Goal: Use online tool/utility: Use online tool/utility

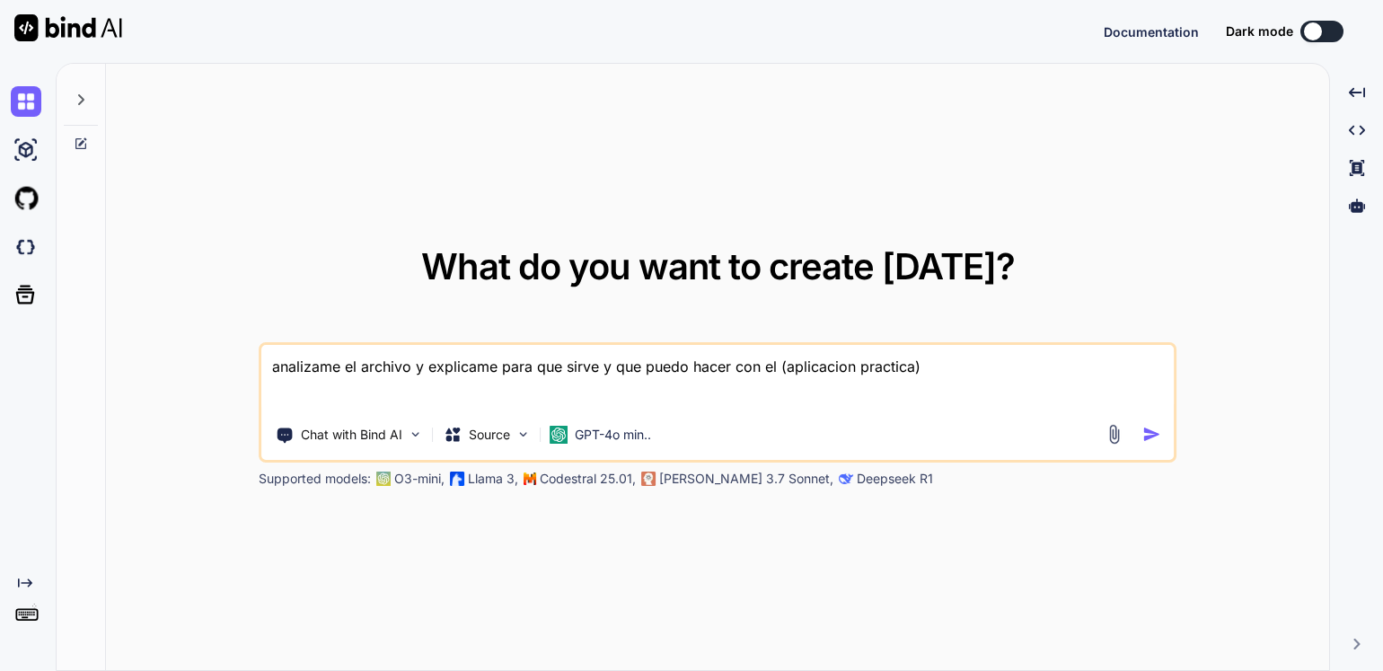
type textarea "x"
click at [9, 243] on div at bounding box center [24, 247] width 49 height 49
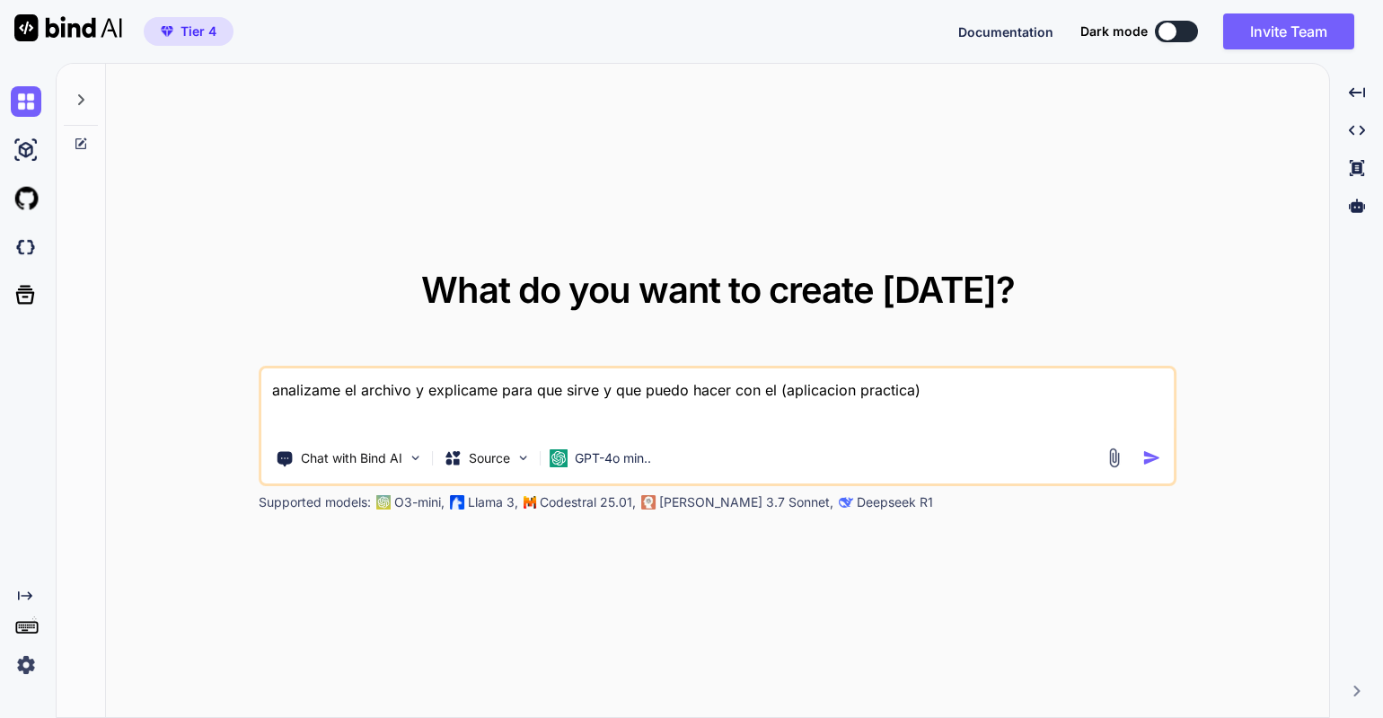
click at [22, 670] on img at bounding box center [26, 664] width 31 height 31
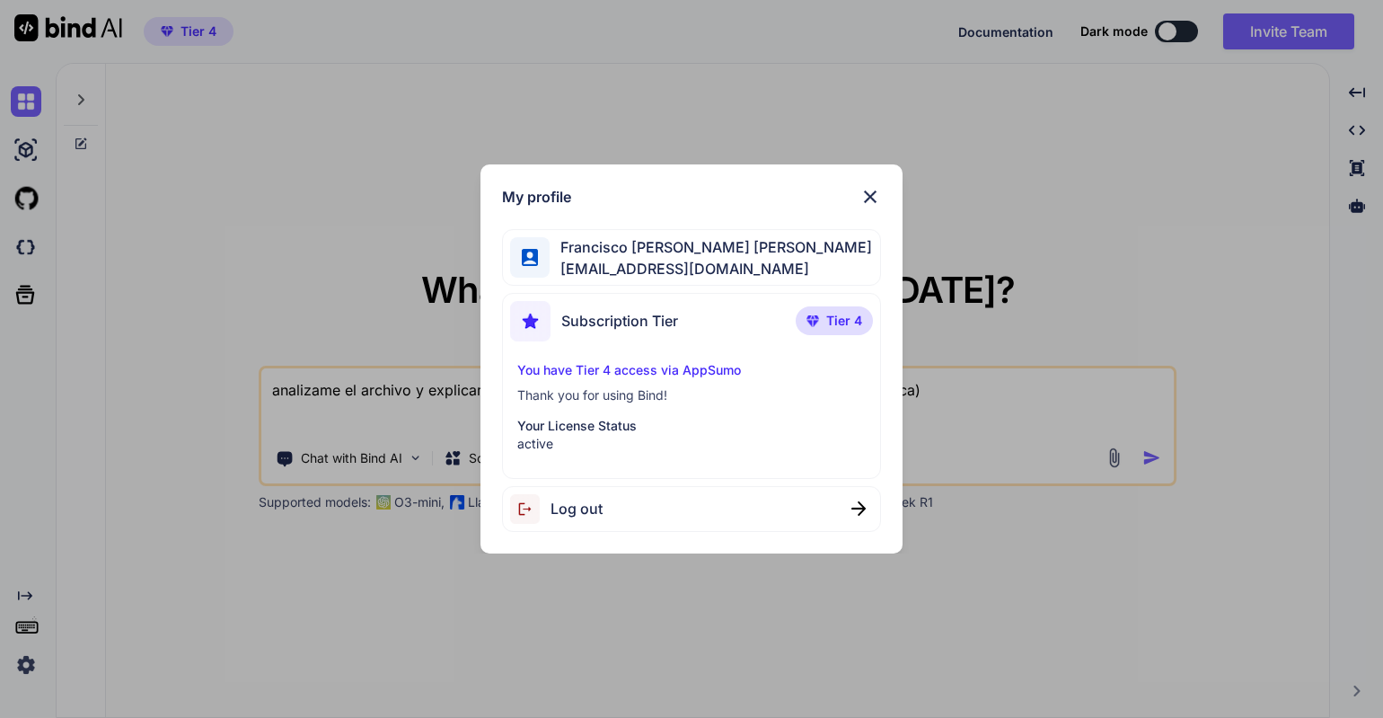
click at [768, 267] on span "javierjerezgonzalez@gmail.com" at bounding box center [711, 269] width 322 height 22
click at [123, 262] on div "My profile Francisco Javier Jerez González javierjerezgonzalez@gmail.com Subscr…" at bounding box center [691, 359] width 1383 height 718
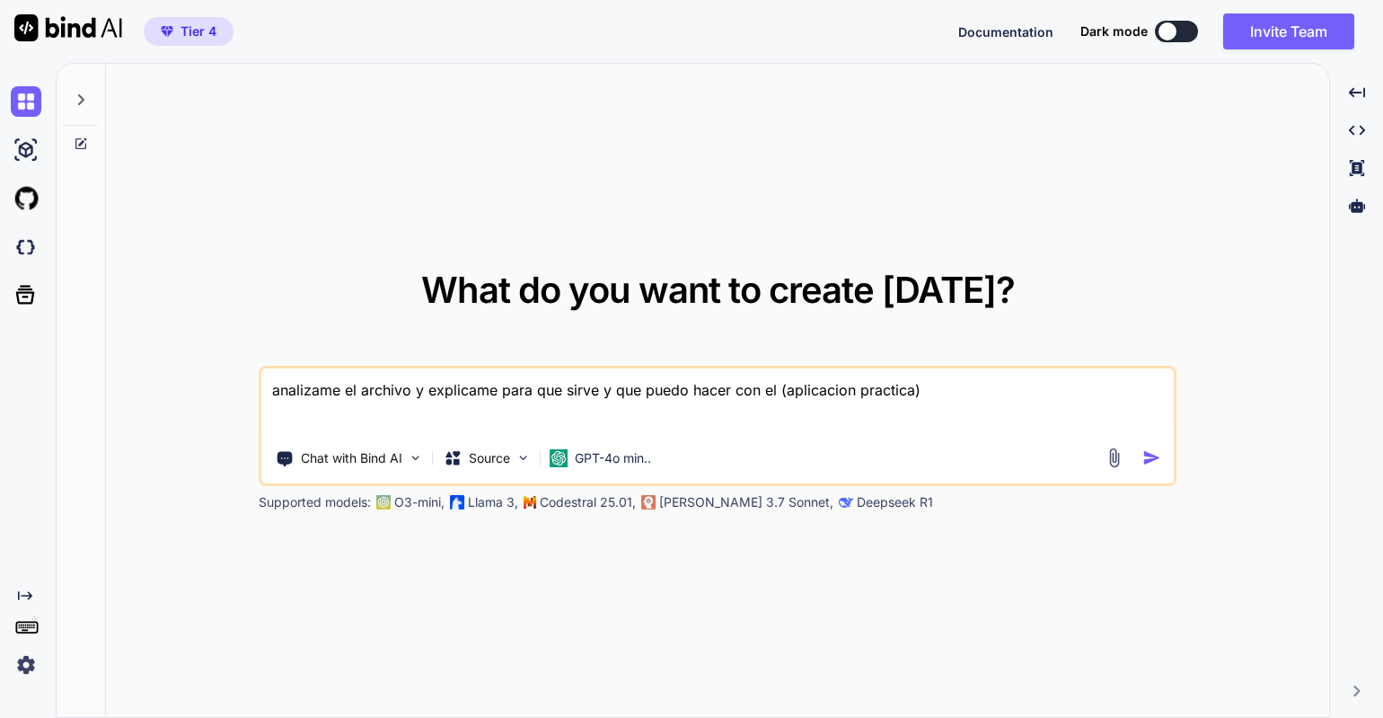
click at [981, 36] on span "Documentation" at bounding box center [1005, 31] width 95 height 15
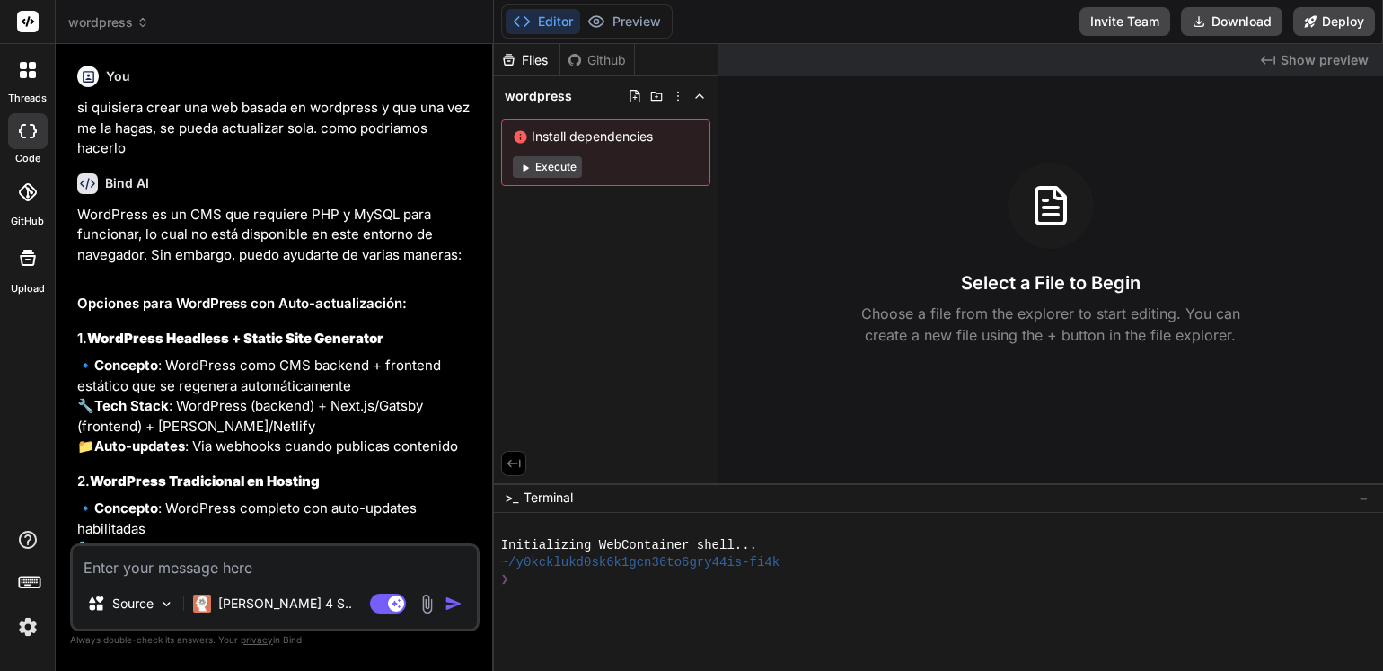
scroll to position [28, 0]
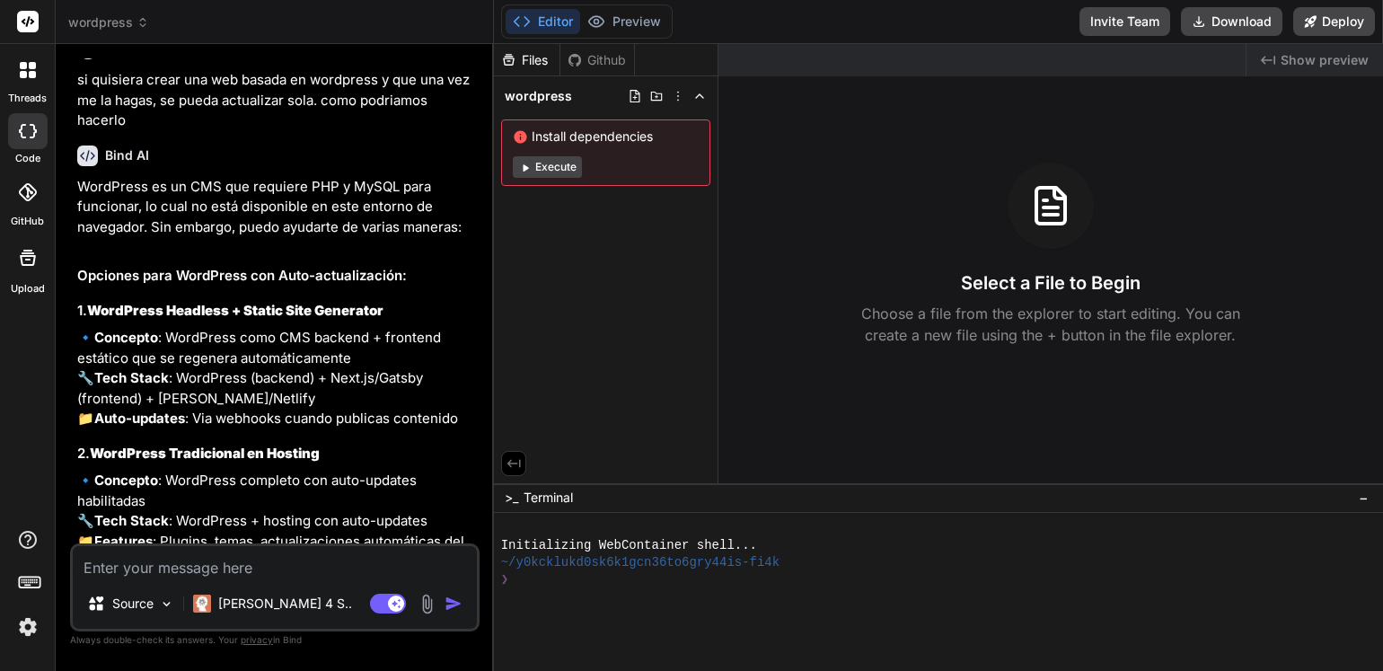
click at [137, 27] on icon at bounding box center [143, 22] width 13 height 13
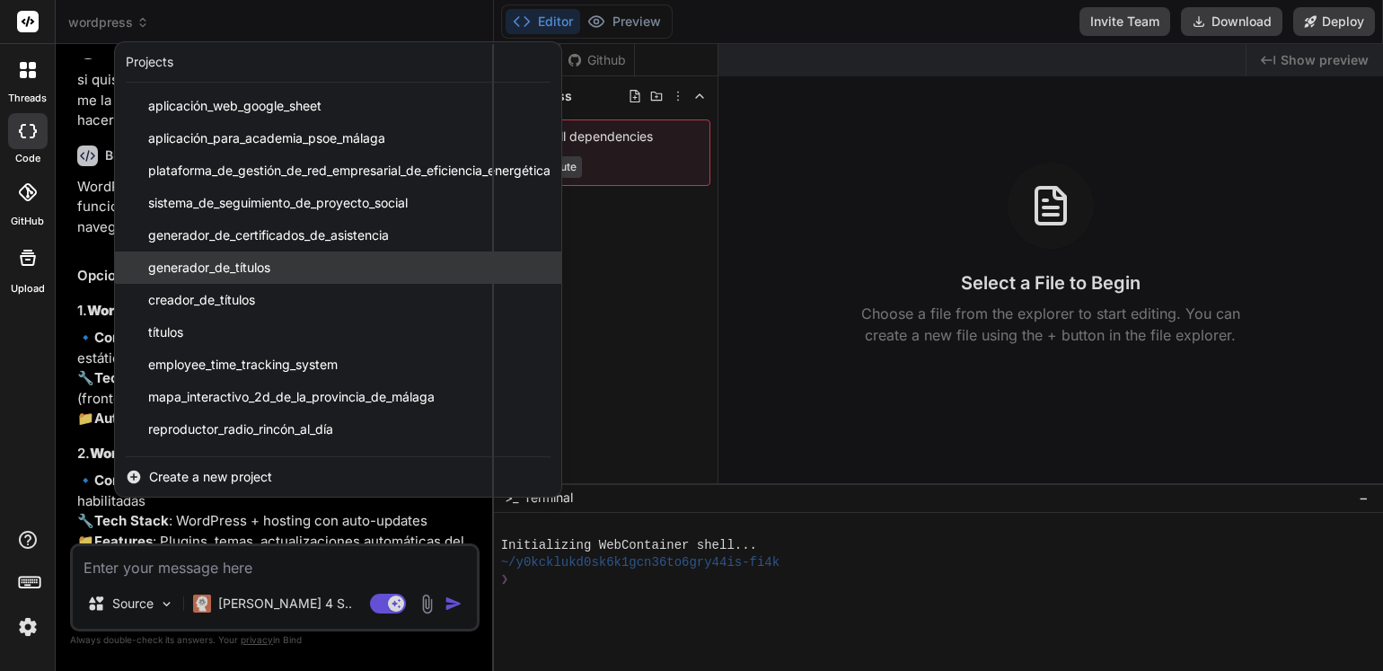
scroll to position [93, 0]
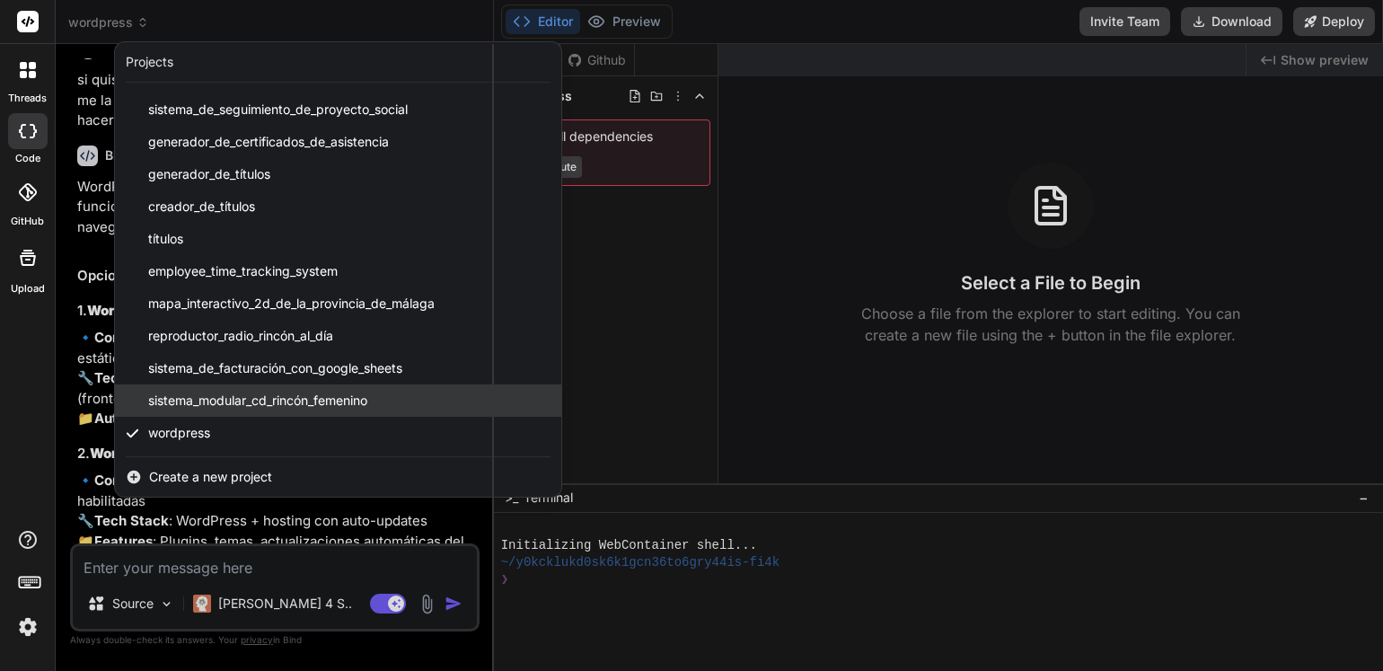
click at [255, 401] on span "sistema_modular_cd_rincón_femenino" at bounding box center [257, 401] width 219 height 18
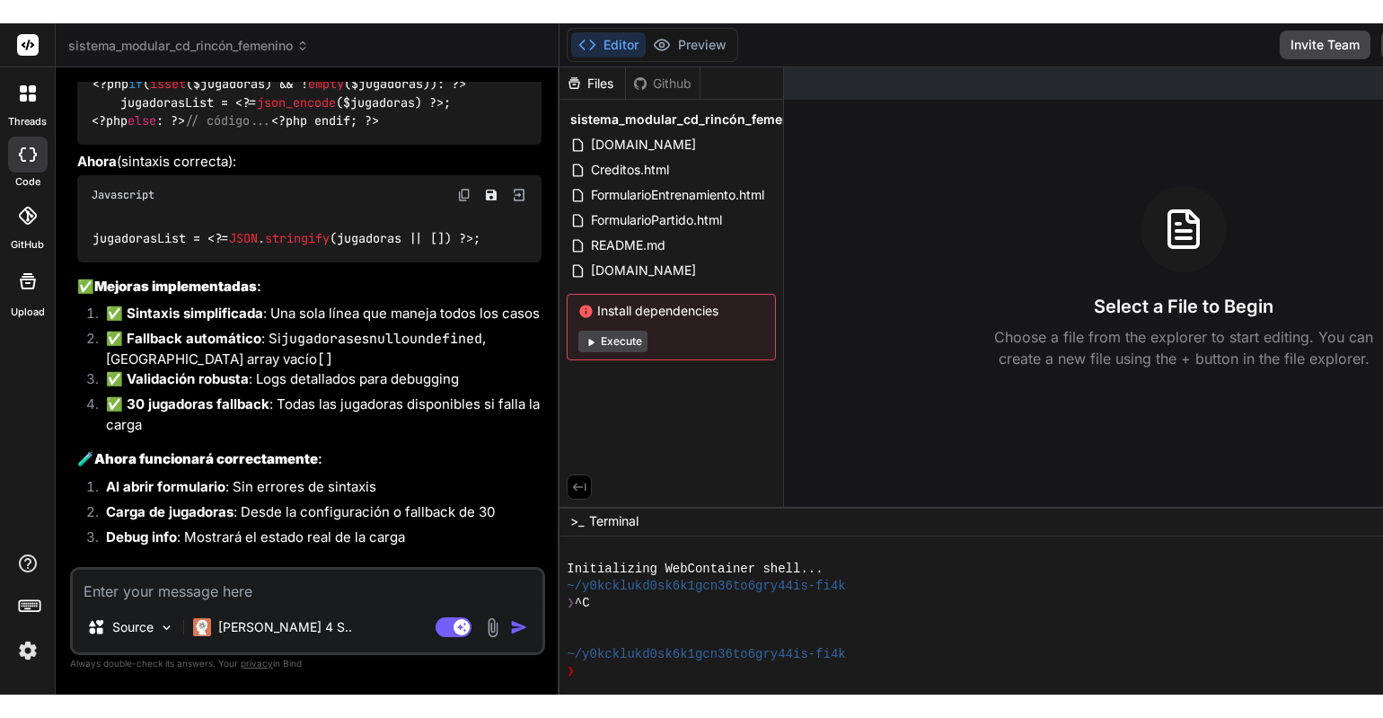
scroll to position [4236, 0]
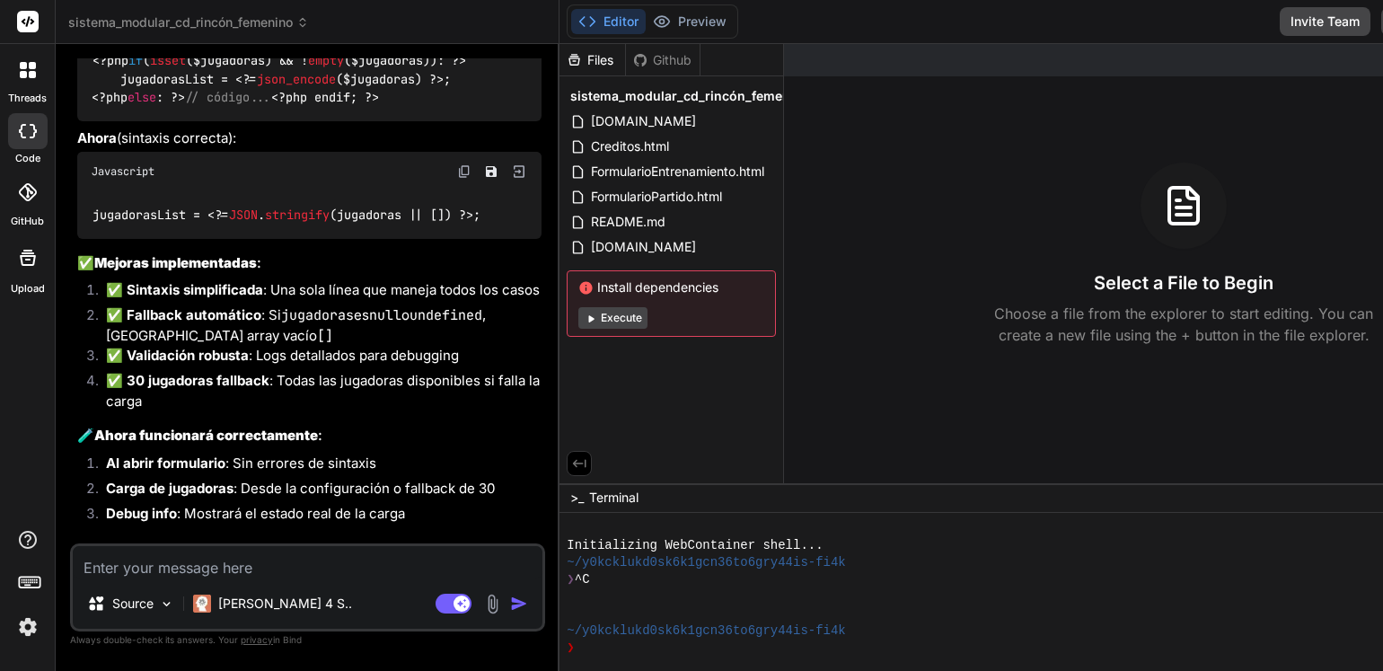
click at [181, 572] on textarea at bounding box center [308, 562] width 470 height 32
type textarea "x"
type textarea "v"
type textarea "x"
type textarea "va"
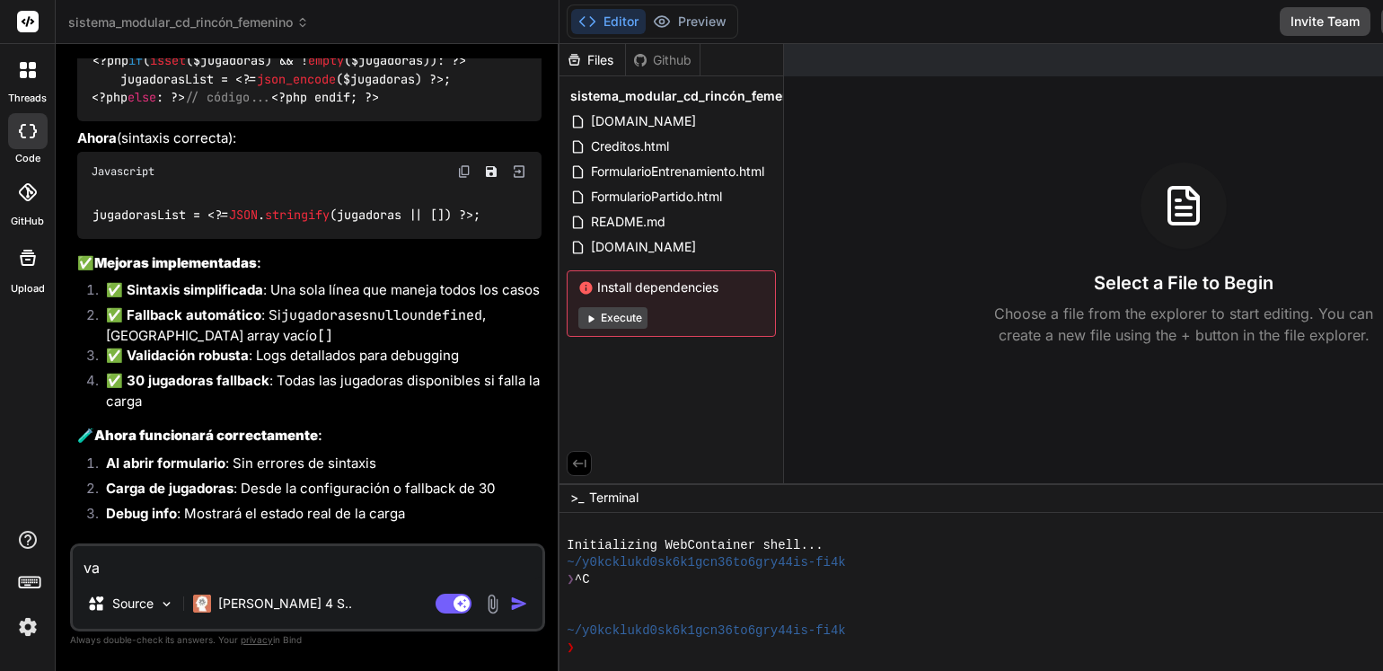
type textarea "x"
type textarea "val"
type textarea "x"
type textarea "vale"
type textarea "x"
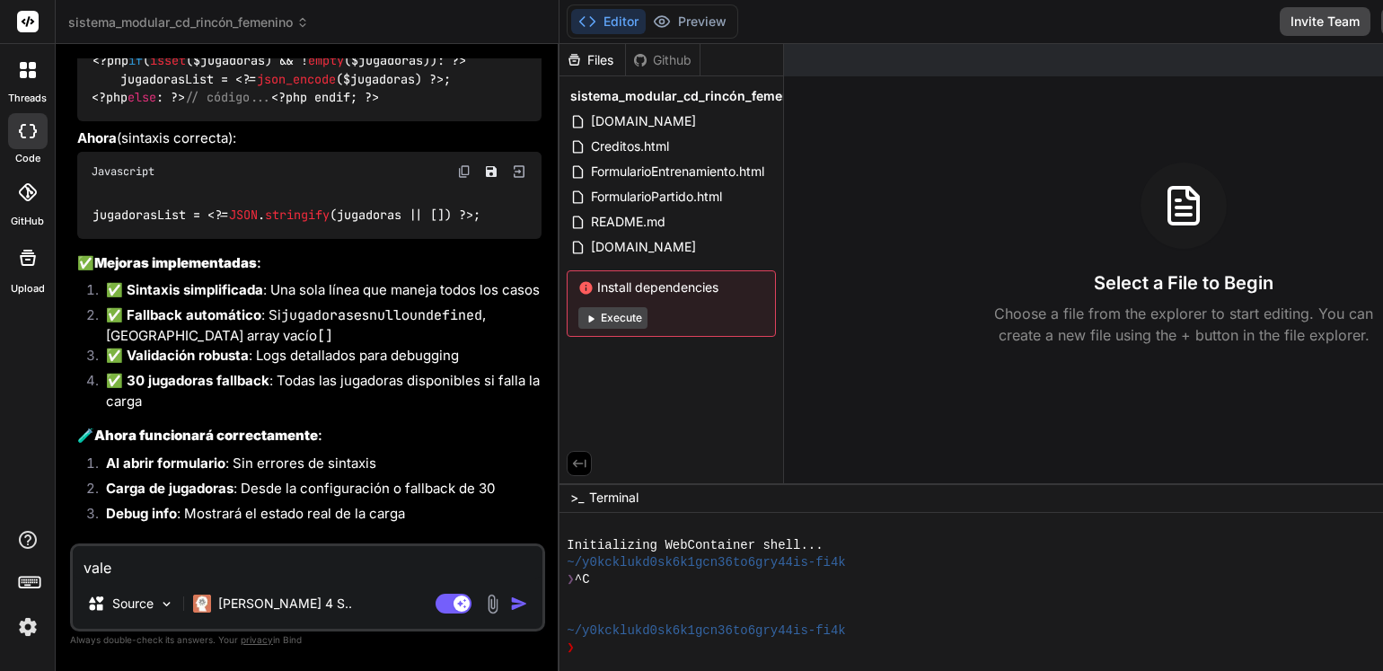
type textarea "vale"
type textarea "x"
type textarea "vale y"
type textarea "x"
type textarea "vale ya"
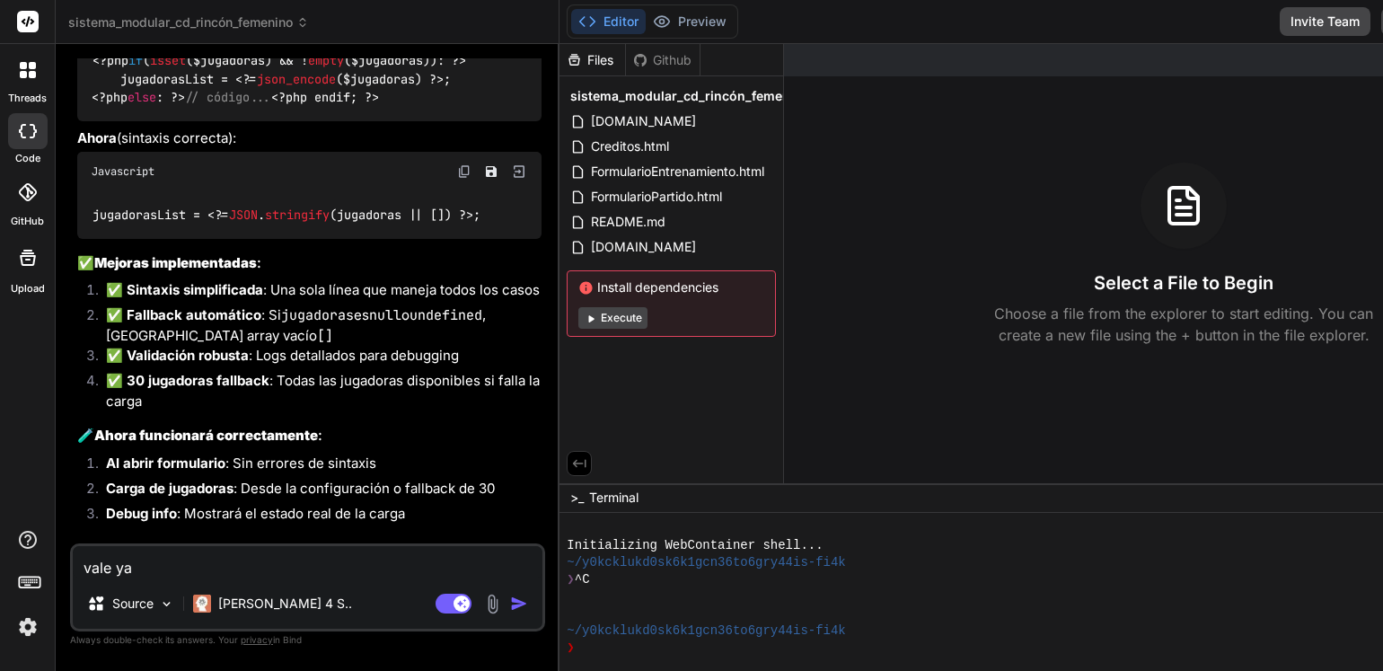
type textarea "x"
type textarea "vale ya"
type textarea "x"
type textarea "vale ya f"
type textarea "x"
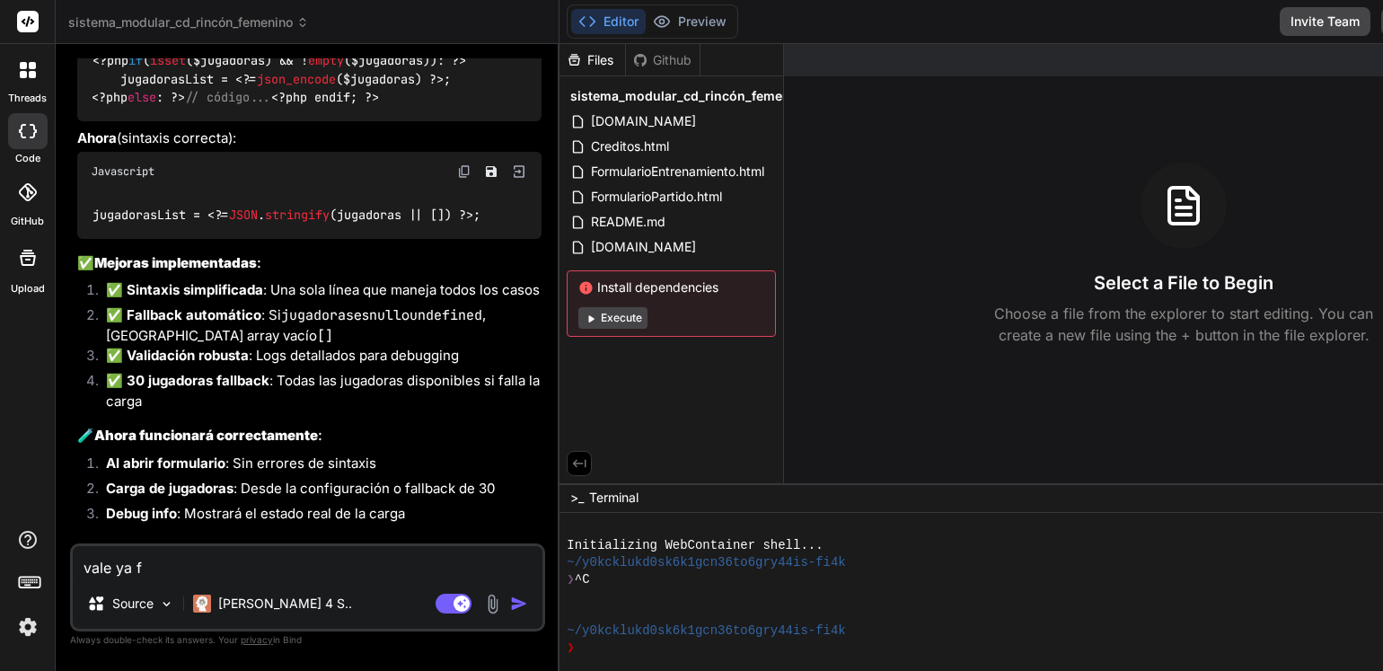
type textarea "vale ya fu"
type textarea "x"
type textarea "vale ya fun"
type textarea "x"
type textarea "vale ya func"
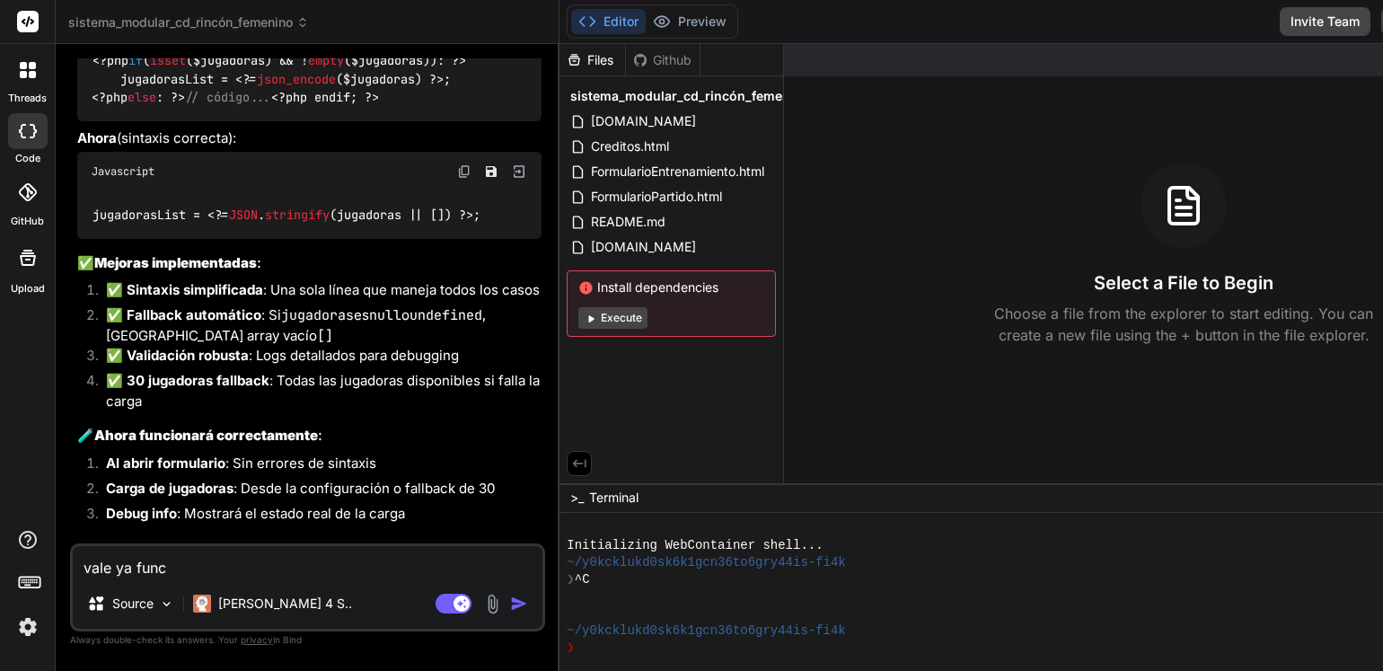
type textarea "x"
type textarea "vale ya funci"
type textarea "x"
type textarea "vale ya funcio"
type textarea "x"
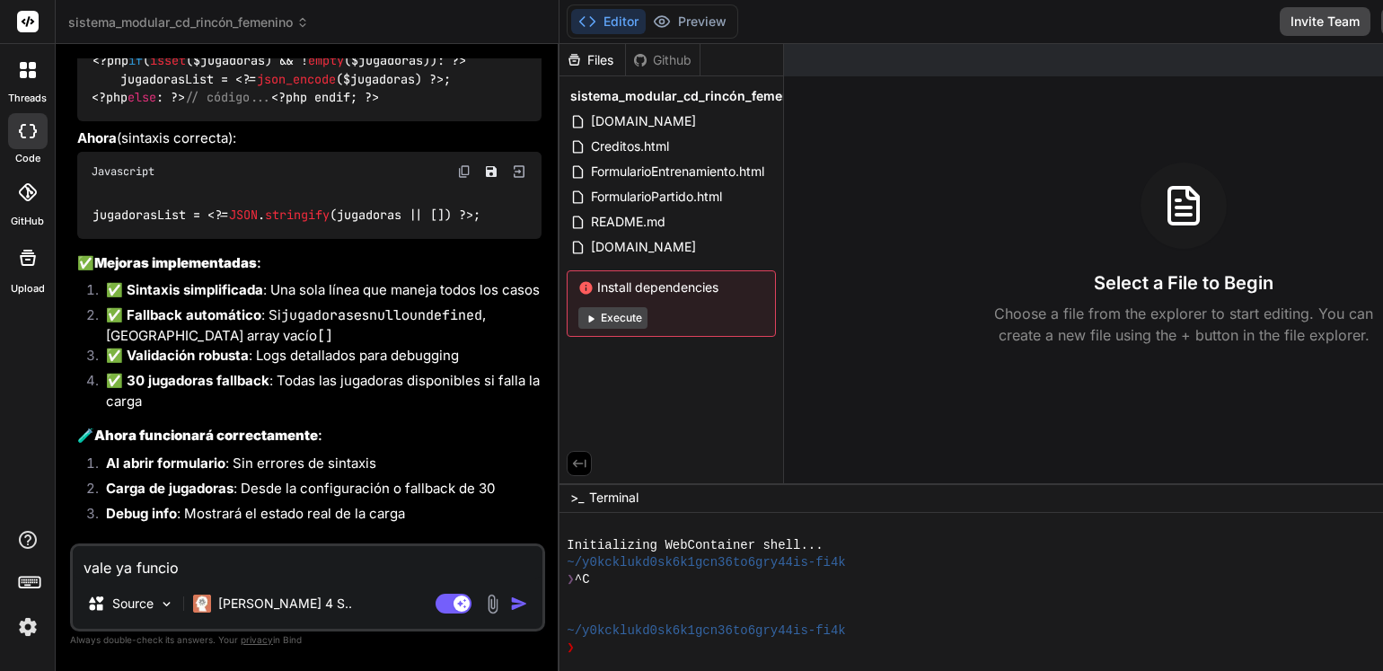
type textarea "vale ya funcion"
type textarea "x"
type textarea "vale ya funciona"
type textarea "x"
type textarea "vale ya funciona"
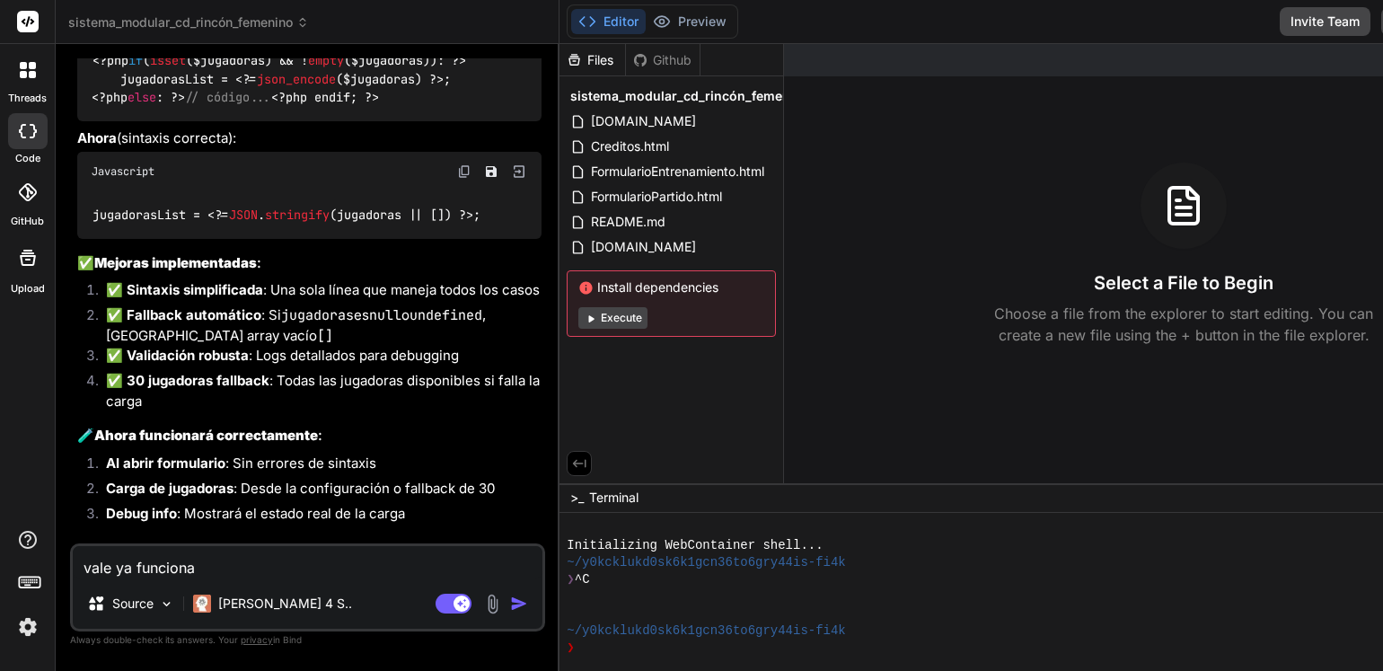
type textarea "x"
type textarea "vale ya funciona p"
type textarea "x"
type textarea "vale ya funciona pe"
type textarea "x"
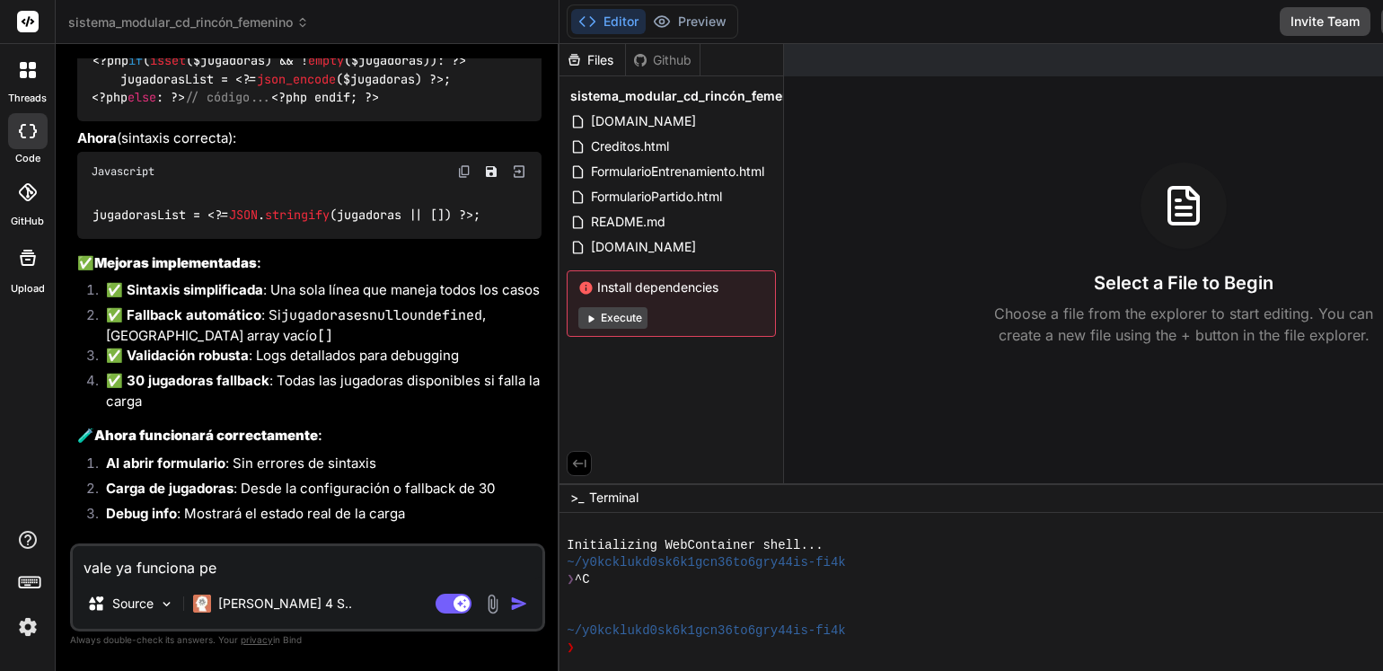
type textarea "vale ya funciona p"
type textarea "x"
type textarea "vale ya funciona pr"
type textarea "x"
type textarea "vale ya funciona prf"
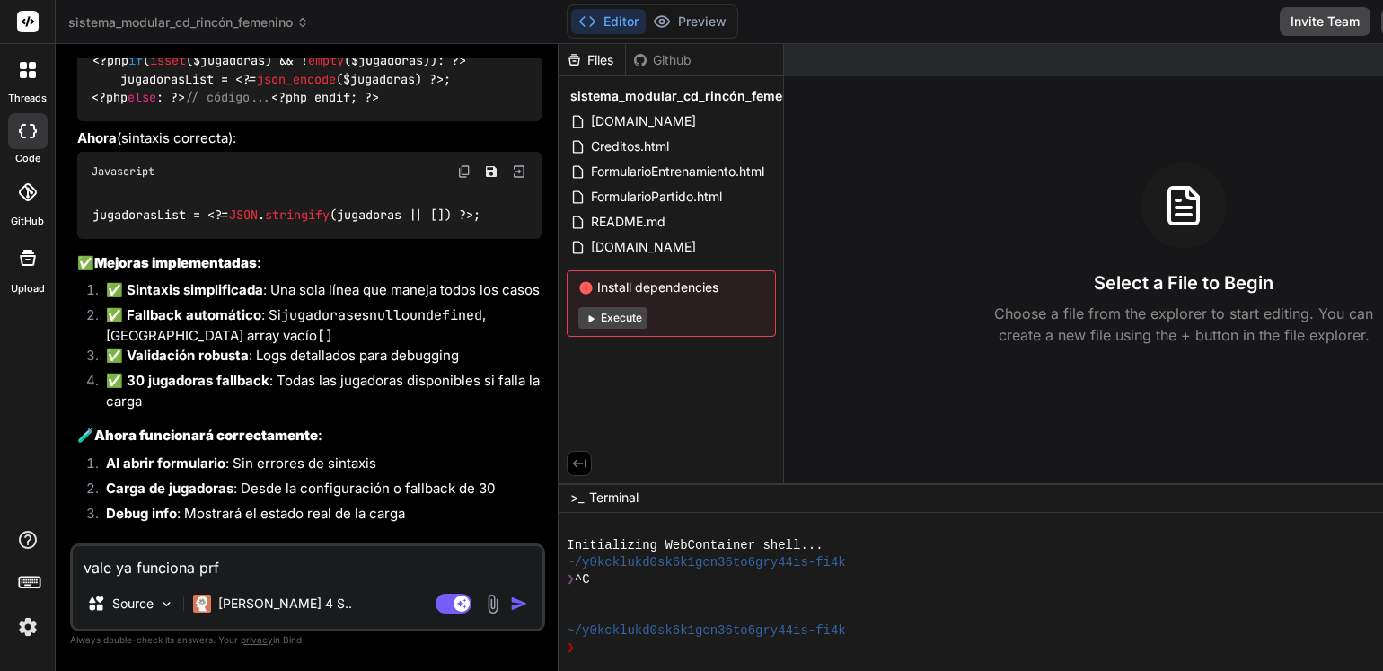
type textarea "x"
type textarea "vale ya funciona pr"
type textarea "x"
type textarea "vale ya funciona p"
type textarea "x"
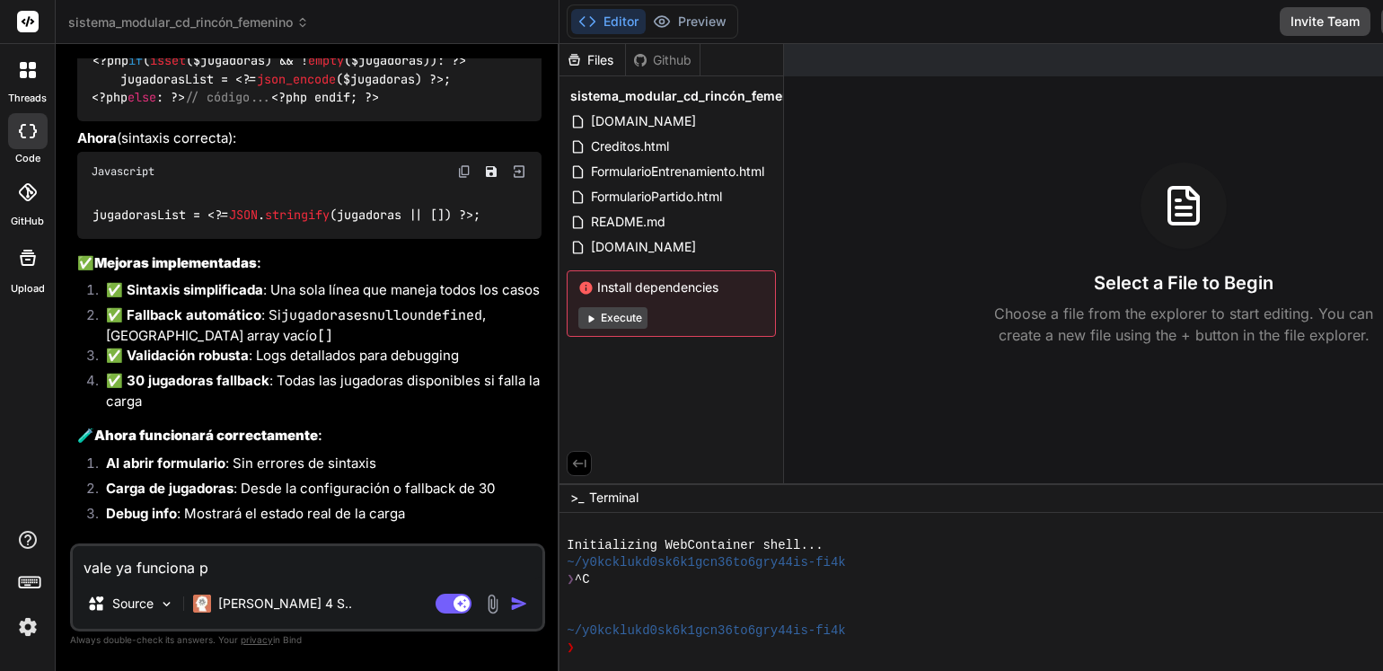
type textarea "vale ya funciona pe"
type textarea "x"
type textarea "vale ya funciona per"
type textarea "x"
type textarea "vale ya funciona perf"
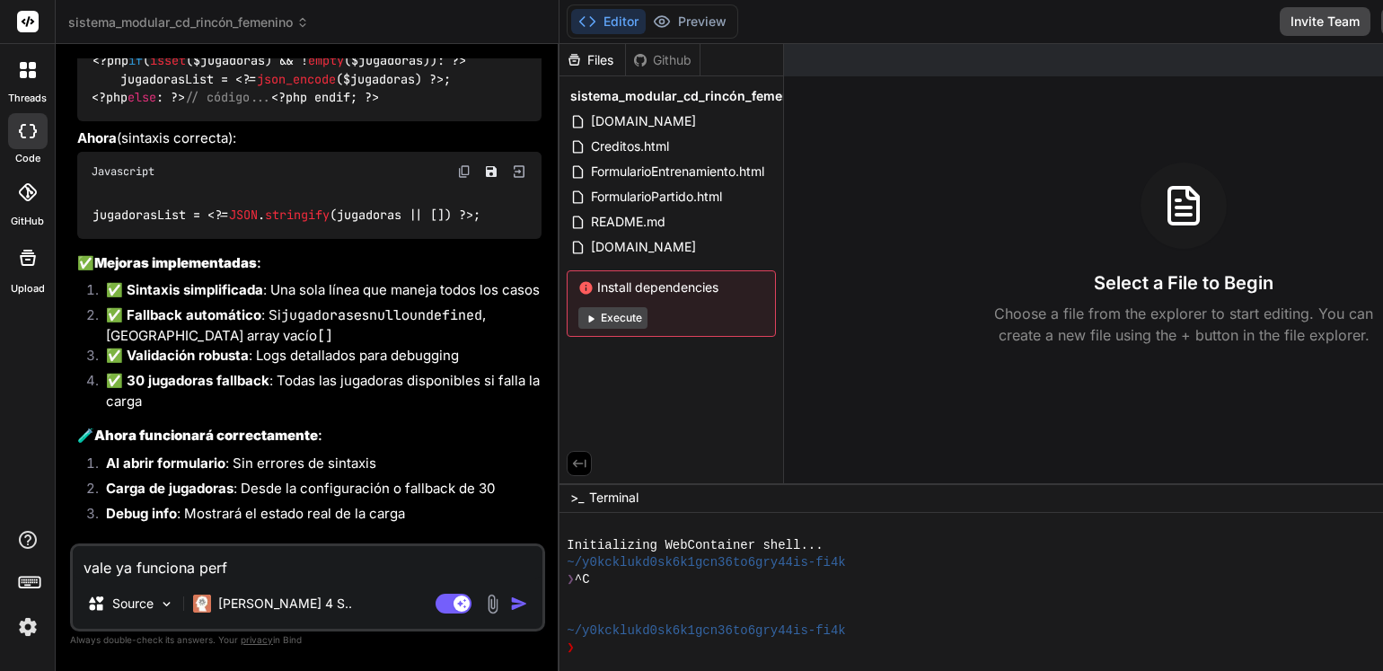
type textarea "x"
type textarea "vale ya funciona perfe"
type textarea "x"
type textarea "vale ya funciona perfec"
type textarea "x"
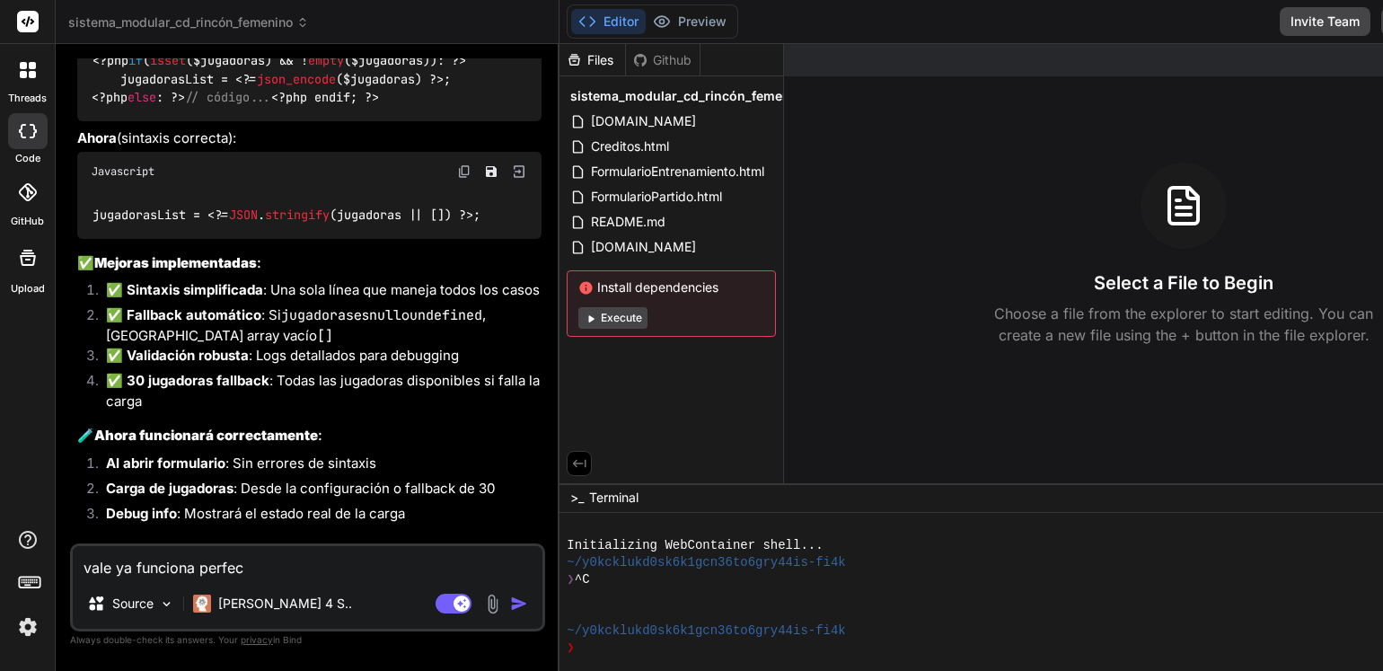
type textarea "vale ya funciona perfect"
type textarea "x"
type textarea "vale ya funciona perfecto"
type textarea "x"
type textarea "vale ya funciona perfecto"
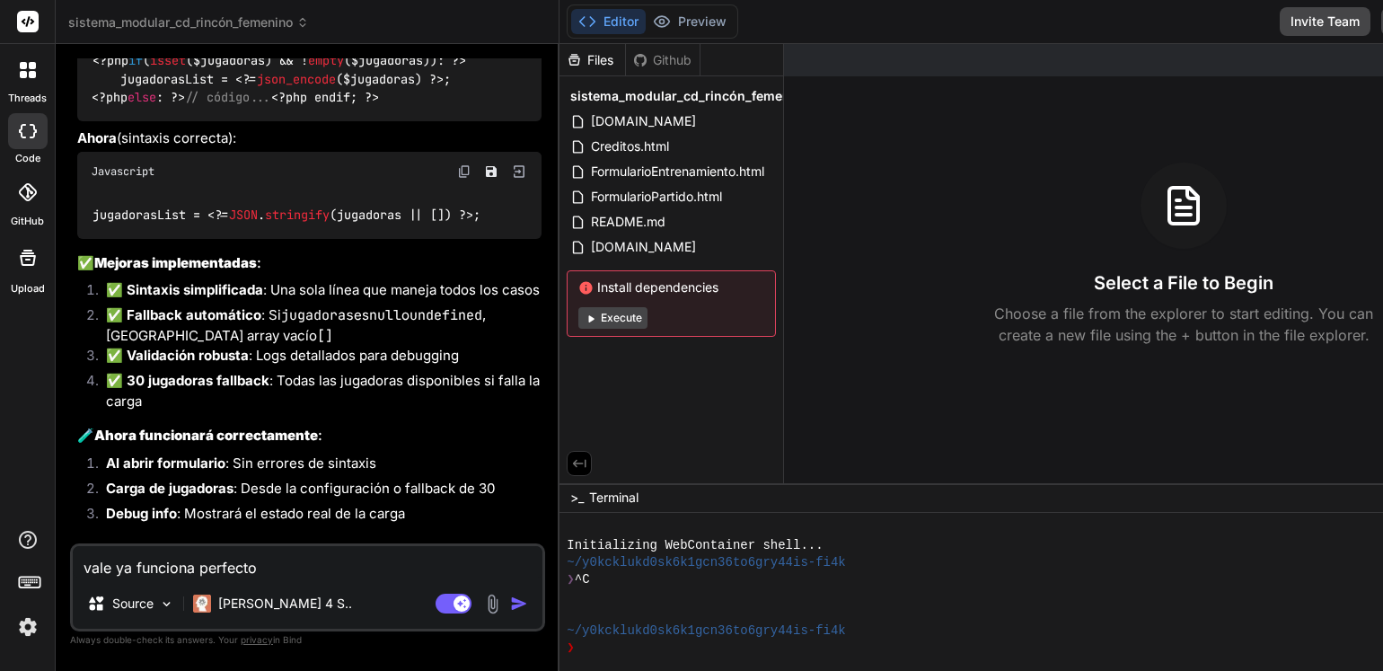
type textarea "x"
type textarea "vale ya funciona perfecto pe"
type textarea "x"
type textarea "vale ya funciona perfecto peo"
type textarea "x"
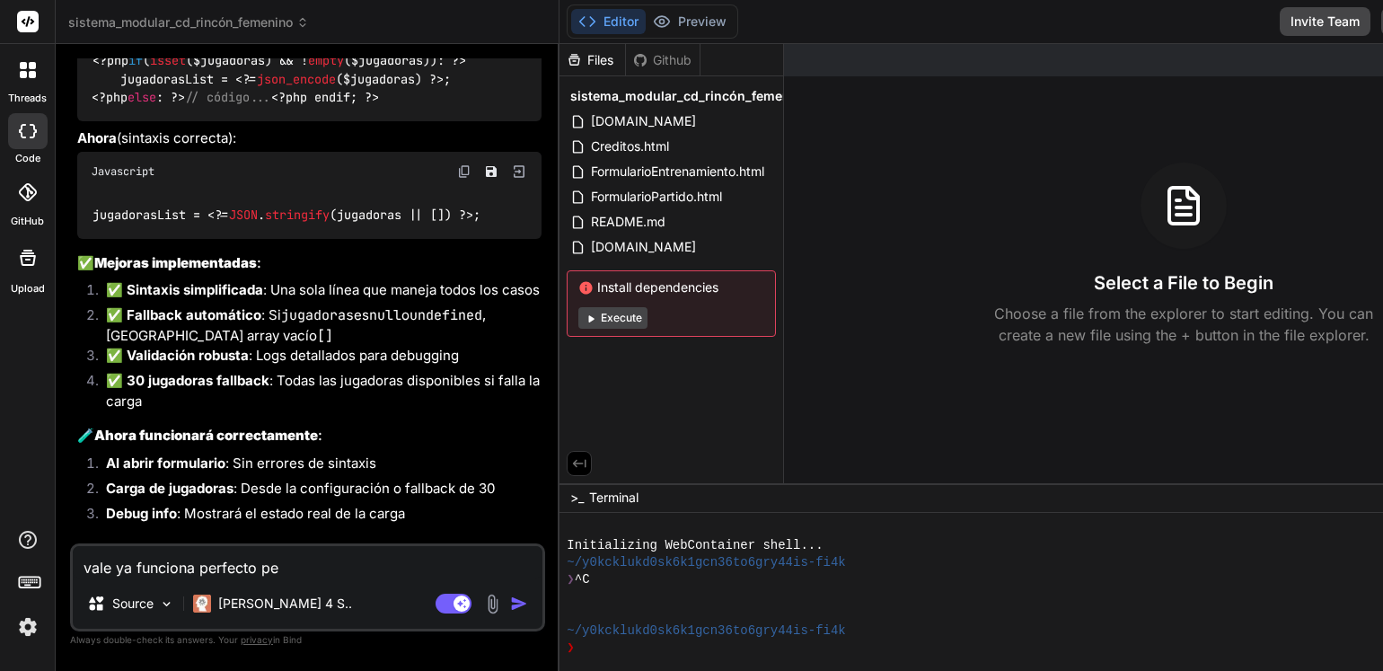
type textarea "vale ya funciona perfecto per"
type textarea "x"
type textarea "vale ya funciona perfecto pero"
type textarea "x"
type textarea "vale ya funciona perfecto pero"
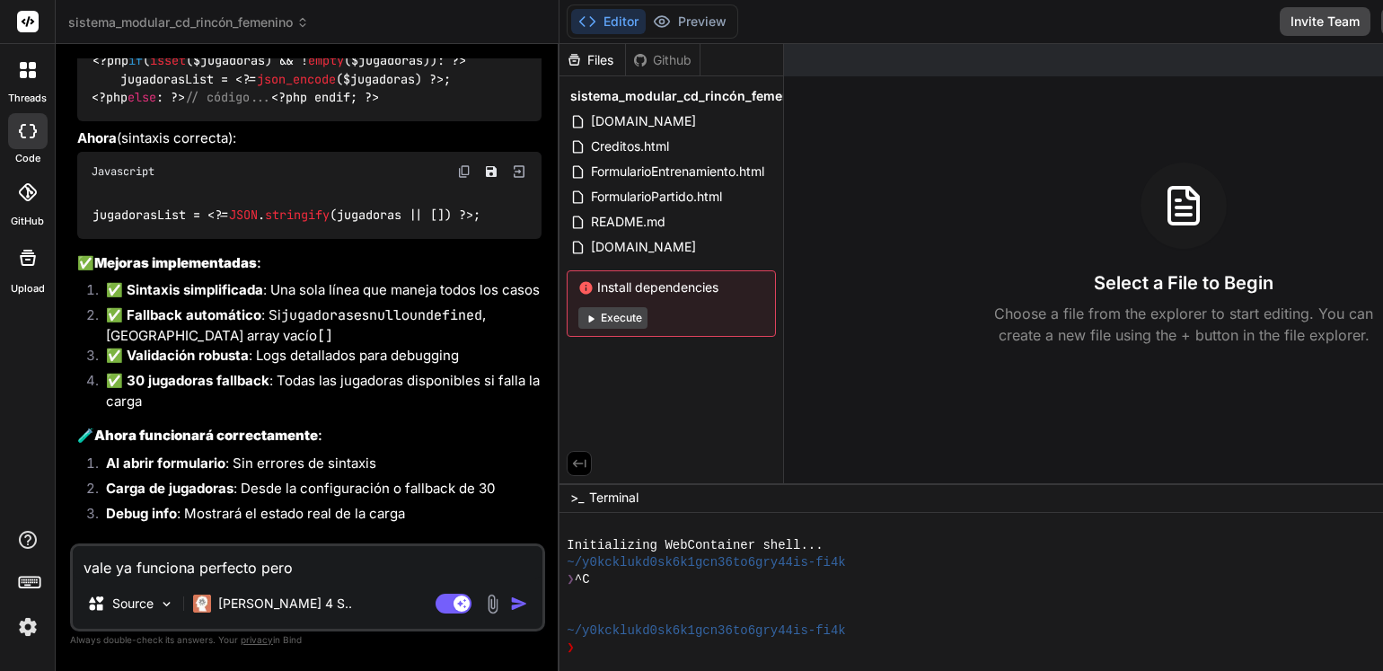
type textarea "x"
type textarea "vale ya funciona perfecto pero c"
type textarea "x"
type textarea "vale ya funciona perfecto pero cu"
type textarea "x"
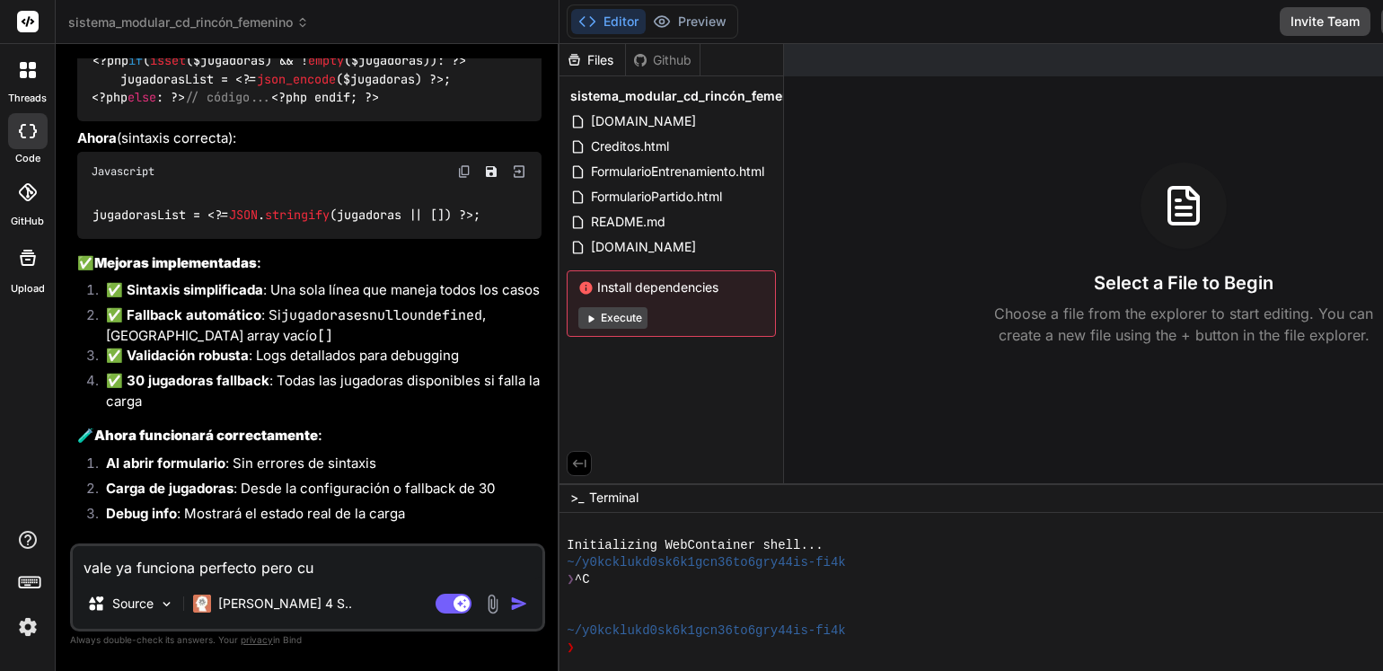
type textarea "vale ya funciona perfecto pero cua"
type textarea "x"
type textarea "vale ya funciona perfecto pero cuan"
type textarea "x"
type textarea "vale ya funciona perfecto pero cuand"
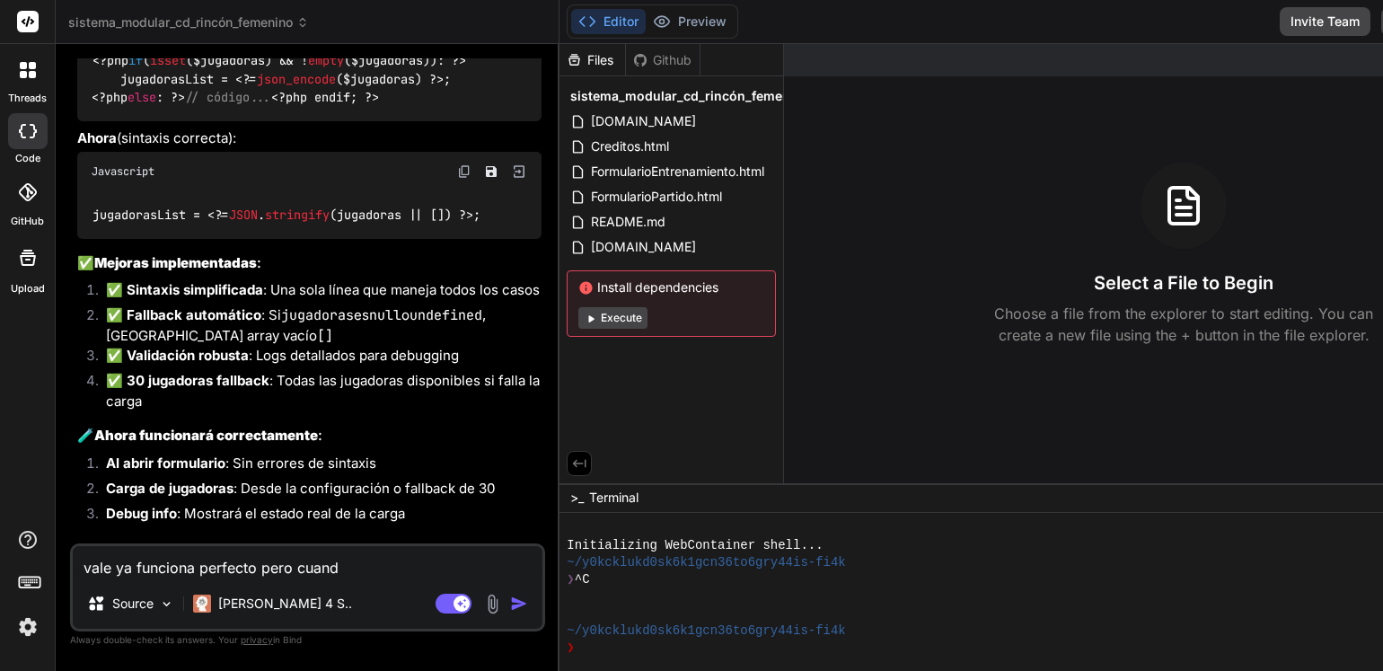
type textarea "x"
type textarea "vale ya funciona perfecto pero cuando"
type textarea "x"
type textarea "vale ya funciona perfecto pero cuando"
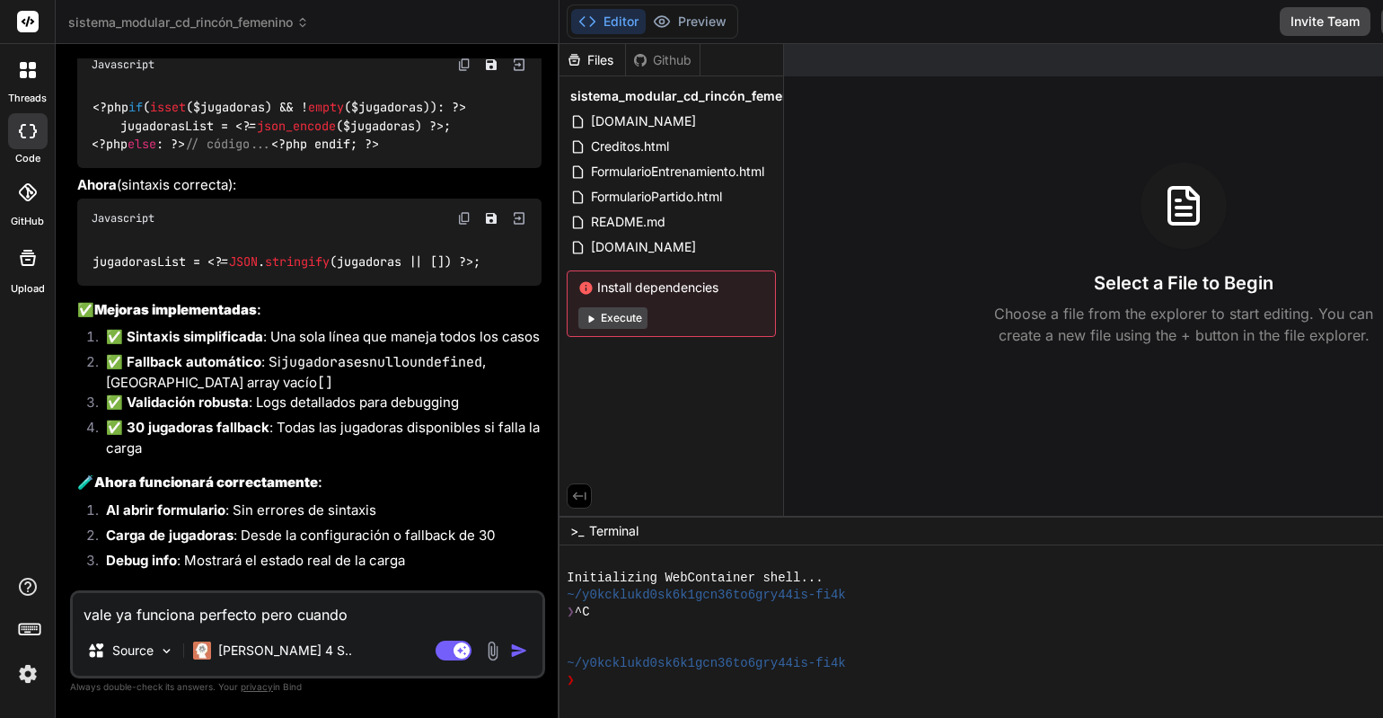
scroll to position [4189, 0]
type textarea "x"
type textarea "vale ya funciona perfecto pero cuando t"
type textarea "x"
type textarea "vale ya funciona perfecto pero cuando te"
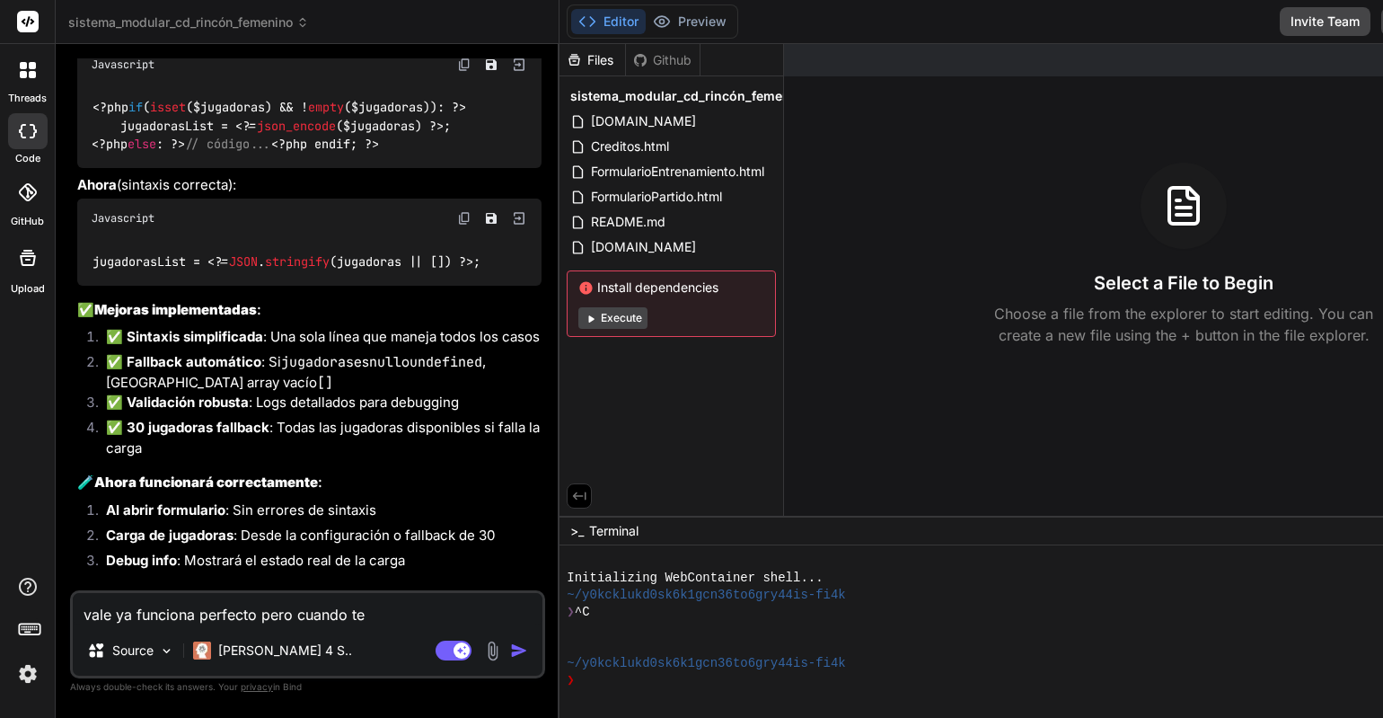
type textarea "x"
type textarea "vale ya funciona perfecto pero cuando ten"
type textarea "x"
type textarea "vale ya funciona perfecto pero cuando [PERSON_NAME]"
type textarea "x"
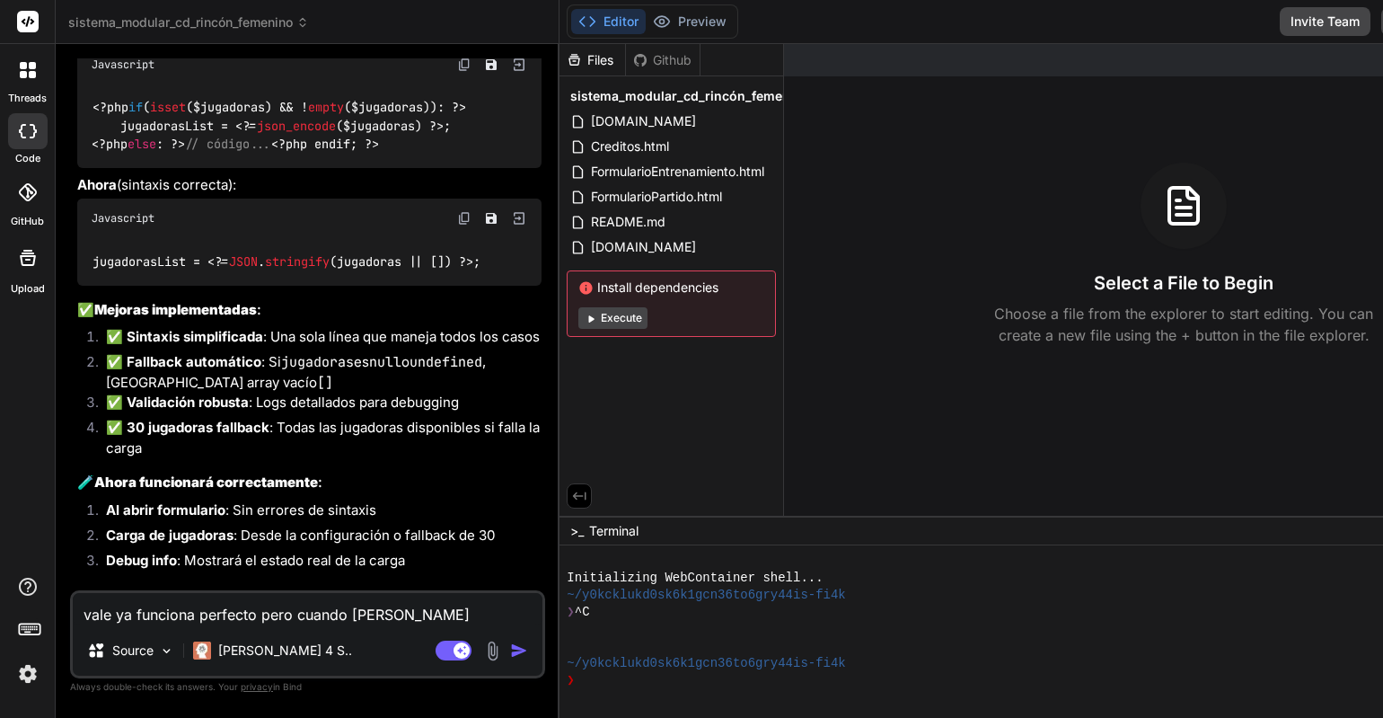
type textarea "vale ya funciona perfecto pero cuando tengo"
type textarea "x"
type textarea "vale ya funciona perfecto pero cuando tengo"
type textarea "x"
type textarea "vale ya funciona perfecto pero cuando tengo c"
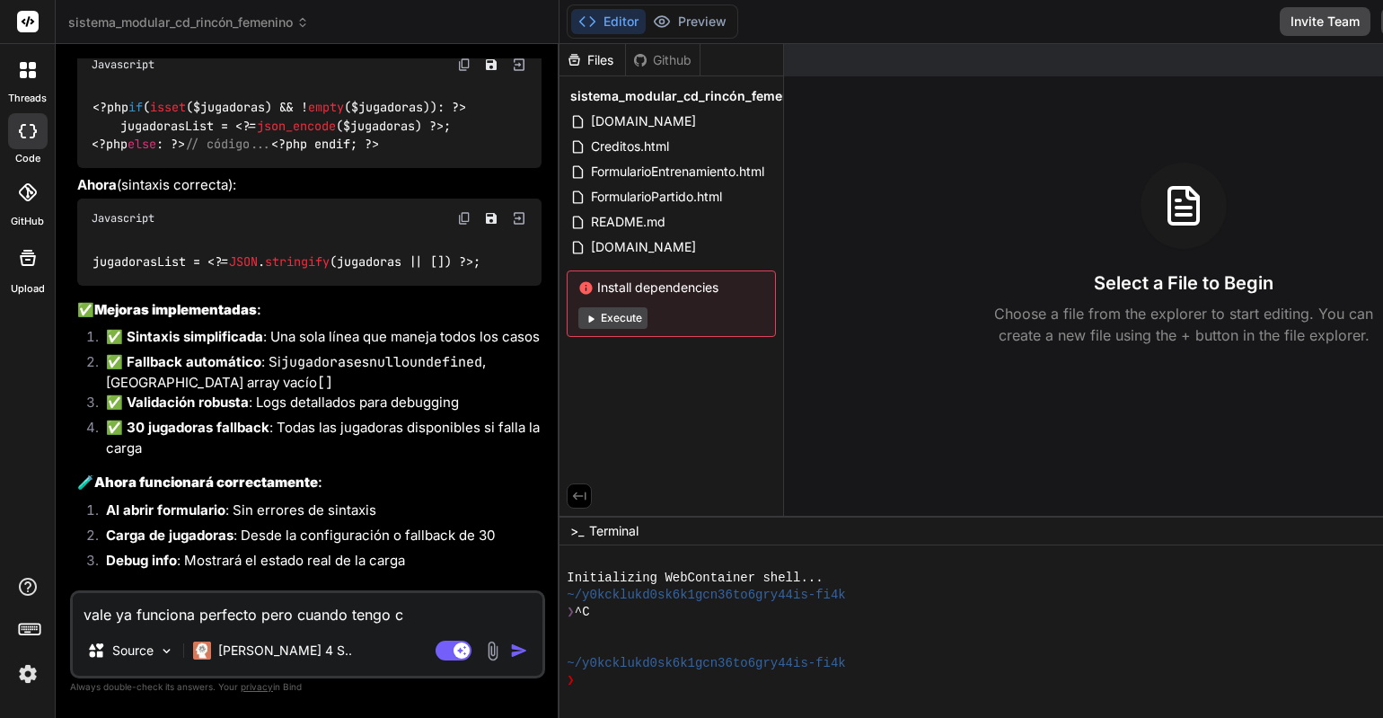
type textarea "x"
type textarea "vale ya funciona perfecto pero cuando tengo cq"
type textarea "x"
type textarea "vale ya funciona perfecto pero cuando tengo c"
type textarea "x"
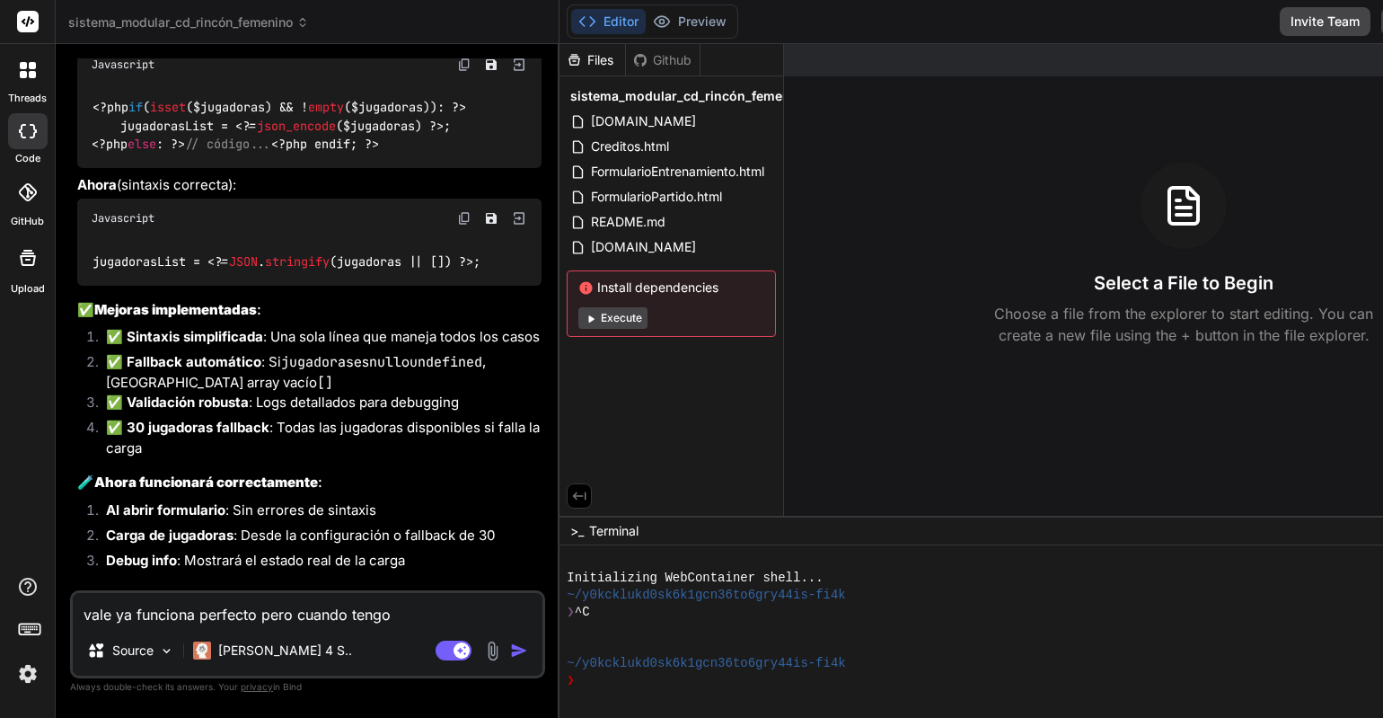
type textarea "vale ya funciona perfecto pero cuando tengo q"
type textarea "x"
type textarea "vale ya funciona perfecto pero cuando tengo que"
type textarea "x"
type textarea "vale ya funciona perfecto pero cuando tengo que"
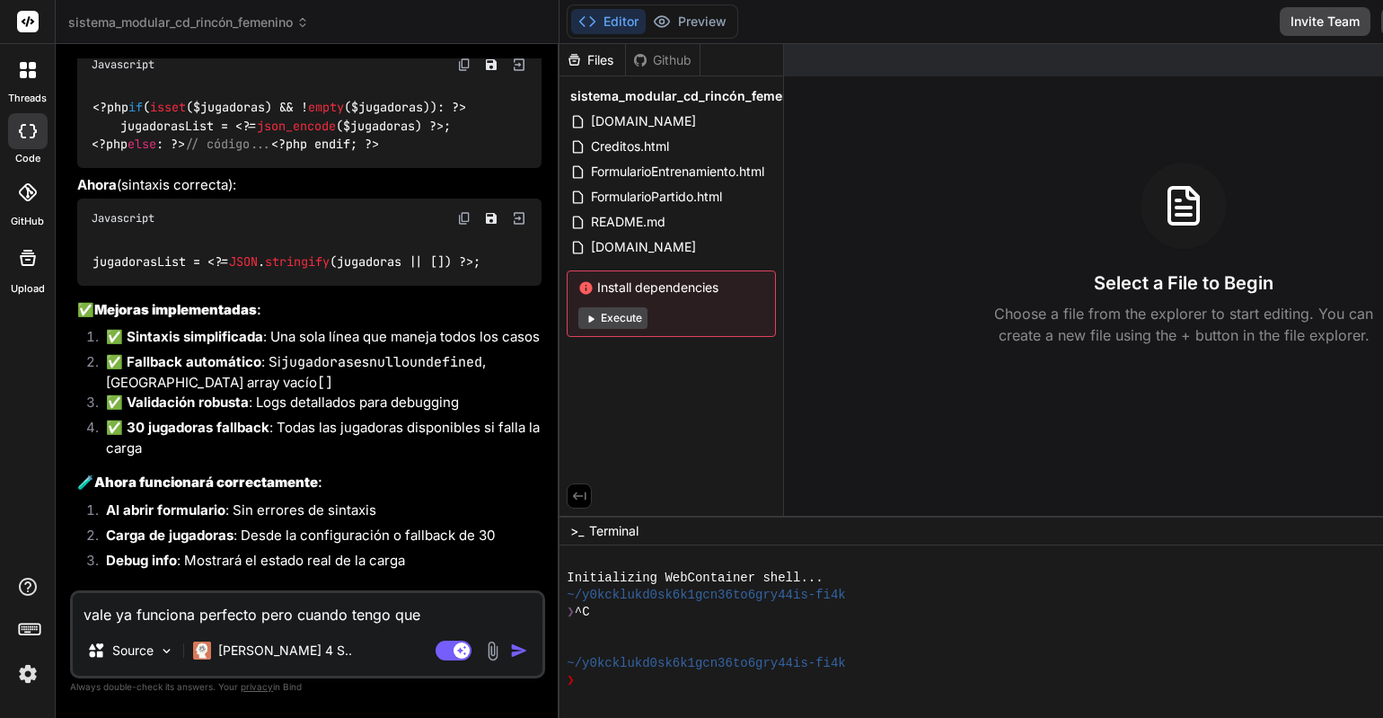
type textarea "x"
type textarea "vale ya funciona perfecto pero cuando tengo que c"
type textarea "x"
type textarea "vale ya funciona perfecto pero cuando tengo que ca"
type textarea "x"
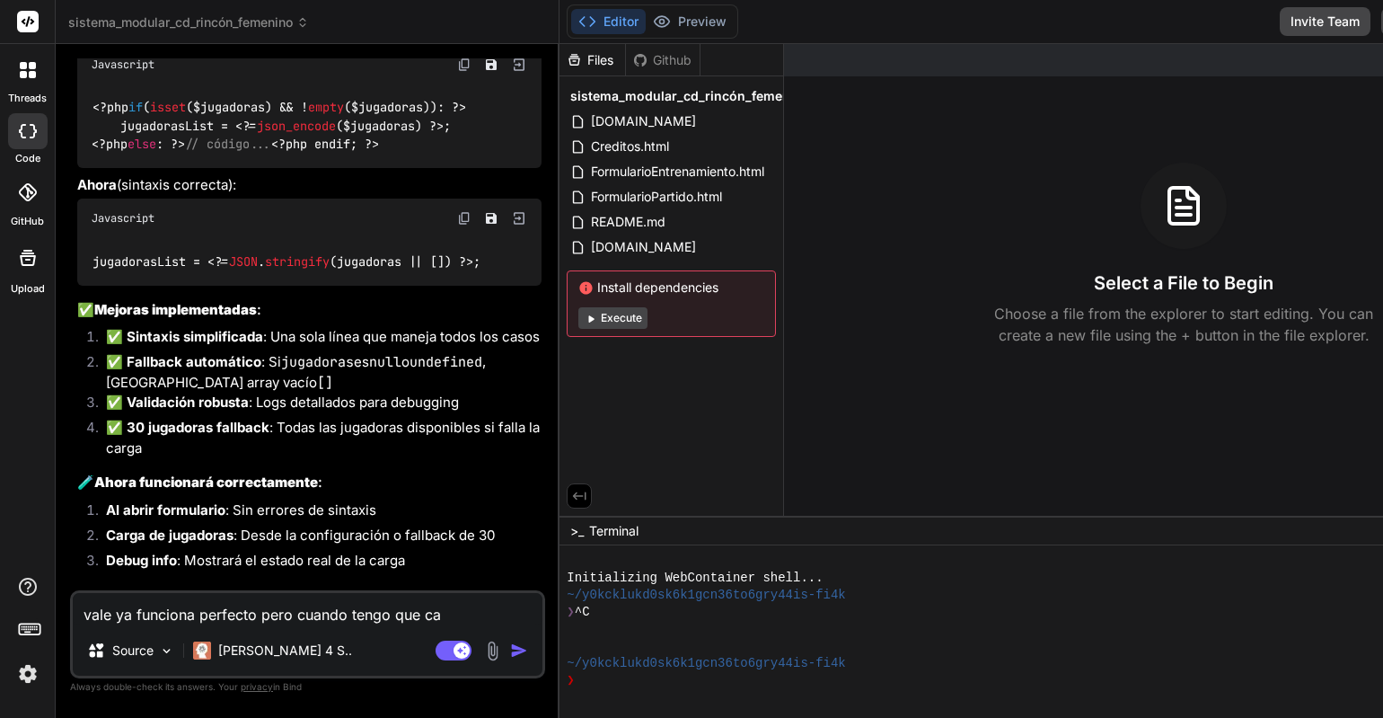
type textarea "vale ya funciona perfecto pero cuando tengo que cam"
type textarea "x"
type textarea "vale ya funciona perfecto pero cuando tengo que camb"
type textarea "x"
type textarea "vale ya funciona perfecto pero cuando tengo que cambi"
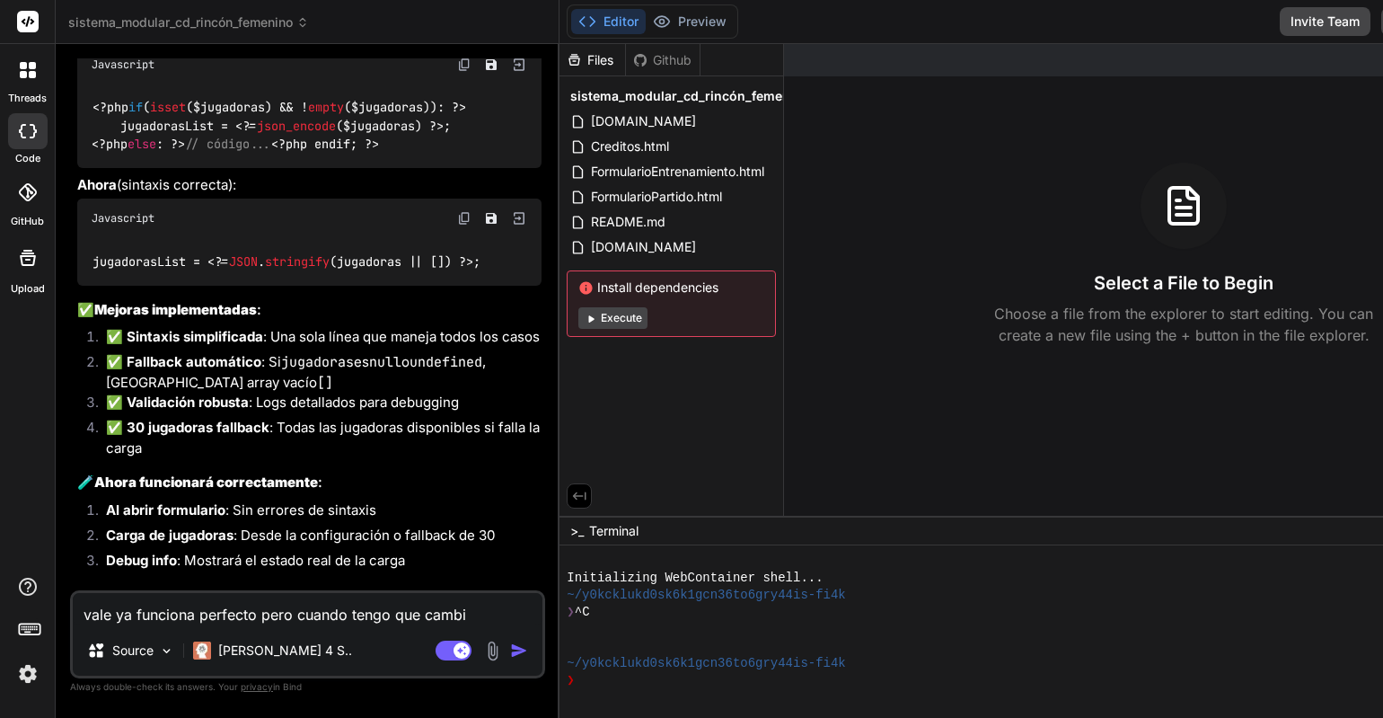
type textarea "x"
type textarea "vale ya funciona perfecto pero cuando tengo que [MEDICAL_DATA]"
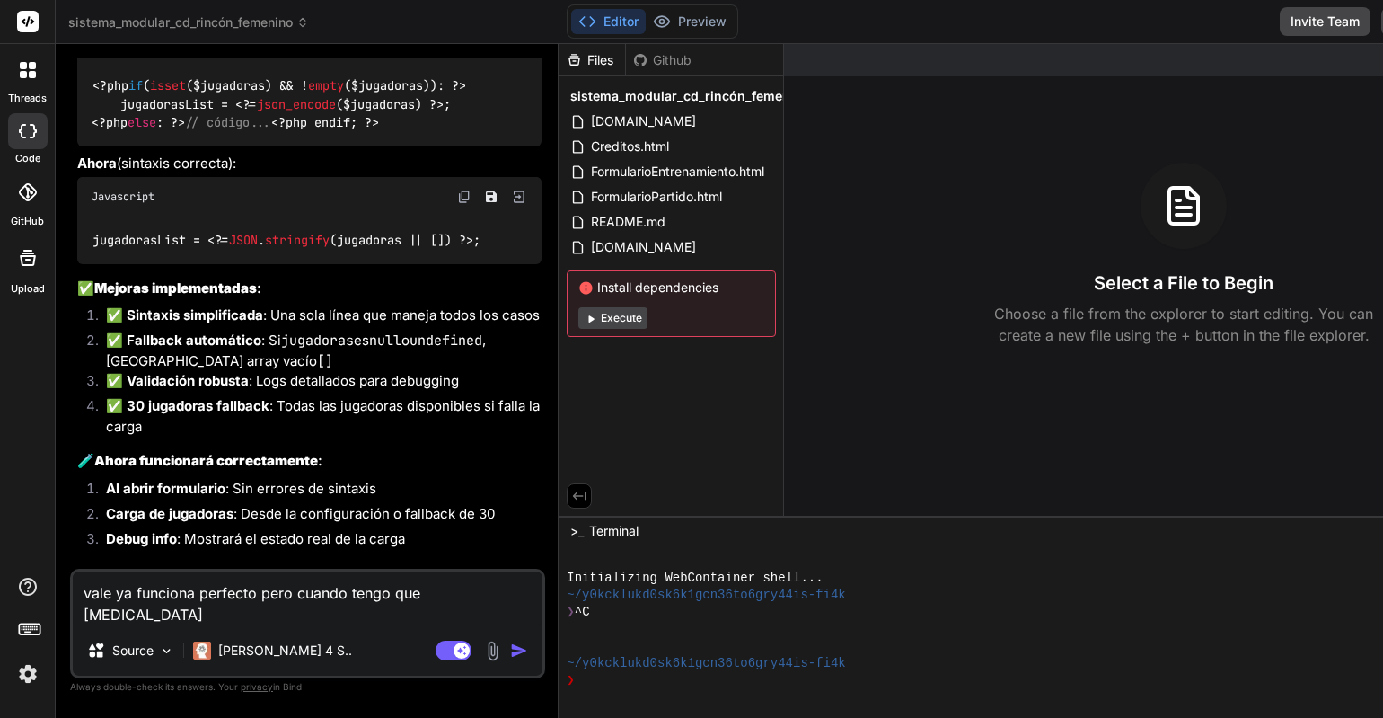
type textarea "x"
type textarea "vale ya funciona perfecto pero cuando tengo que cambiar"
type textarea "x"
type textarea "vale ya funciona perfecto pero cuando tengo que cambiar"
type textarea "x"
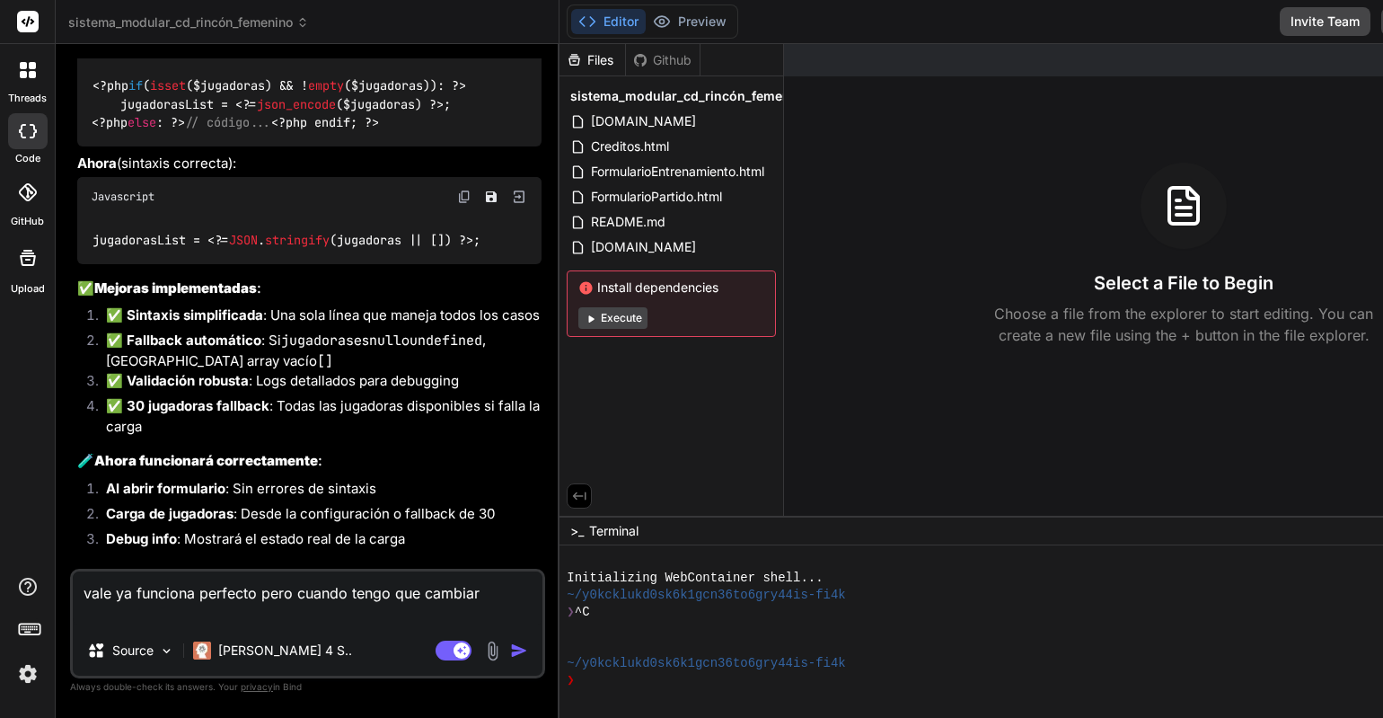
type textarea "vale ya funciona perfecto pero cuando tengo que cambiar j"
type textarea "x"
type textarea "vale ya funciona perfecto pero cuando tengo que cambiar ju"
type textarea "x"
type textarea "vale ya funciona perfecto pero cuando tengo que cambiar jua"
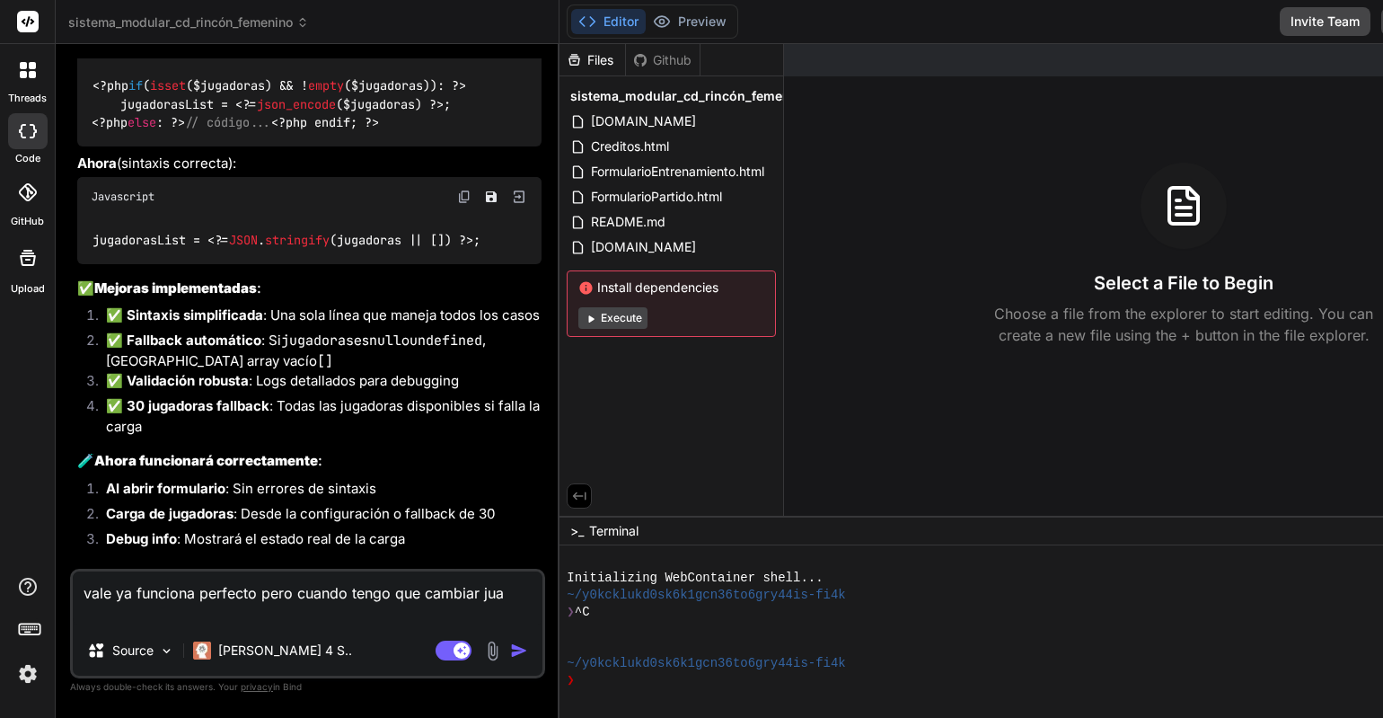
type textarea "x"
type textarea "vale ya funciona perfecto pero cuando tengo que cambiar juag"
type textarea "x"
type textarea "vale ya funciona perfecto pero cuando tengo que cambiar juaga"
type textarea "x"
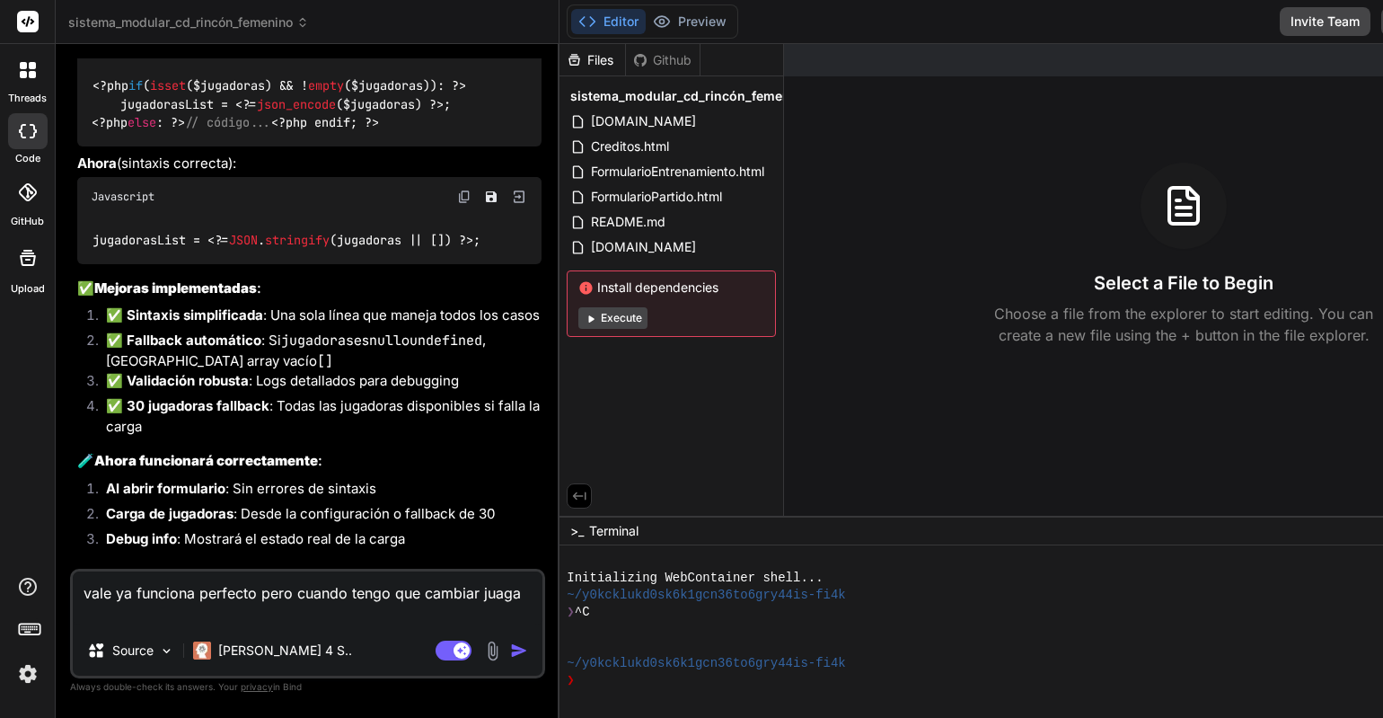
type textarea "vale ya funciona perfecto pero cuando tengo que cambiar juag"
type textarea "x"
type textarea "vale ya funciona perfecto pero cuando tengo que cambiar jua"
type textarea "x"
type textarea "vale ya funciona perfecto pero cuando tengo que cambiar ju"
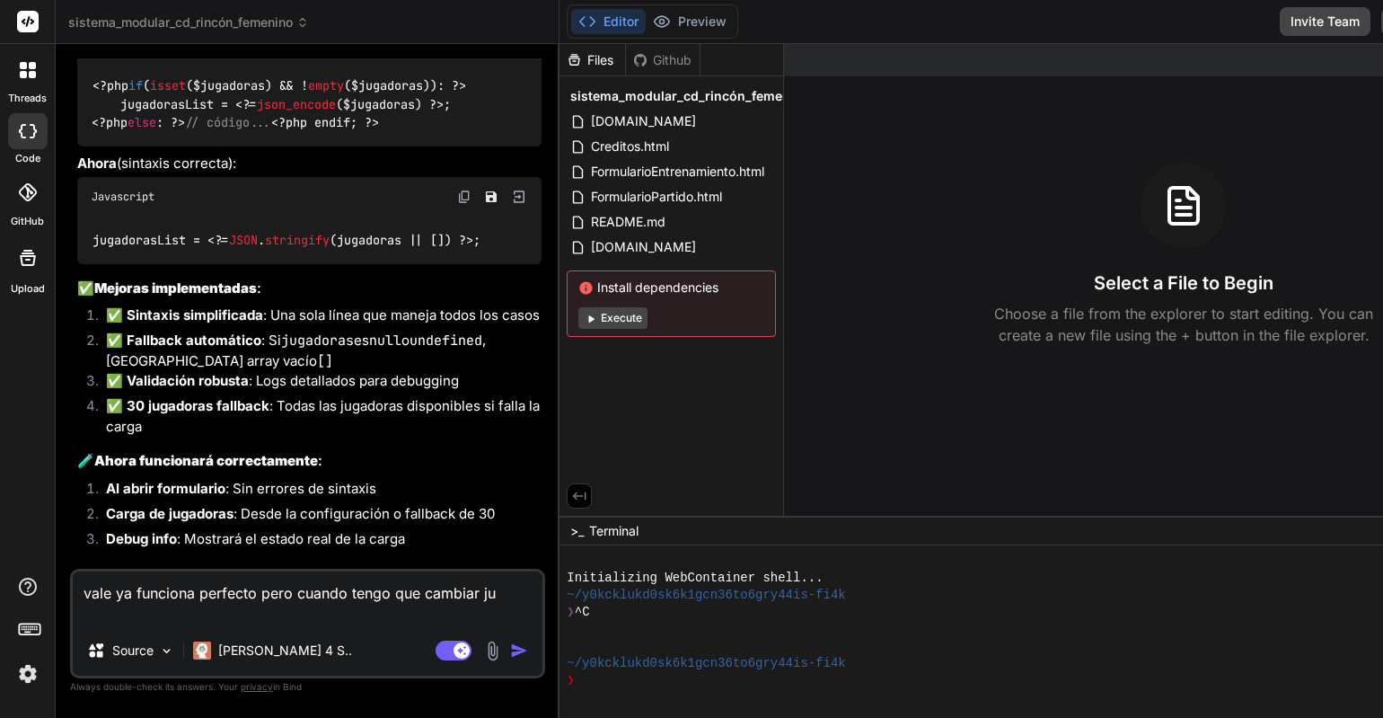
type textarea "x"
type textarea "vale ya funciona perfecto pero cuando tengo que cambiar jug"
type textarea "x"
type textarea "vale ya funciona perfecto pero cuando tengo que cambiar juga"
type textarea "x"
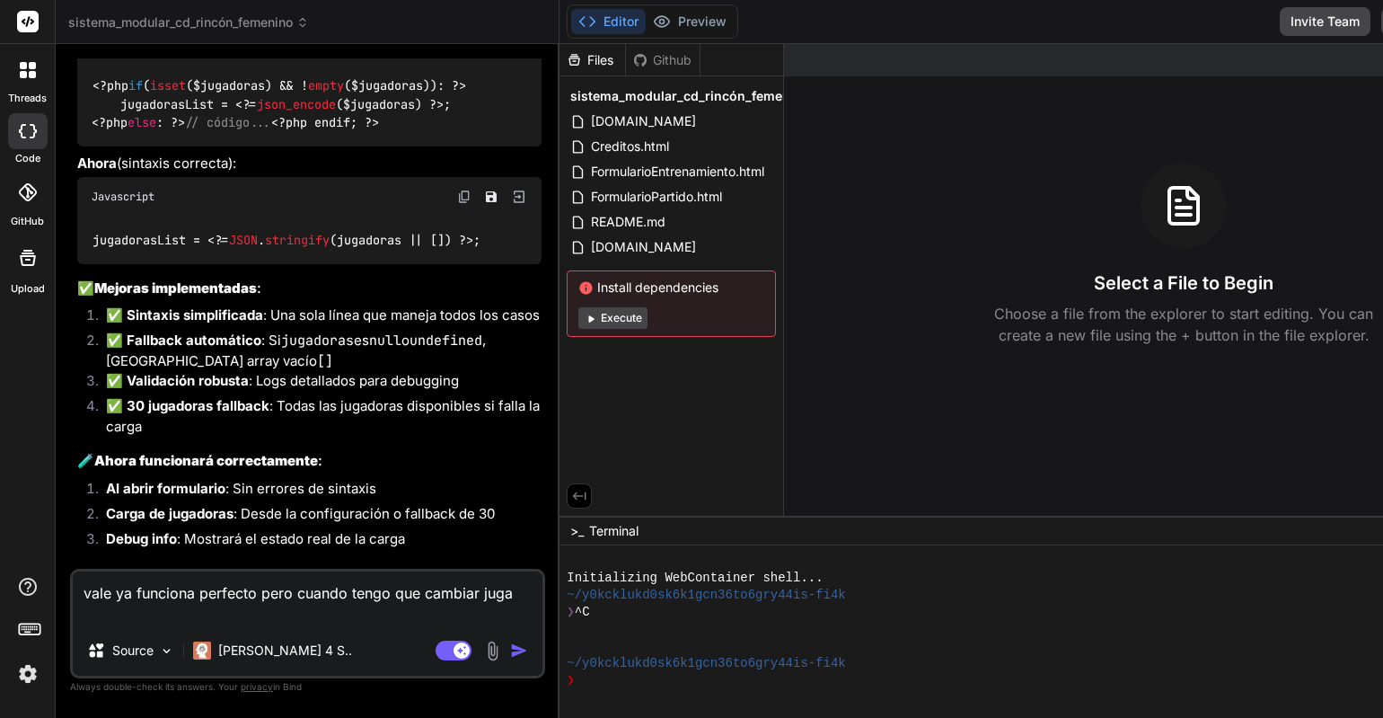
type textarea "vale ya funciona perfecto pero cuando tengo que cambiar jugad"
type textarea "x"
type textarea "vale ya funciona perfecto pero cuando tengo que cambiar jugado"
type textarea "x"
type textarea "vale ya funciona perfecto pero cuando tengo que cambiar jugador"
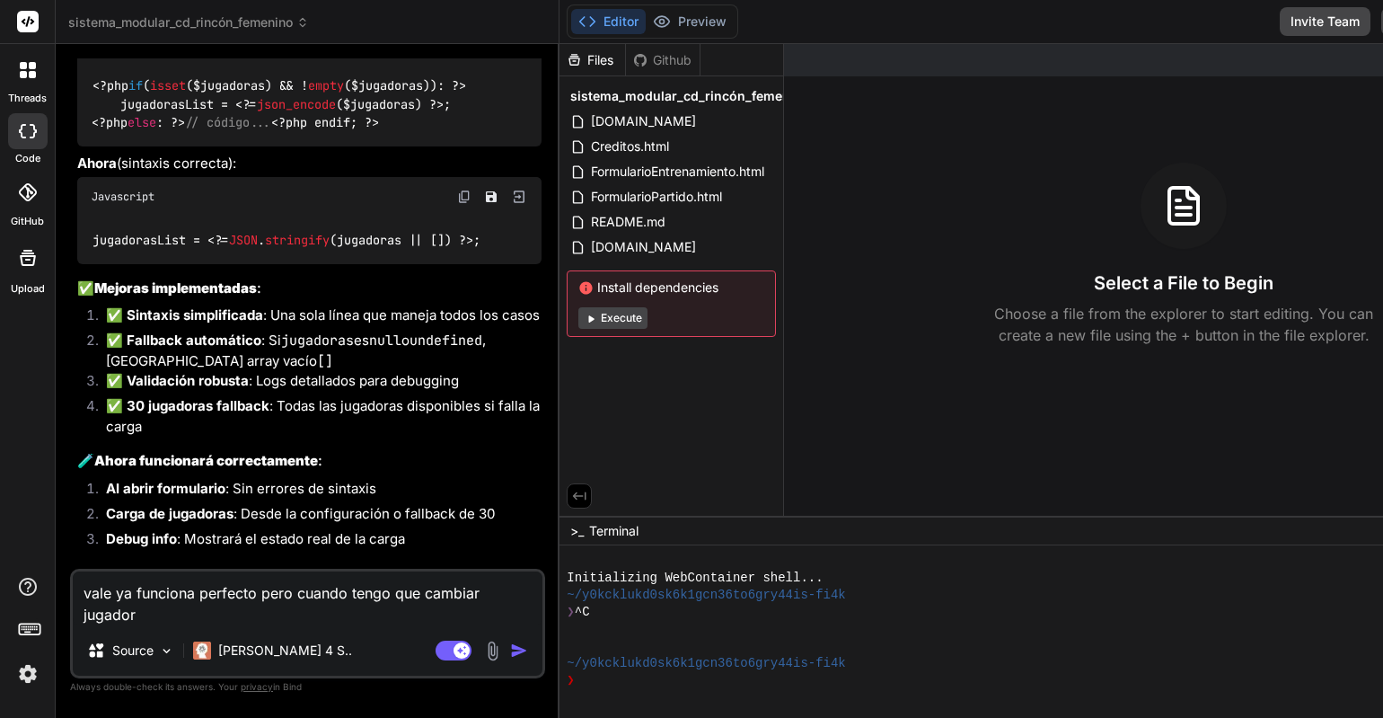
type textarea "x"
type textarea "vale ya funciona perfecto pero cuando tengo que cambiar jugadora"
type textarea "x"
type textarea "vale ya funciona perfecto pero cuando tengo que cambiar jugadoras"
type textarea "x"
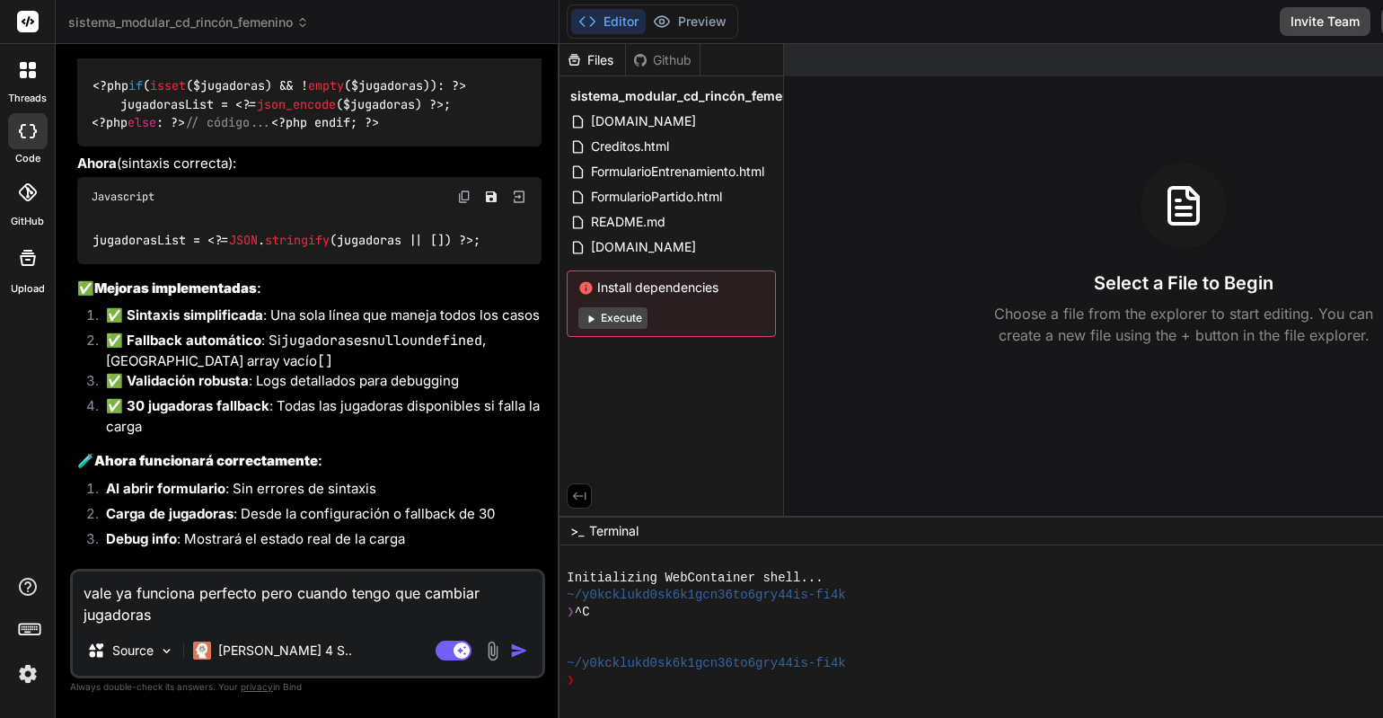
type textarea "vale ya funciona perfecto pero cuando tengo que cambiar jugadoras"
type textarea "x"
type textarea "vale ya funciona perfecto pero cuando tengo que cambiar jugadoras d"
type textarea "x"
type textarea "vale ya funciona perfecto pero cuando tengo que cambiar jugadoras de"
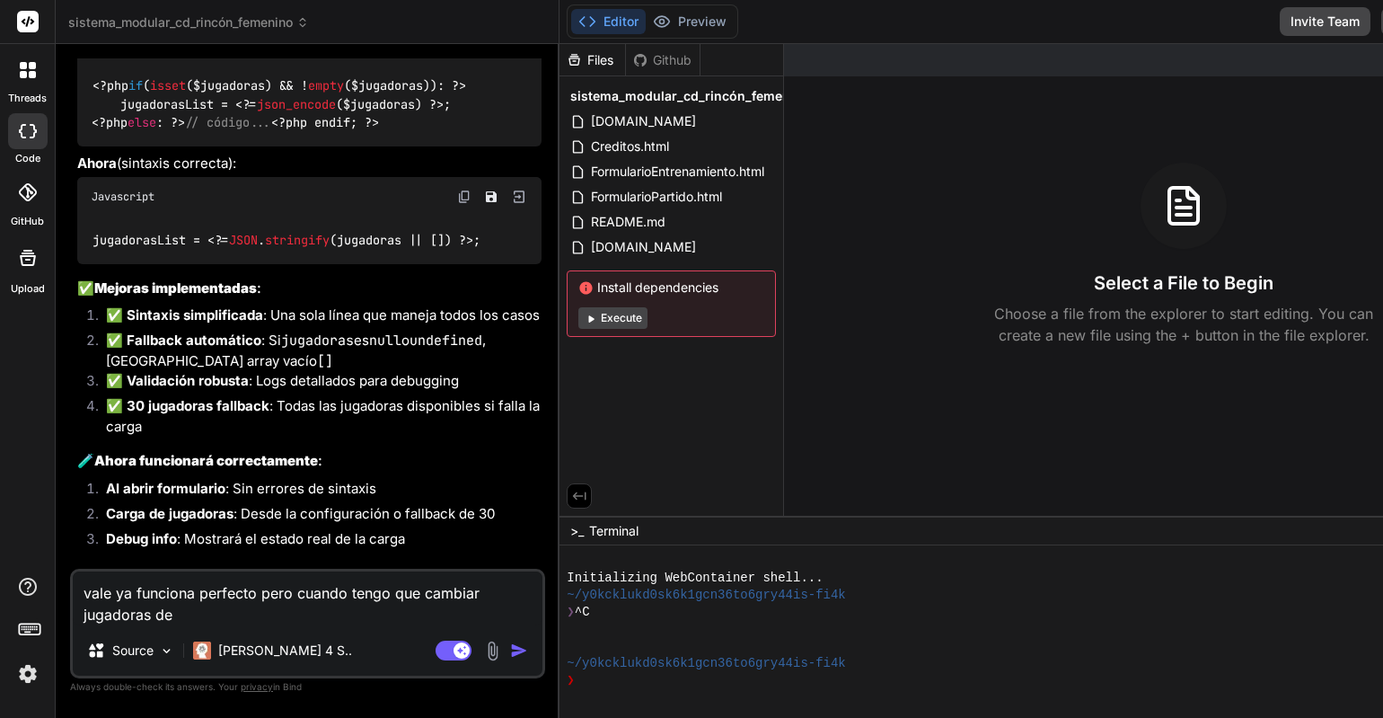
type textarea "x"
type textarea "vale ya funciona perfecto pero cuando tengo que cambiar jugadoras del"
type textarea "x"
type textarea "vale ya funciona perfecto pero cuando tengo que cambiar jugadoras del"
type textarea "x"
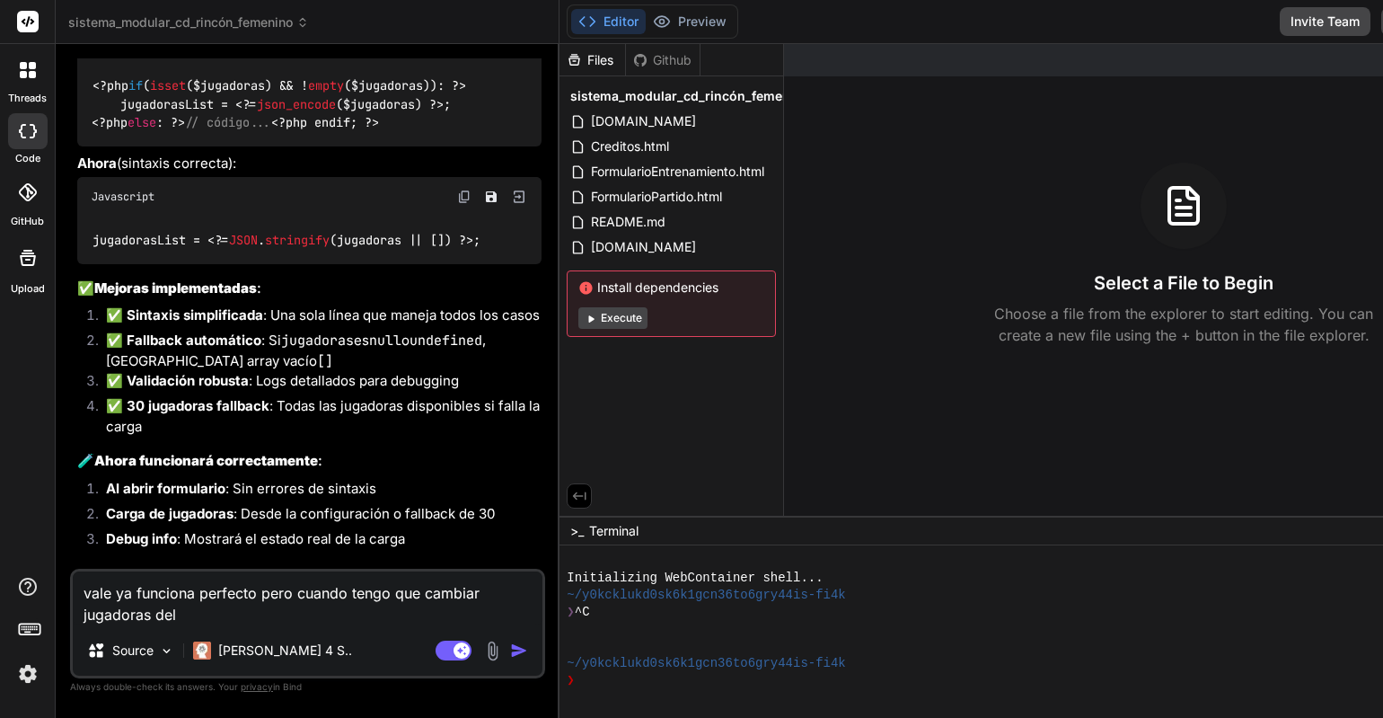
type textarea "vale ya funciona perfecto pero cuando tengo que cambiar jugadoras del l"
type textarea "x"
type textarea "vale ya funciona perfecto pero cuando tengo que cambiar jugadoras [PERSON_NAME]"
type textarea "x"
type textarea "vale ya funciona perfecto pero cuando tengo que cambiar jugadoras del lis"
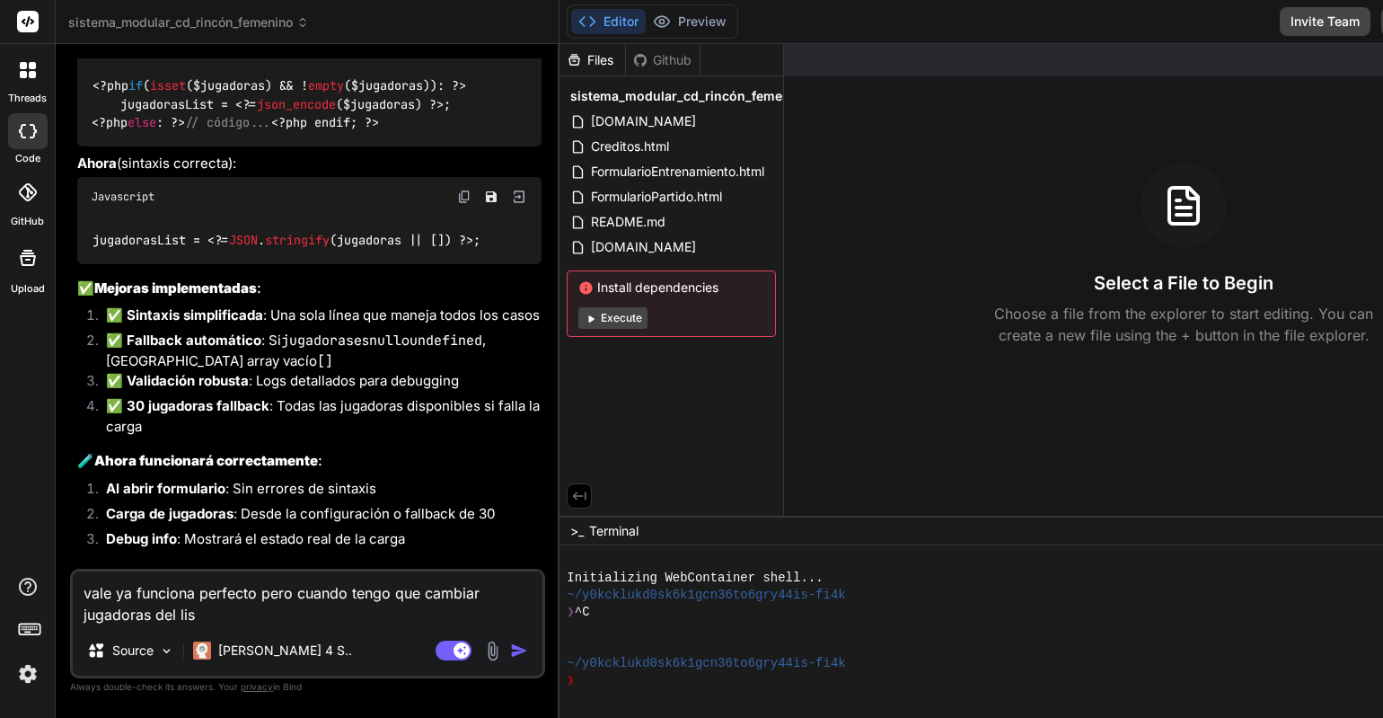
type textarea "x"
type textarea "vale ya funciona perfecto pero cuando tengo que cambiar jugadoras del list"
type textarea "x"
type textarea "vale ya funciona perfecto pero cuando tengo que cambiar jugadoras del lista"
type textarea "x"
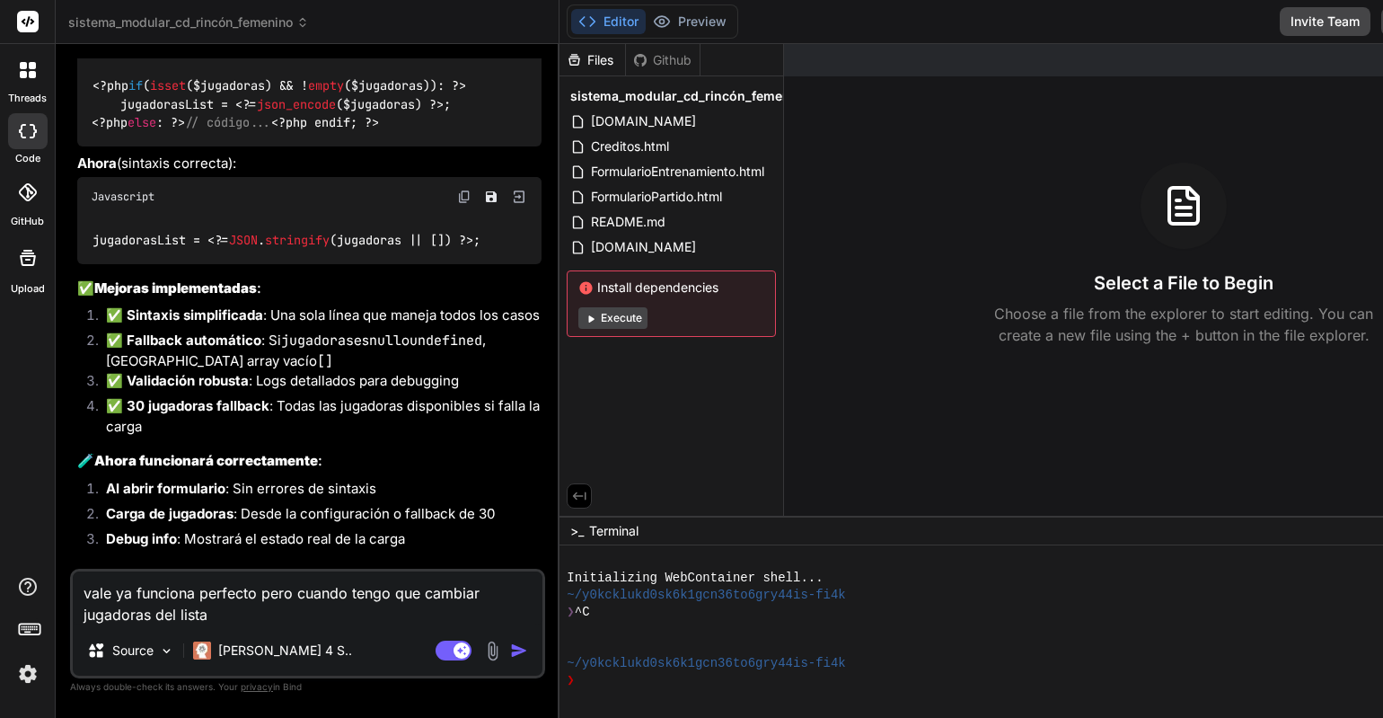
type textarea "vale ya funciona perfecto pero cuando tengo que cambiar jugadoras del listad"
type textarea "x"
type textarea "vale ya funciona perfecto pero cuando tengo que cambiar jugadoras del listado"
type textarea "x"
type textarea "vale ya funciona perfecto pero cuando tengo que cambiar jugadoras del listado,"
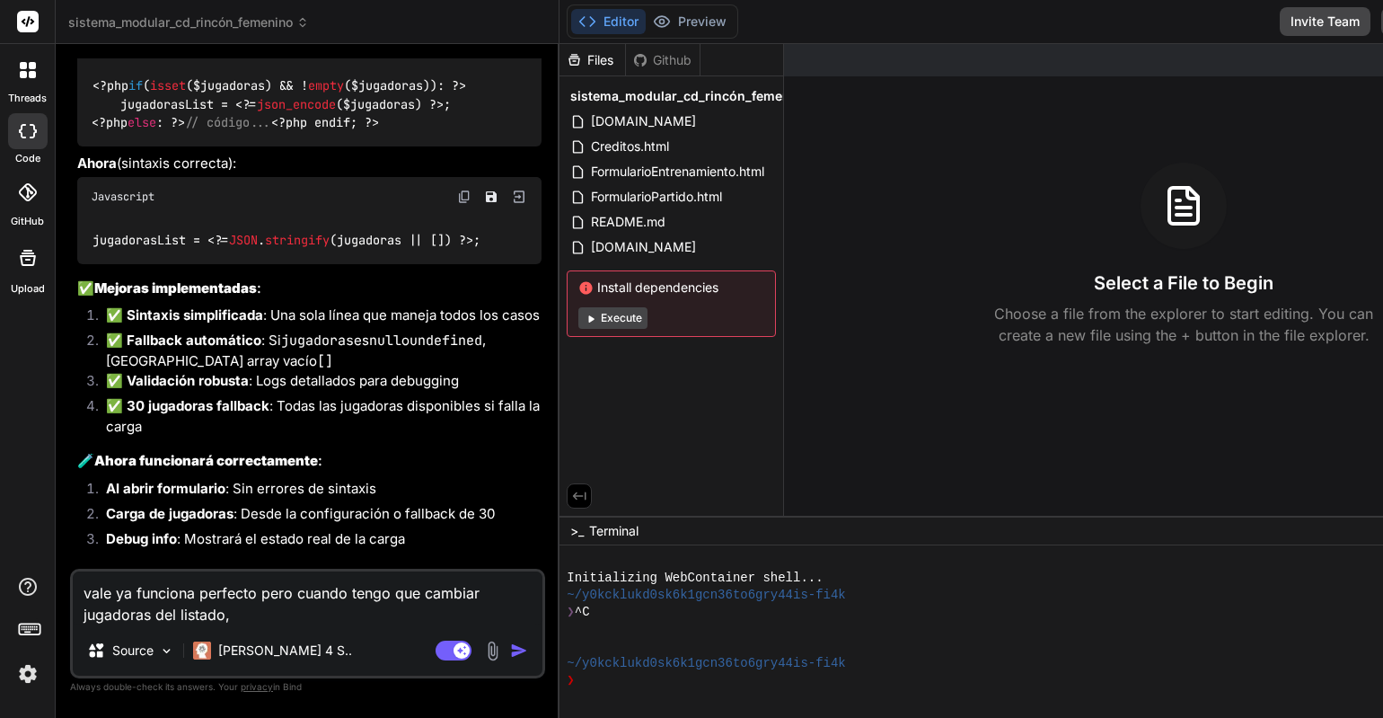
type textarea "x"
type textarea "vale ya funciona perfecto pero cuando tengo que cambiar jugadoras del listado,"
type textarea "x"
type textarea "vale ya funciona perfecto pero cuando tengo que cambiar jugadoras del listado, n"
type textarea "x"
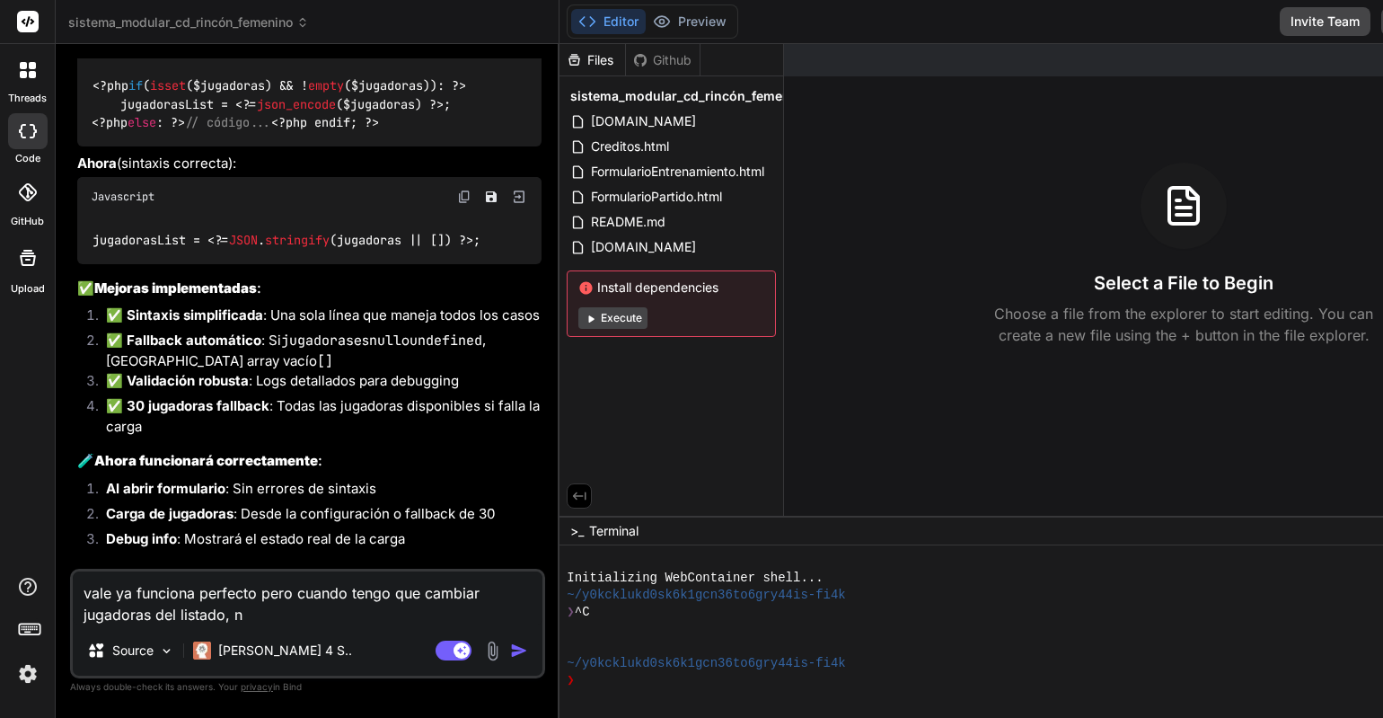
type textarea "vale ya funciona perfecto pero cuando tengo que cambiar jugadoras del listado, …"
type textarea "x"
type textarea "vale ya funciona perfecto pero cuando tengo que cambiar jugadoras del listado, …"
type textarea "x"
type textarea "vale ya funciona perfecto pero cuando tengo que cambiar jugadoras del listado, …"
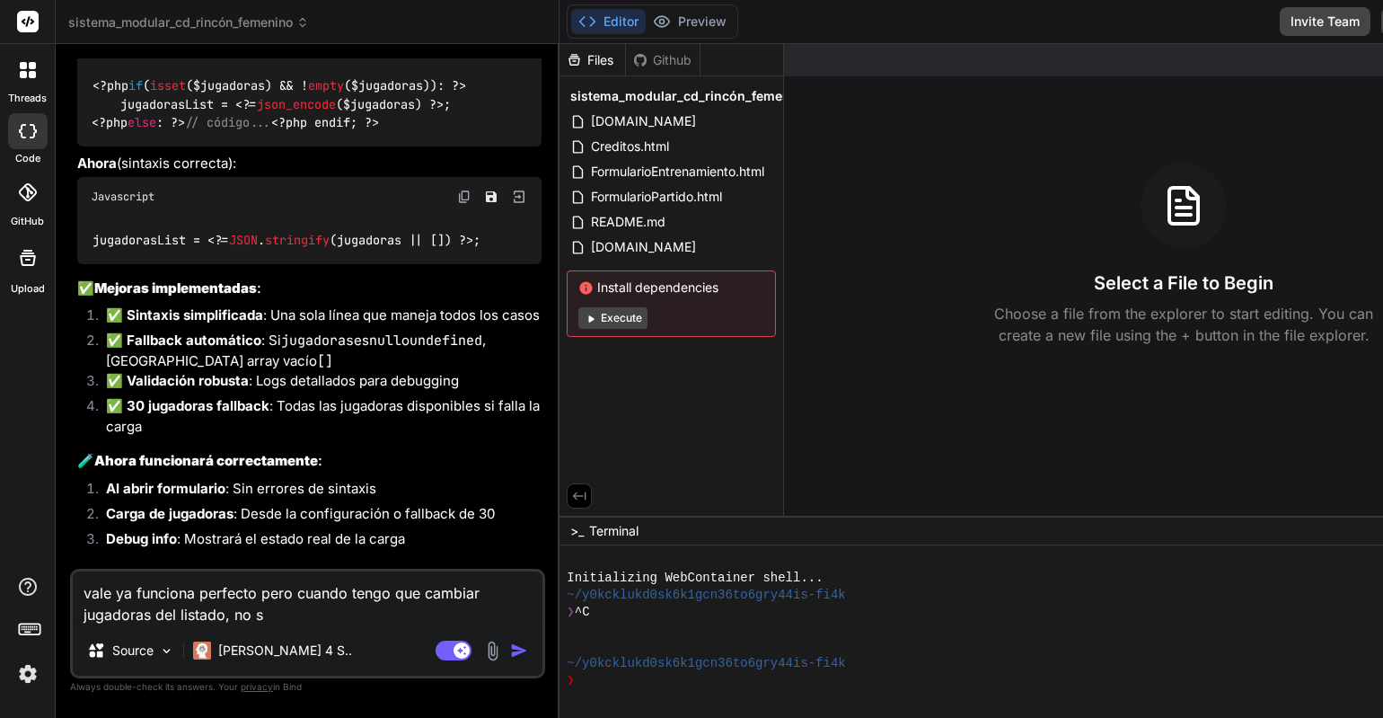
type textarea "x"
type textarea "vale ya funciona perfecto pero cuando tengo que cambiar jugadoras del listado, …"
type textarea "x"
type textarea "vale ya funciona perfecto pero cuando tengo que cambiar jugadoras del listado, …"
type textarea "x"
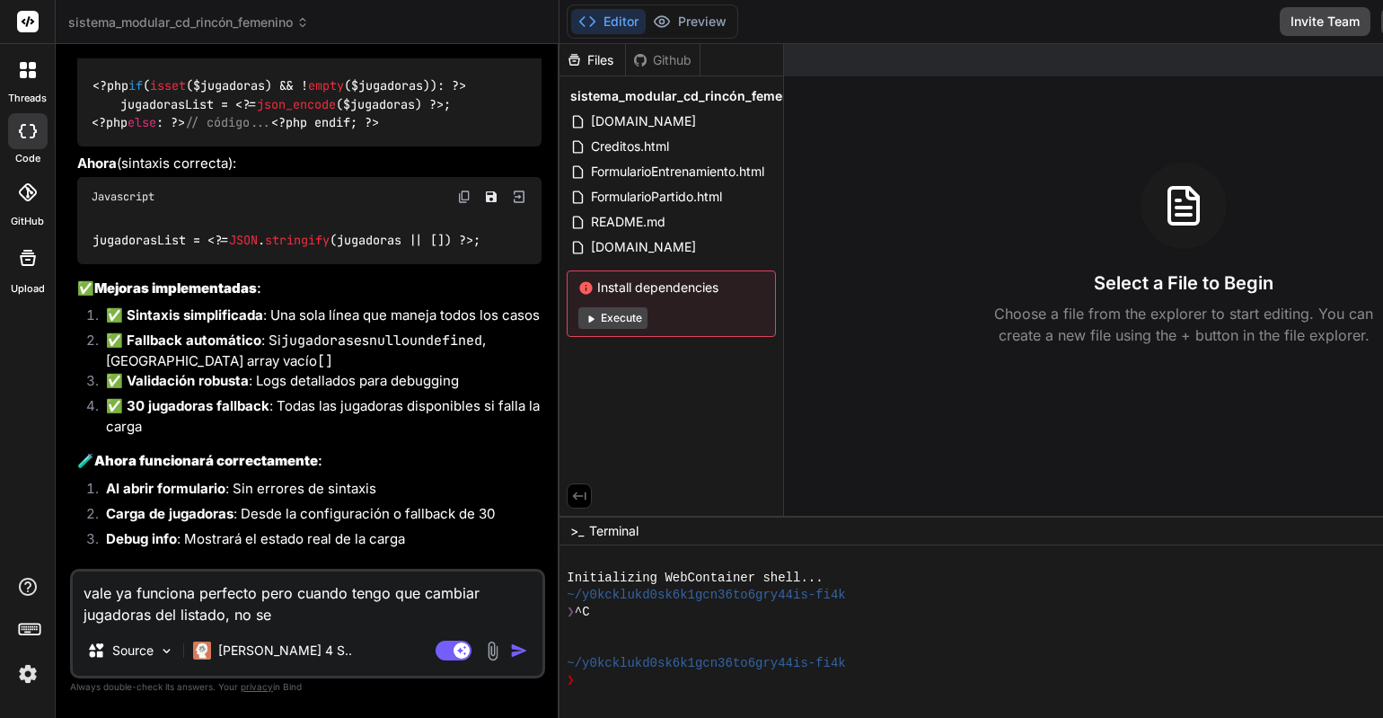
type textarea "vale ya funciona perfecto pero cuando tengo que cambiar jugadoras del listado, …"
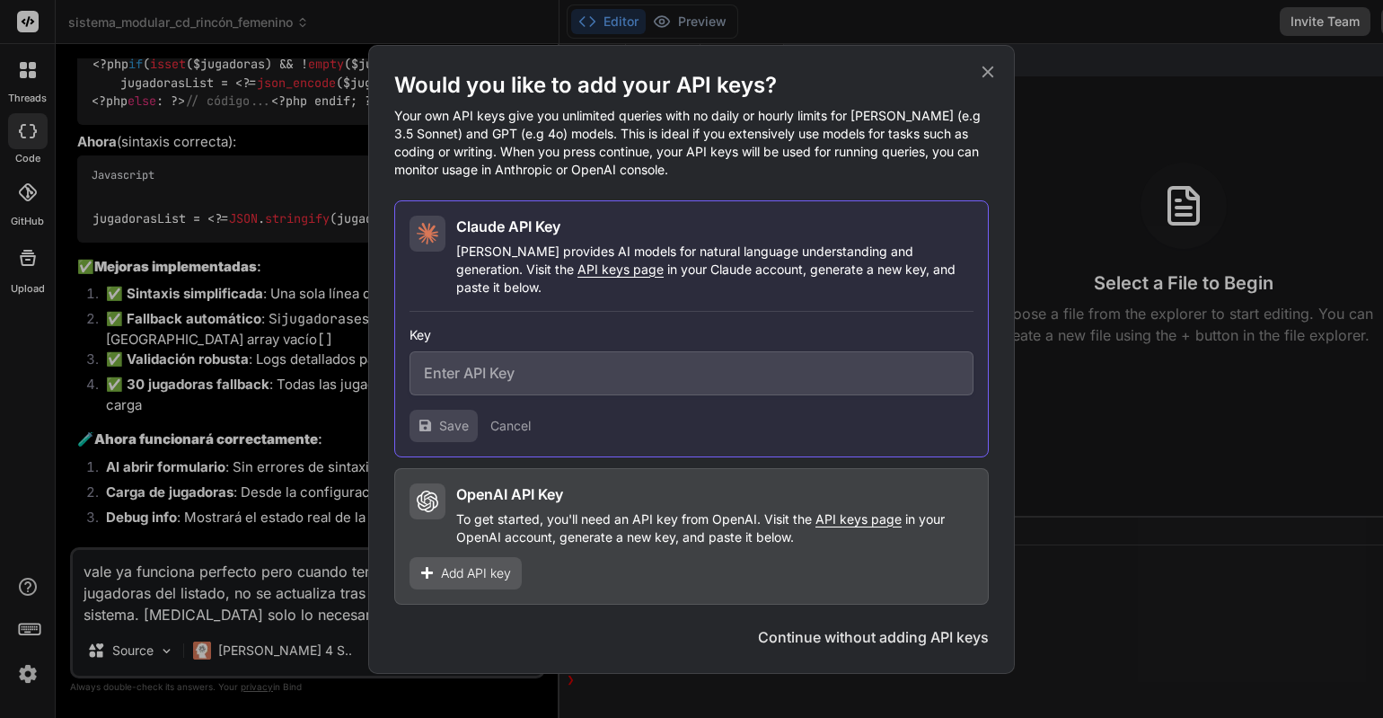
click at [988, 82] on icon at bounding box center [988, 72] width 20 height 20
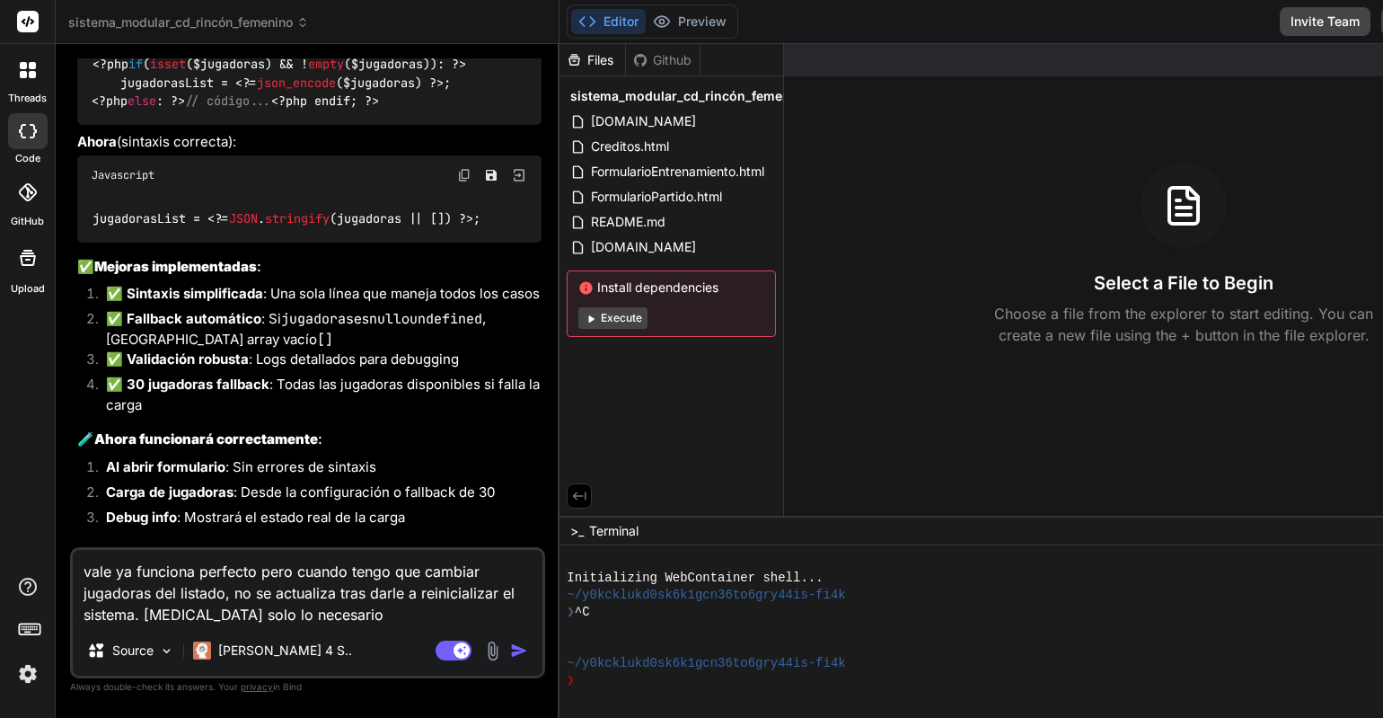
click at [443, 645] on div "Agent Mode. When this toggle is activated, AI automatically makes decisions, re…" at bounding box center [483, 651] width 103 height 22
click at [510, 649] on img "button" at bounding box center [519, 650] width 18 height 18
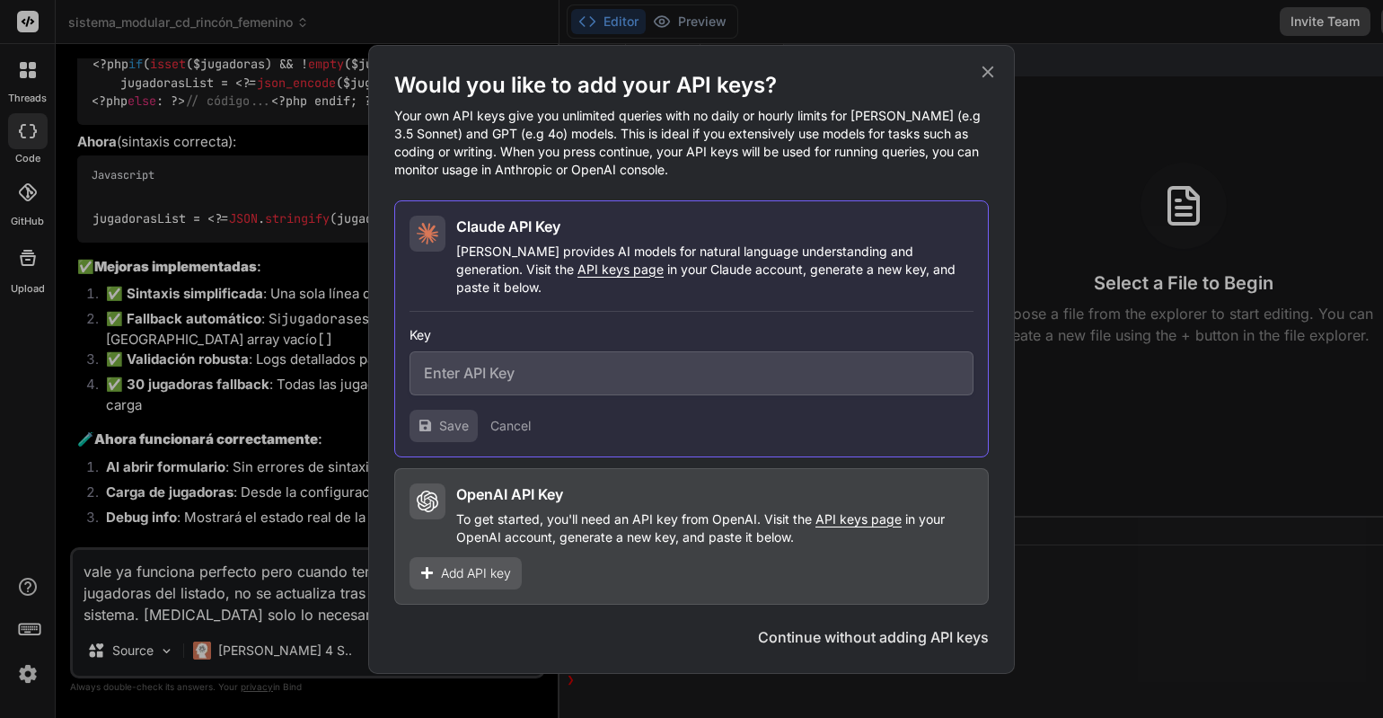
click at [557, 496] on div "OpenAI API Key To get started, you'll need an API key from OpenAI. Visit the AP…" at bounding box center [714, 514] width 517 height 63
click at [983, 76] on icon at bounding box center [988, 72] width 20 height 20
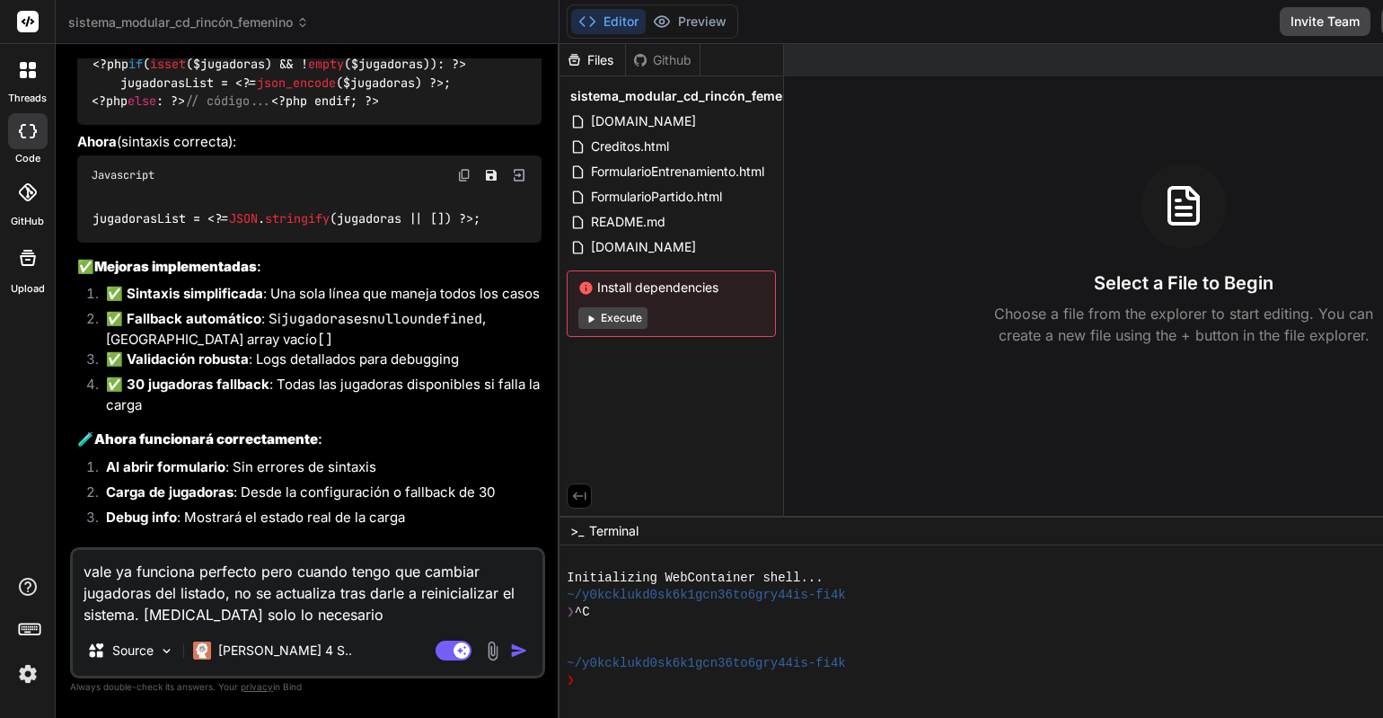
click at [227, 491] on li "Carga de jugadoras : Desde la configuración o fallback de 30" at bounding box center [317, 494] width 450 height 25
drag, startPoint x: 425, startPoint y: 617, endPoint x: 75, endPoint y: 574, distance: 352.1
click at [75, 574] on textarea "vale ya funciona perfecto pero cuando tengo que cambiar jugadoras del listado, …" at bounding box center [308, 587] width 470 height 75
click at [256, 654] on p "[PERSON_NAME] 4 S.." at bounding box center [285, 650] width 134 height 18
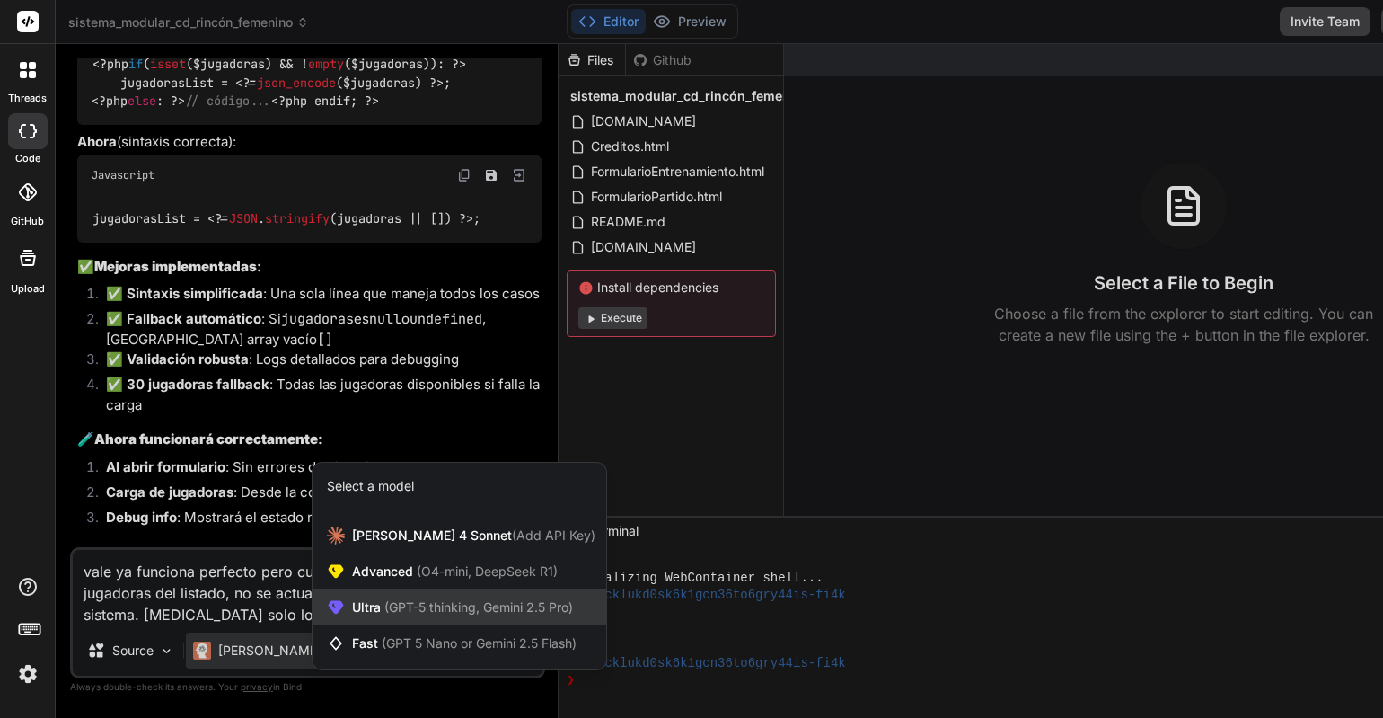
click at [456, 621] on div "Ultra (GPT-5 thinking, Gemini 2.5 Pro)" at bounding box center [460, 607] width 294 height 36
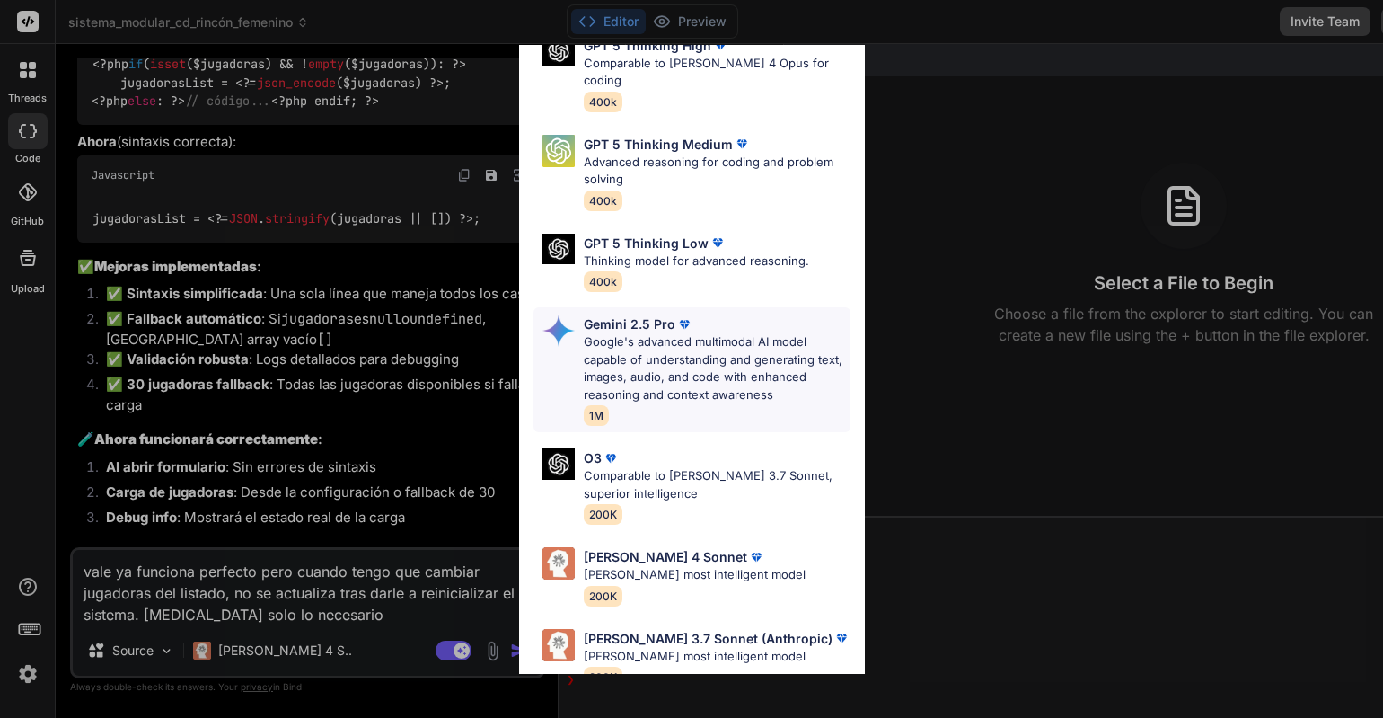
scroll to position [185, 0]
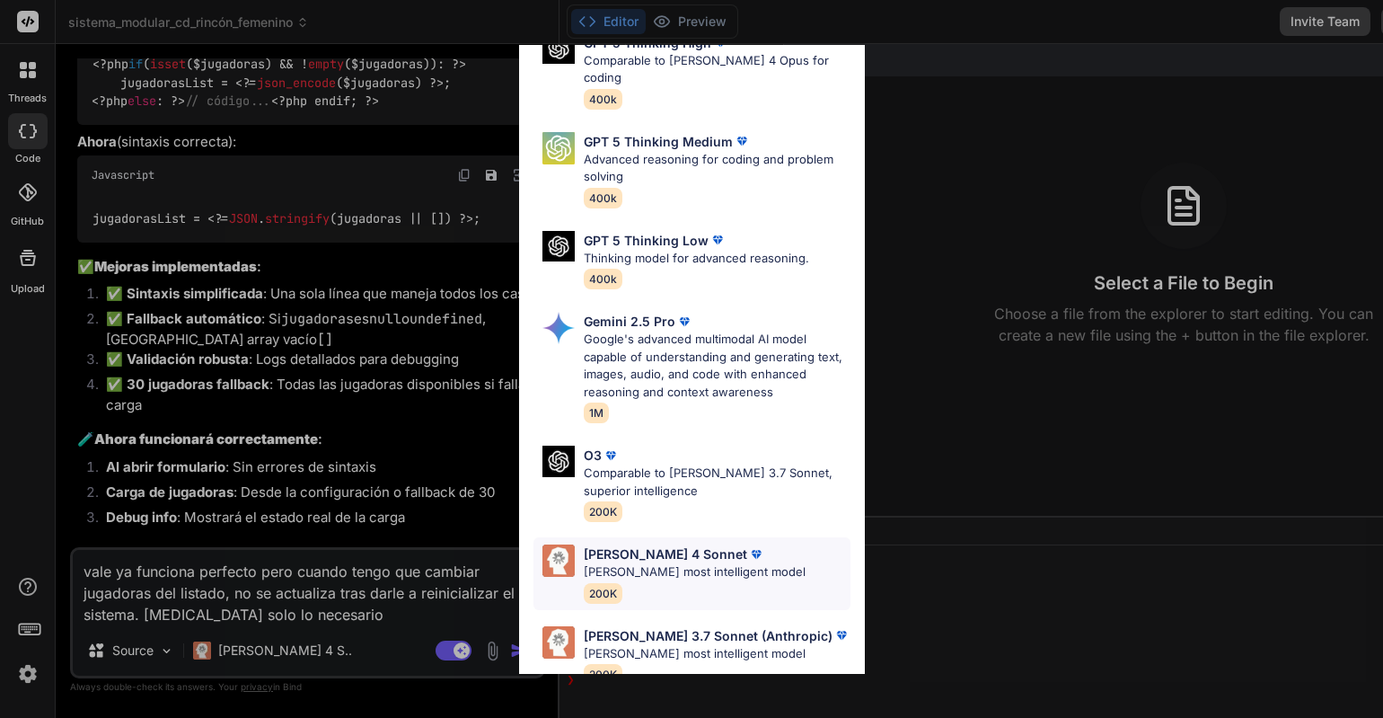
click at [681, 563] on p "[PERSON_NAME] most intelligent model" at bounding box center [695, 572] width 222 height 18
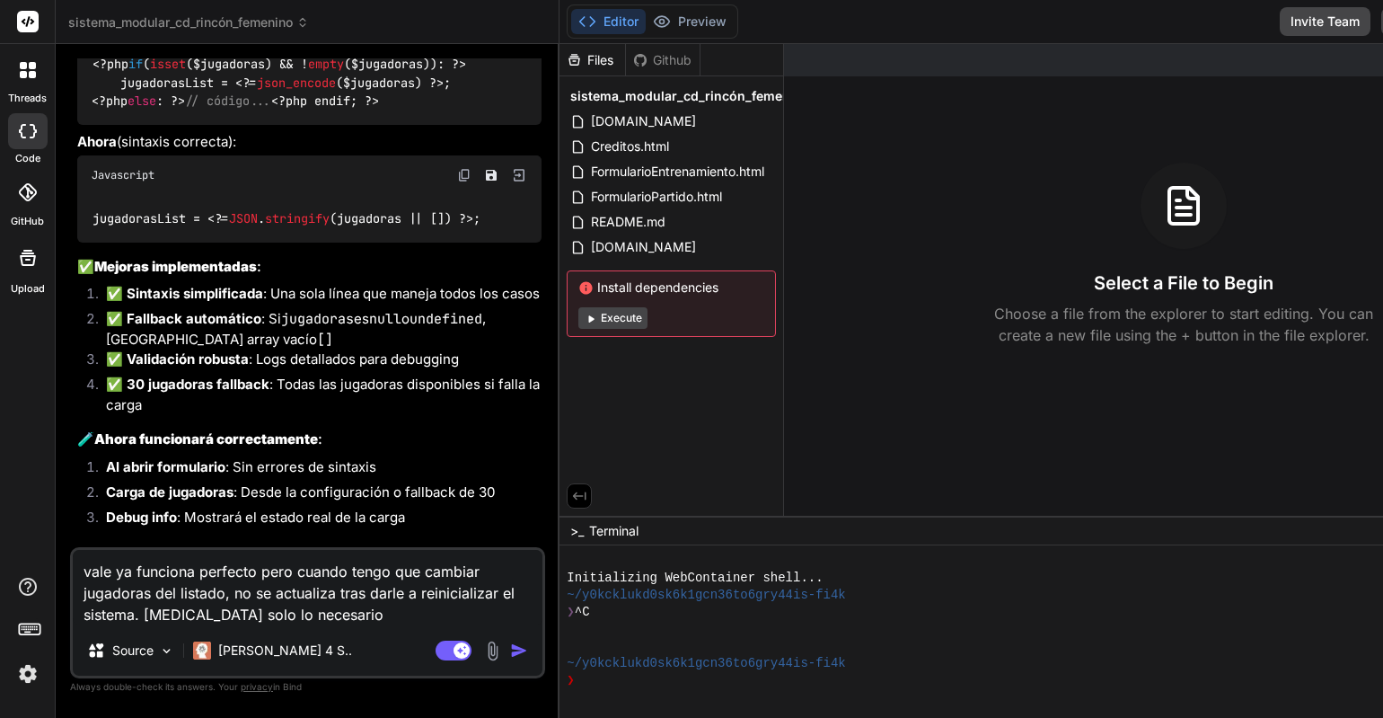
click at [510, 649] on img "button" at bounding box center [519, 650] width 18 height 18
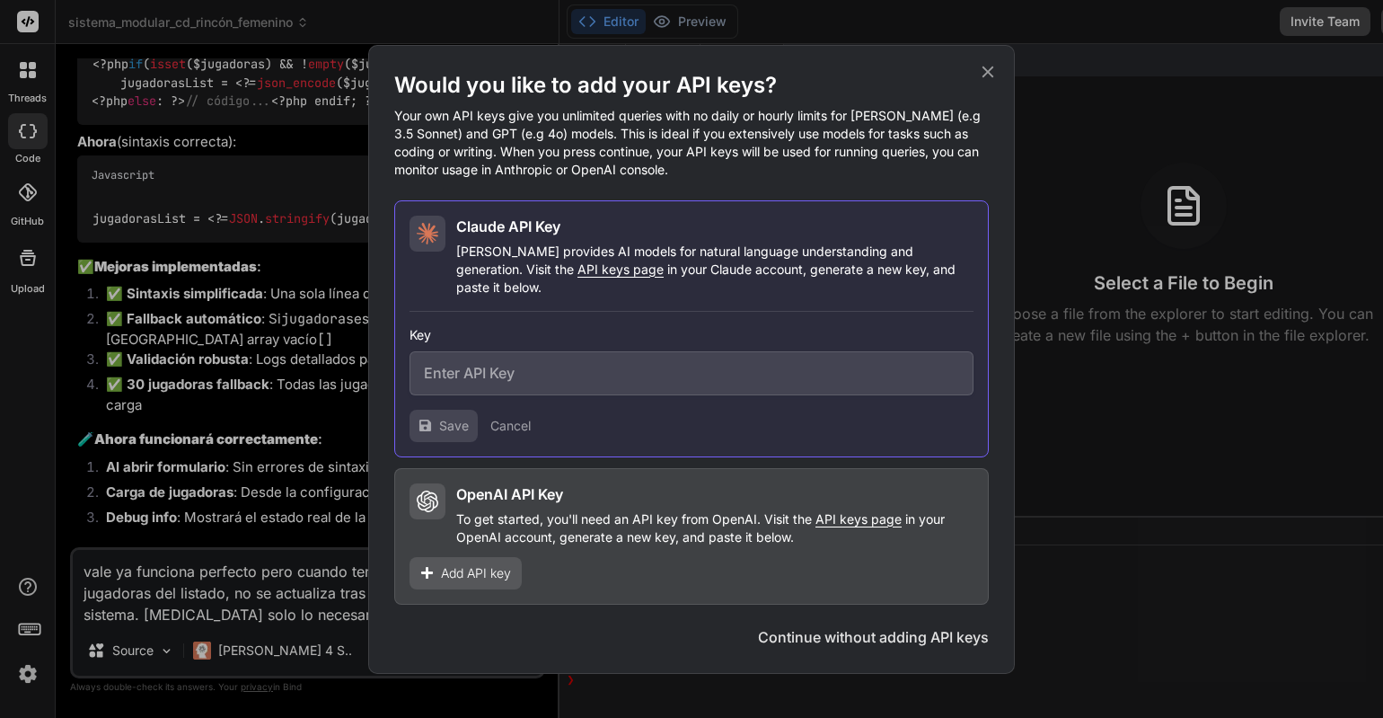
click at [561, 490] on h2 "OpenAI API Key" at bounding box center [509, 494] width 107 height 22
click at [437, 491] on icon at bounding box center [428, 501] width 22 height 22
click at [989, 77] on icon at bounding box center [988, 72] width 20 height 20
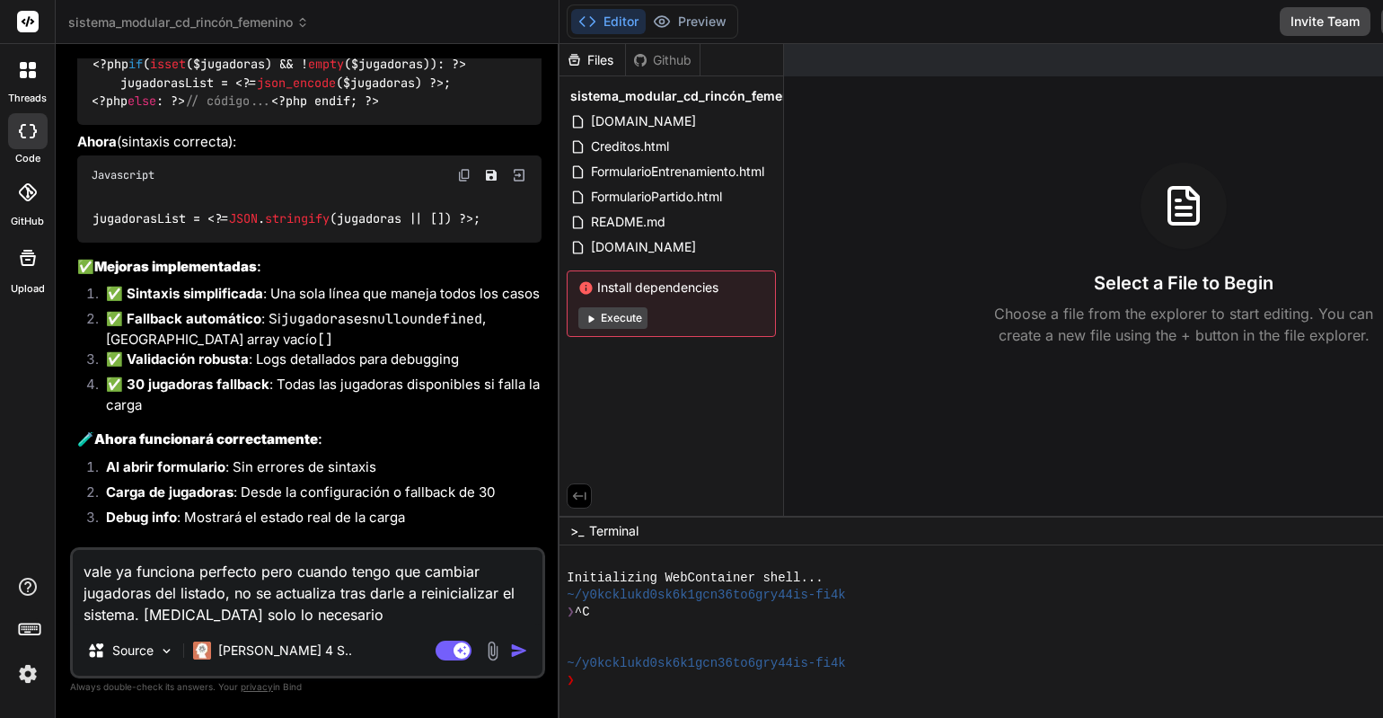
click at [34, 670] on img at bounding box center [28, 673] width 31 height 31
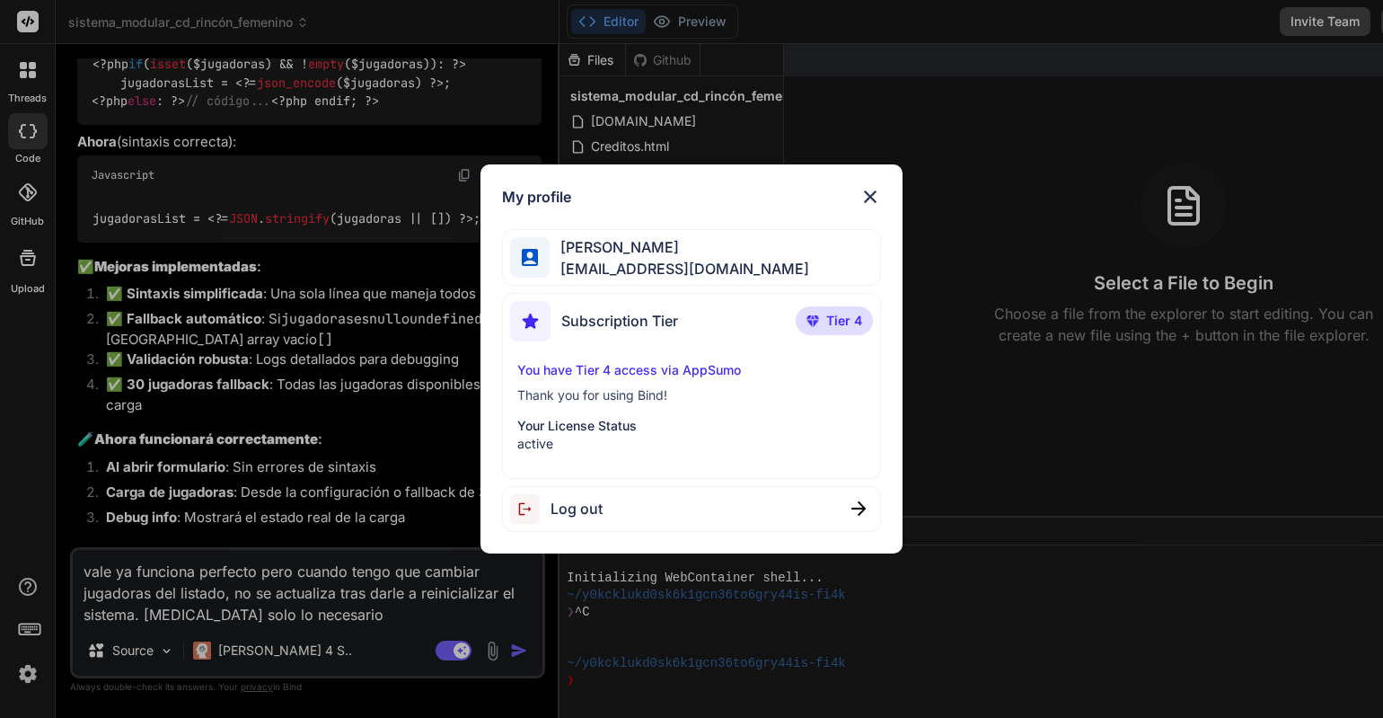
click at [606, 513] on div "Log out" at bounding box center [692, 509] width 380 height 46
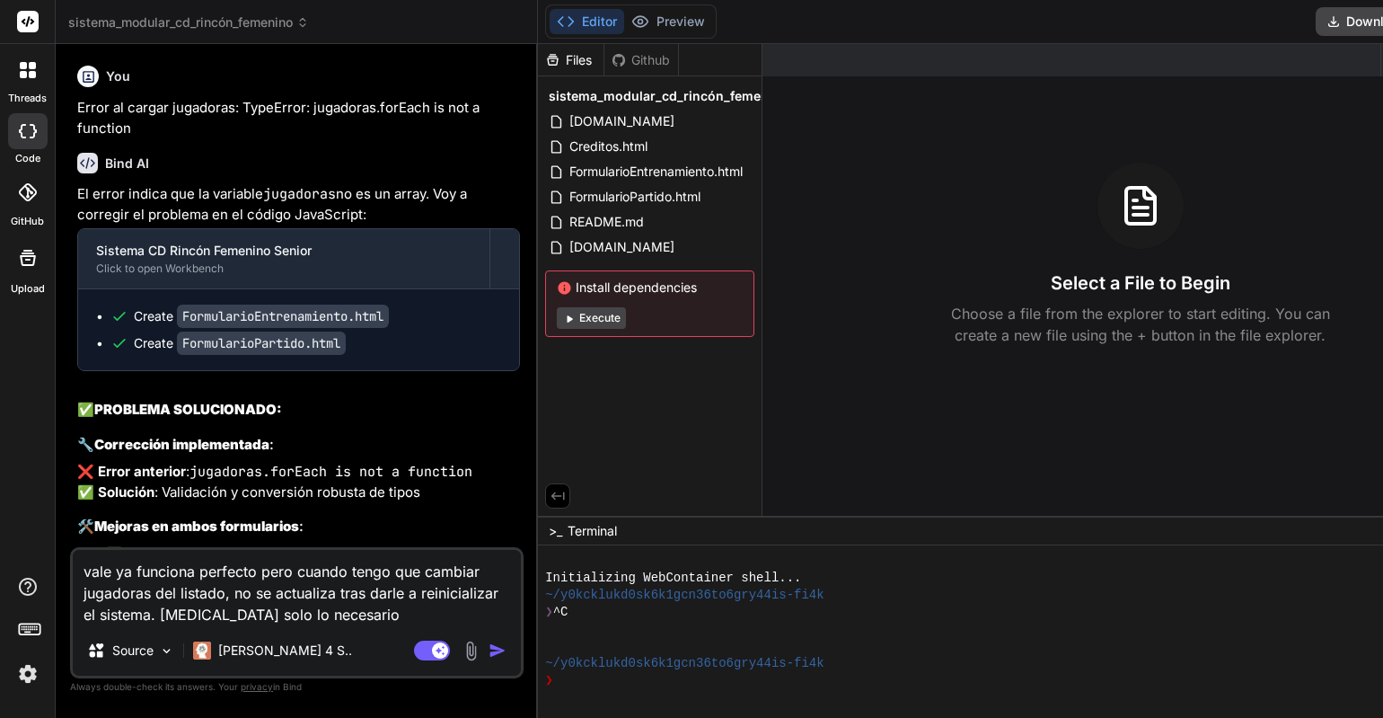
scroll to position [51, 0]
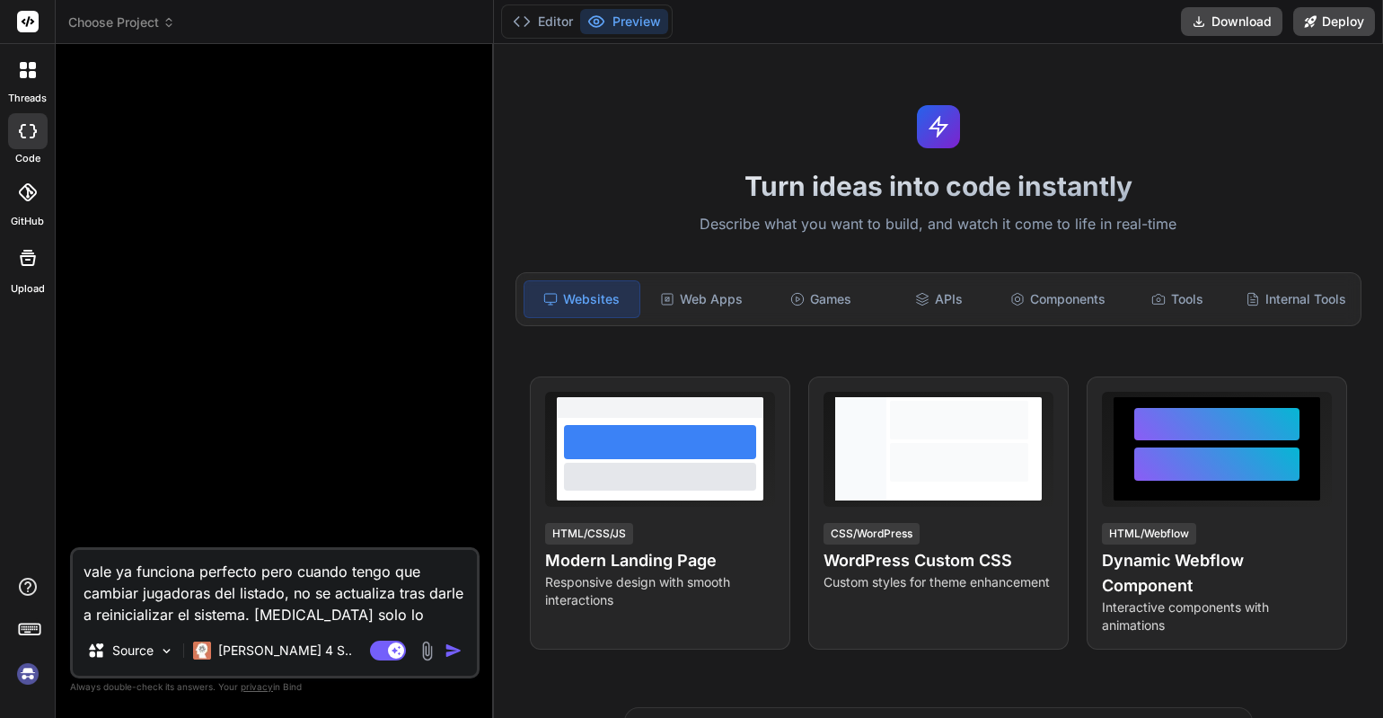
click at [26, 670] on img at bounding box center [28, 673] width 31 height 31
click at [96, 216] on div at bounding box center [277, 302] width 406 height 489
click at [114, 25] on span "Choose Project" at bounding box center [121, 22] width 107 height 18
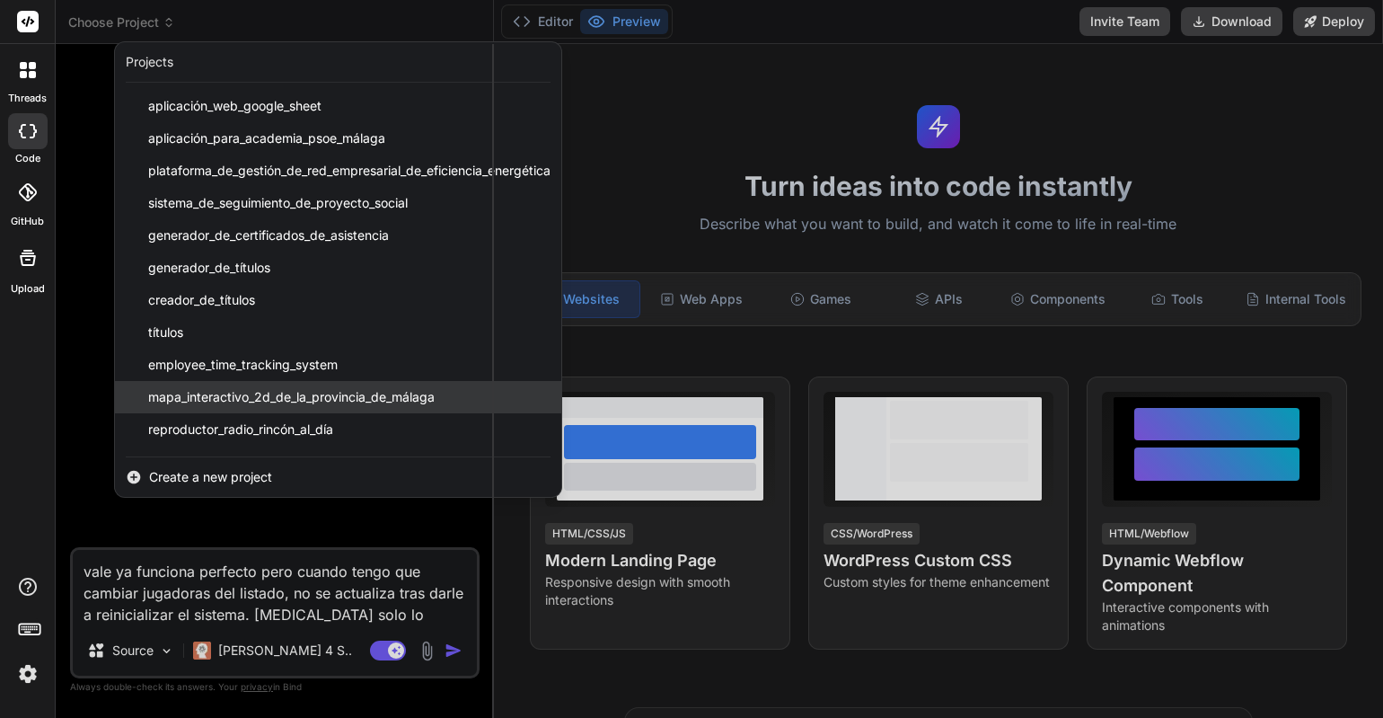
scroll to position [93, 0]
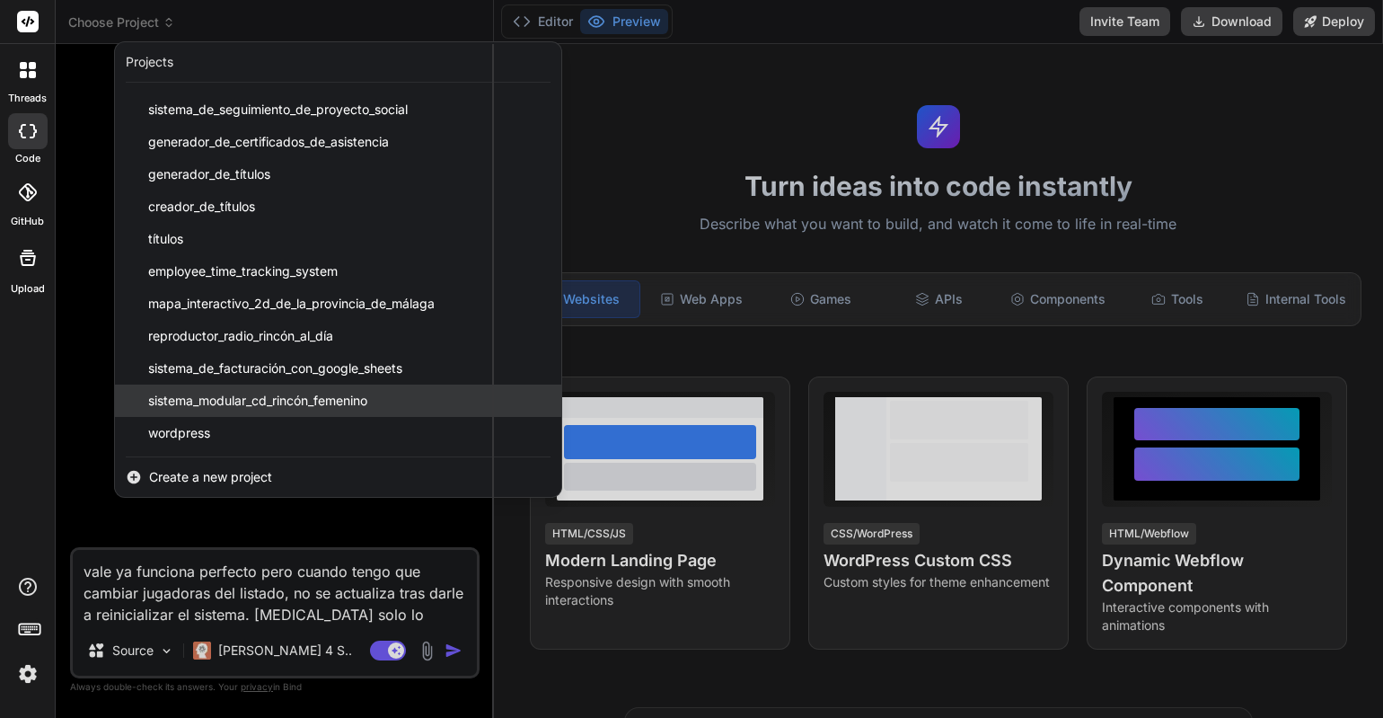
click at [331, 402] on span "sistema_modular_cd_rincón_femenino" at bounding box center [257, 401] width 219 height 18
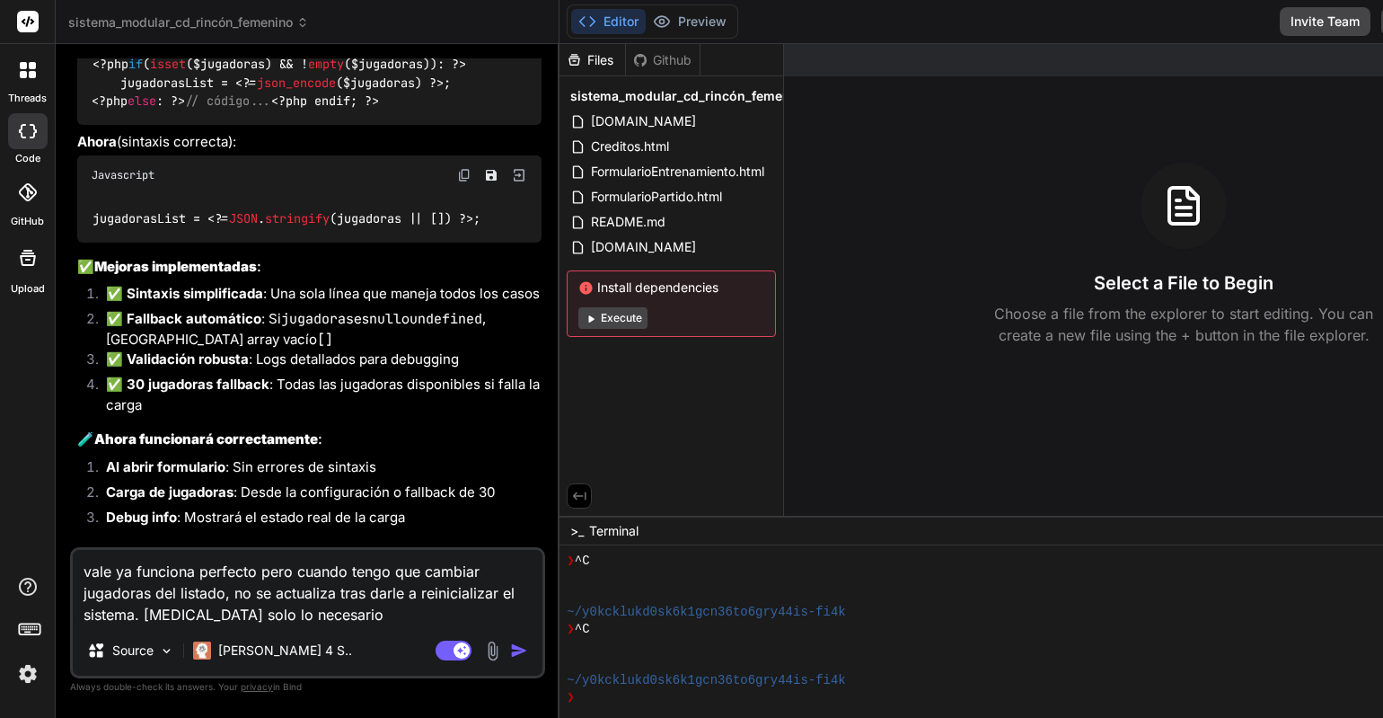
scroll to position [4232, 0]
click at [510, 654] on img "button" at bounding box center [519, 650] width 18 height 18
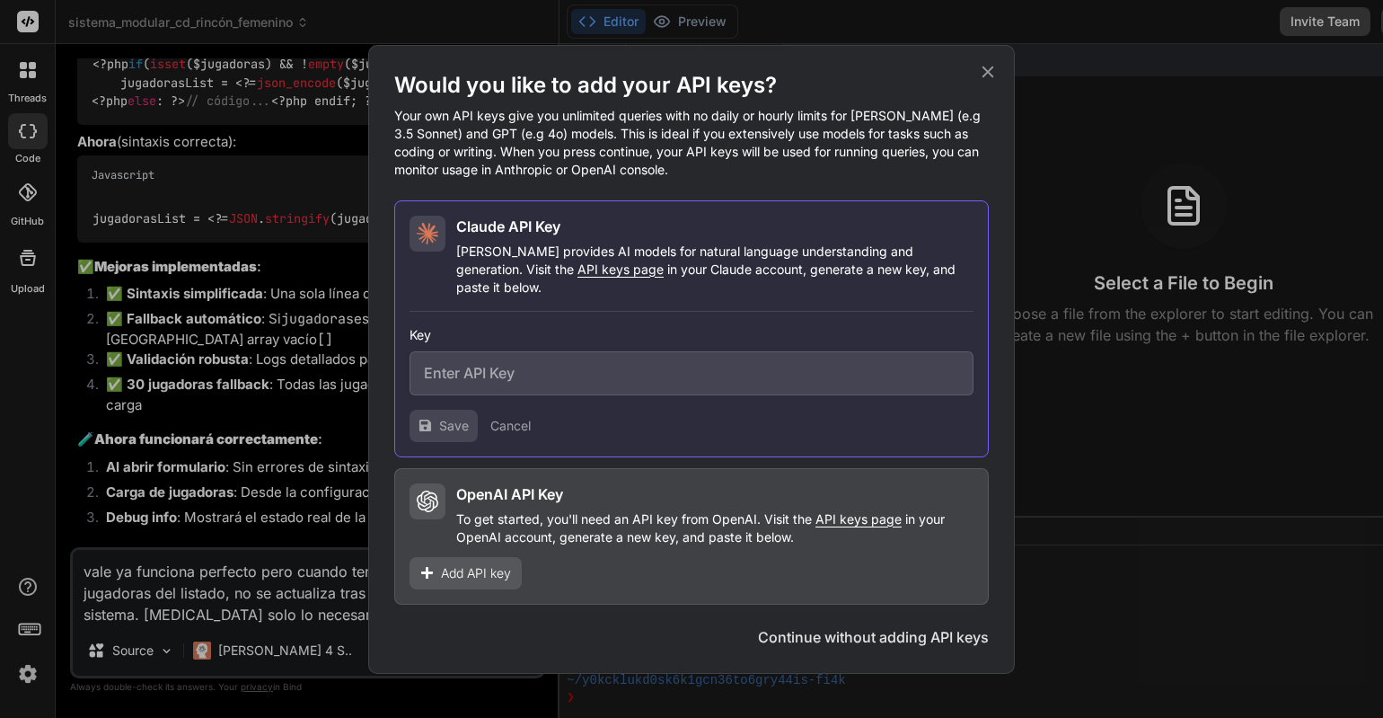
click at [510, 424] on button "Cancel" at bounding box center [510, 426] width 40 height 18
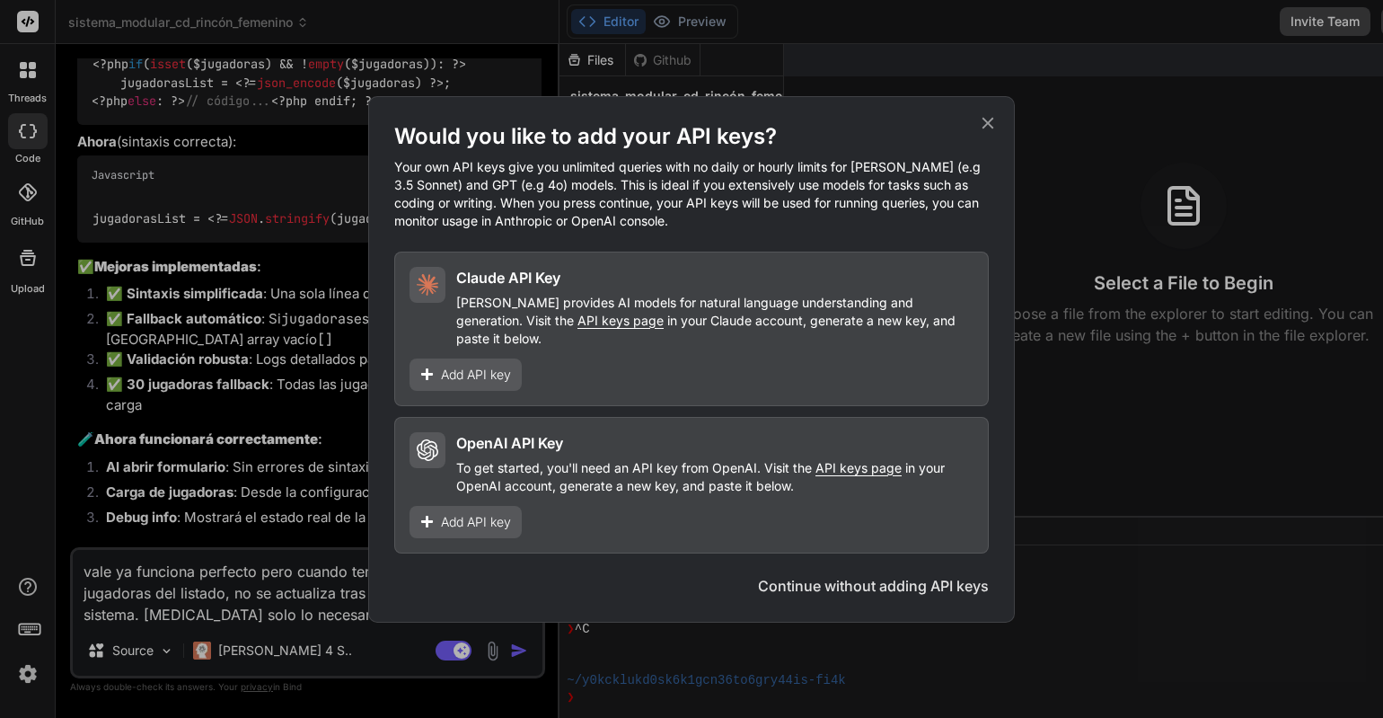
click at [985, 145] on h1 "Would you like to add your API keys?" at bounding box center [691, 136] width 595 height 29
click at [912, 579] on button "Continue without adding API keys" at bounding box center [873, 586] width 231 height 22
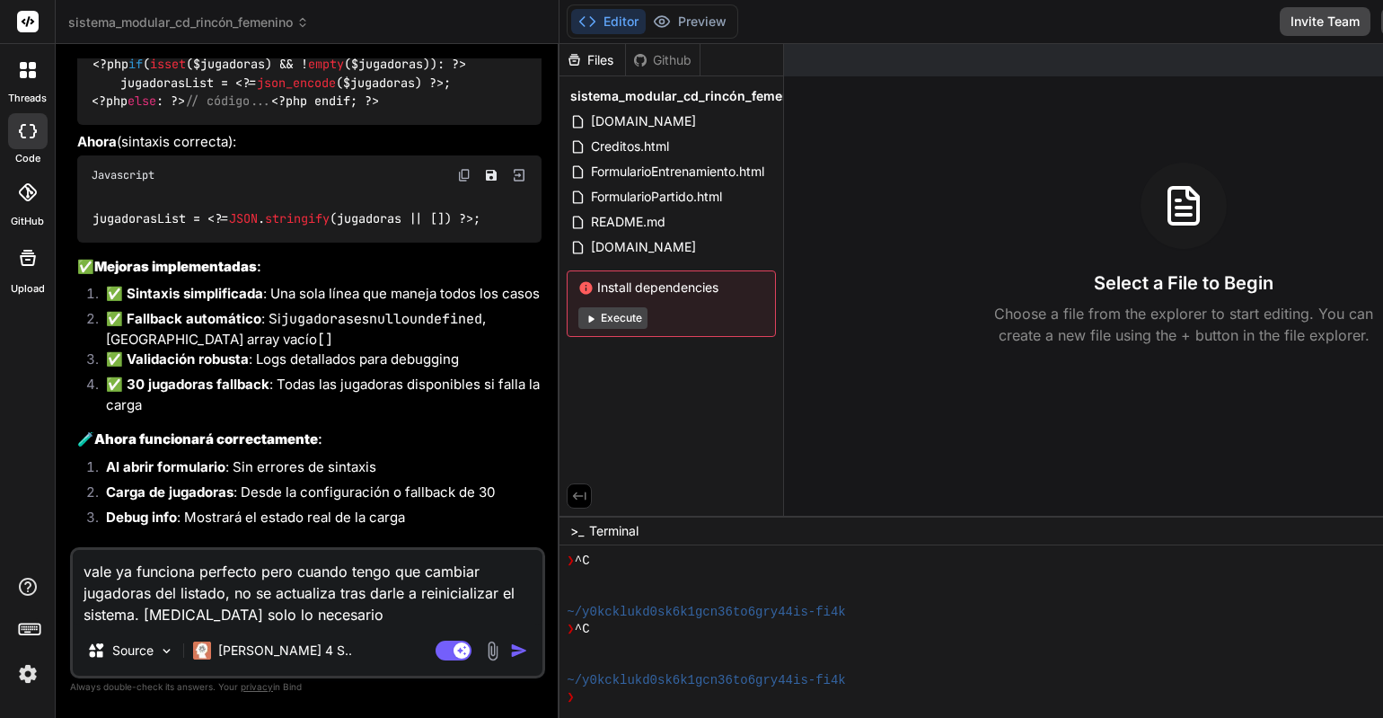
click at [510, 647] on img "button" at bounding box center [519, 650] width 18 height 18
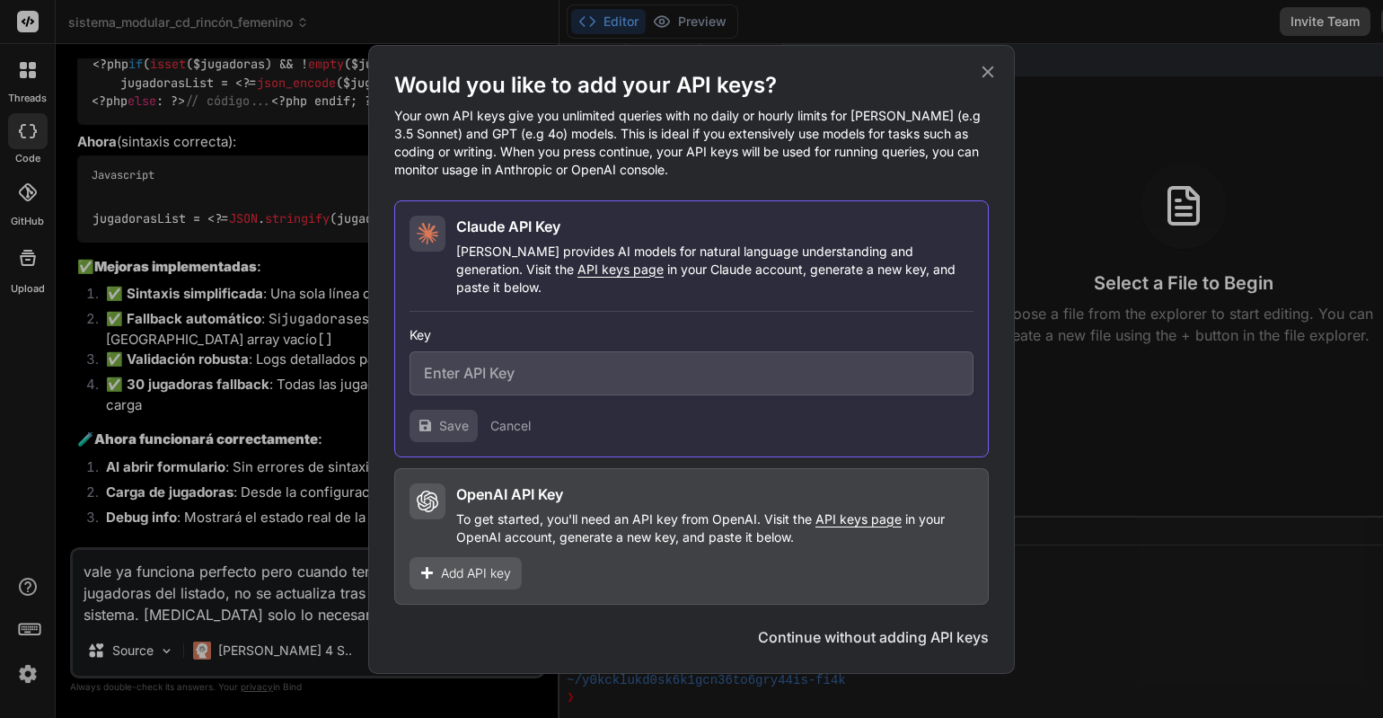
click at [463, 368] on input "text" at bounding box center [692, 373] width 564 height 44
click at [517, 417] on button "Cancel" at bounding box center [510, 426] width 40 height 18
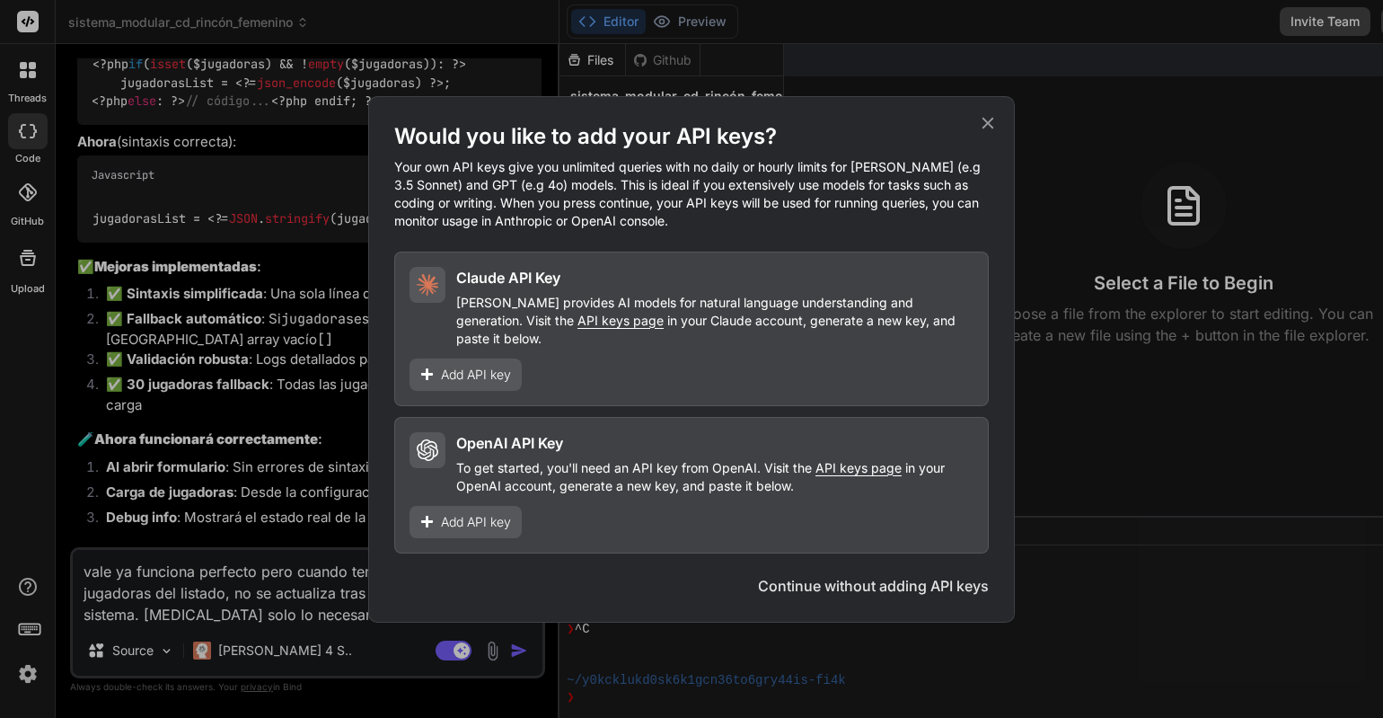
click at [850, 575] on button "Continue without adding API keys" at bounding box center [873, 586] width 231 height 22
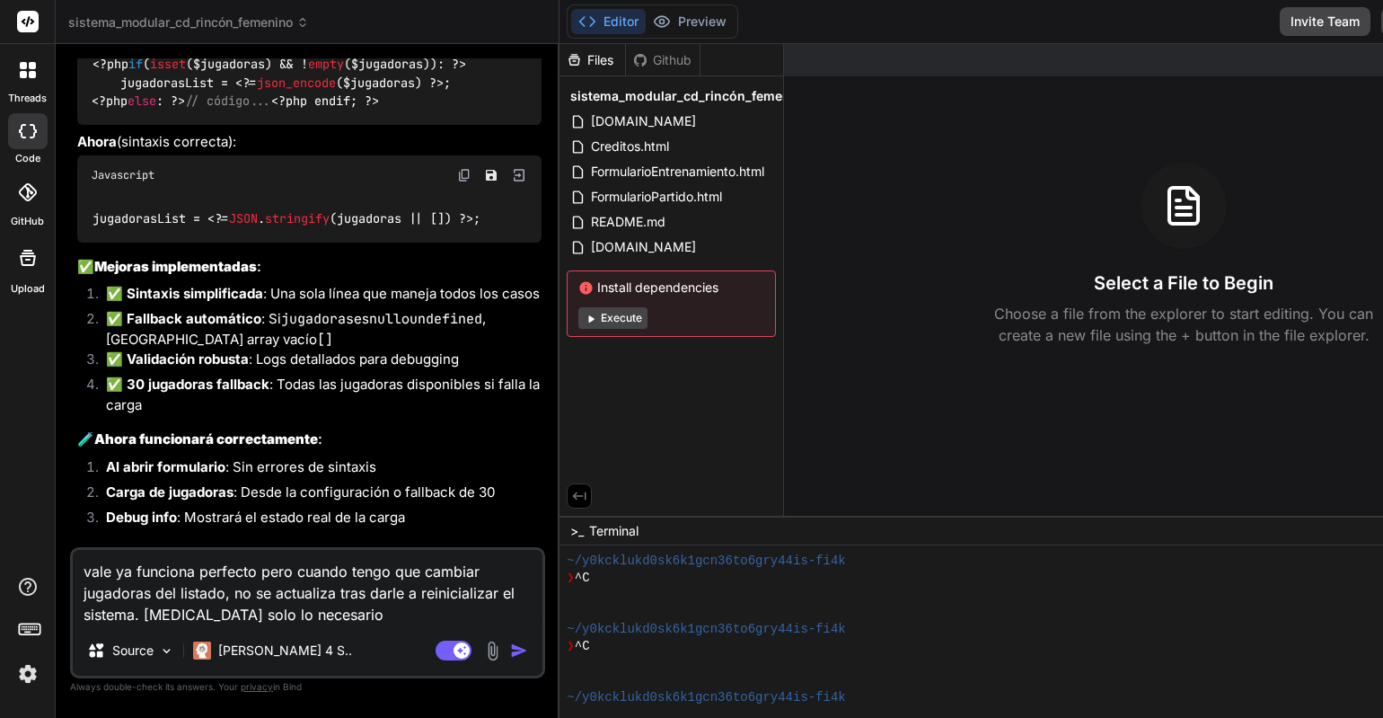
scroll to position [119, 0]
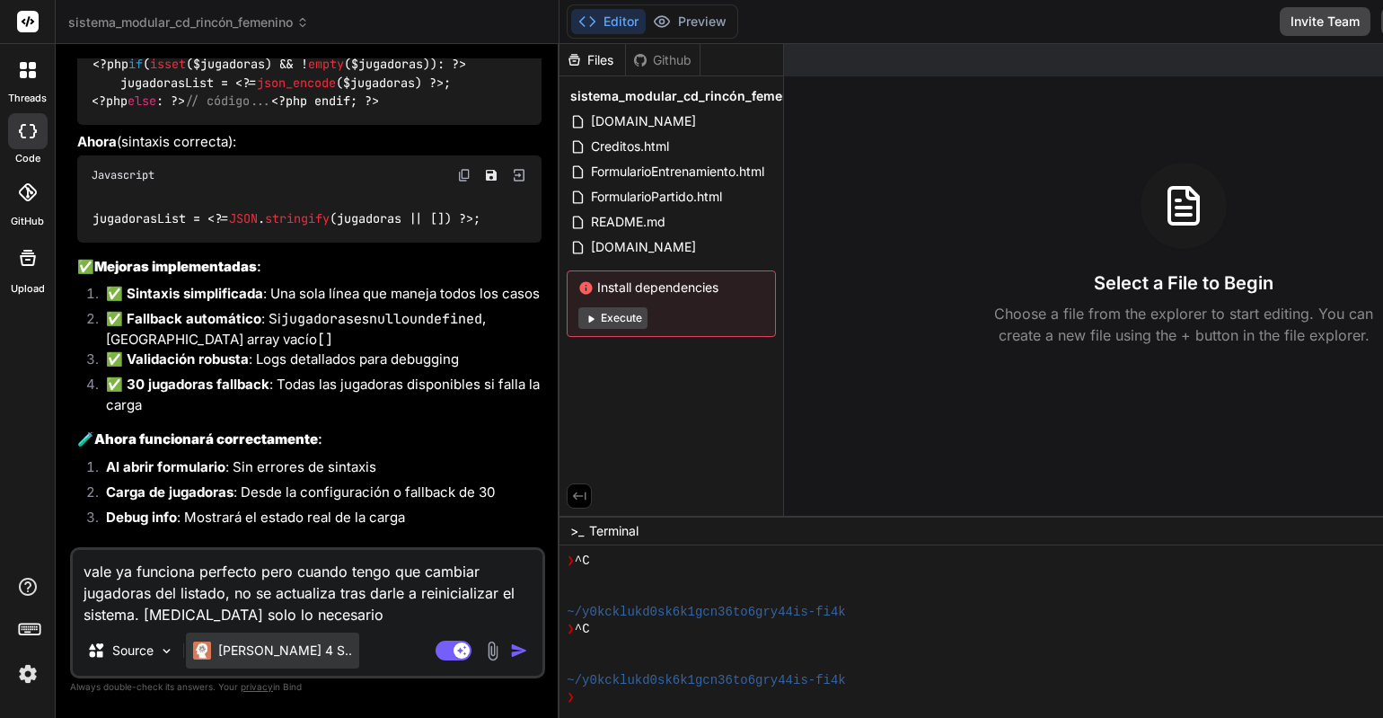
click at [255, 651] on p "[PERSON_NAME] 4 S.." at bounding box center [285, 650] width 134 height 18
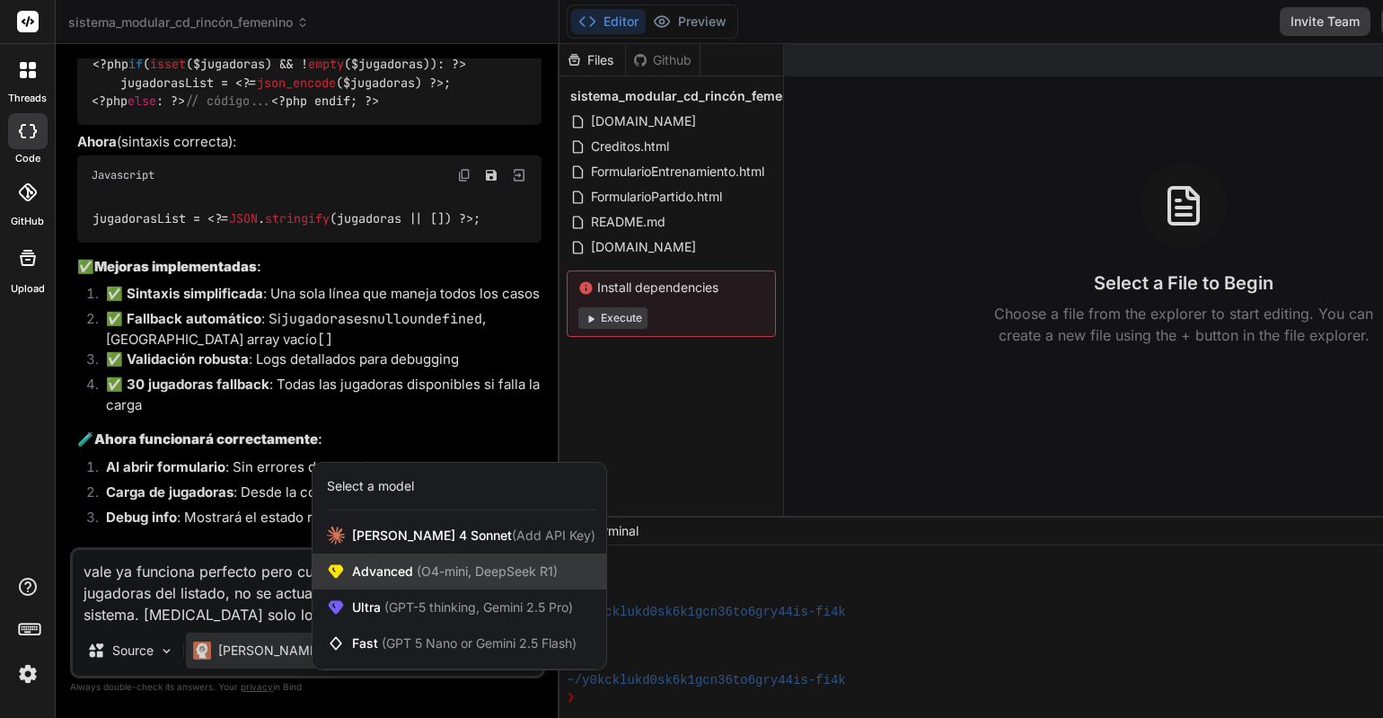
click at [507, 570] on span "(O4-mini, DeepSeek R1)" at bounding box center [485, 570] width 145 height 15
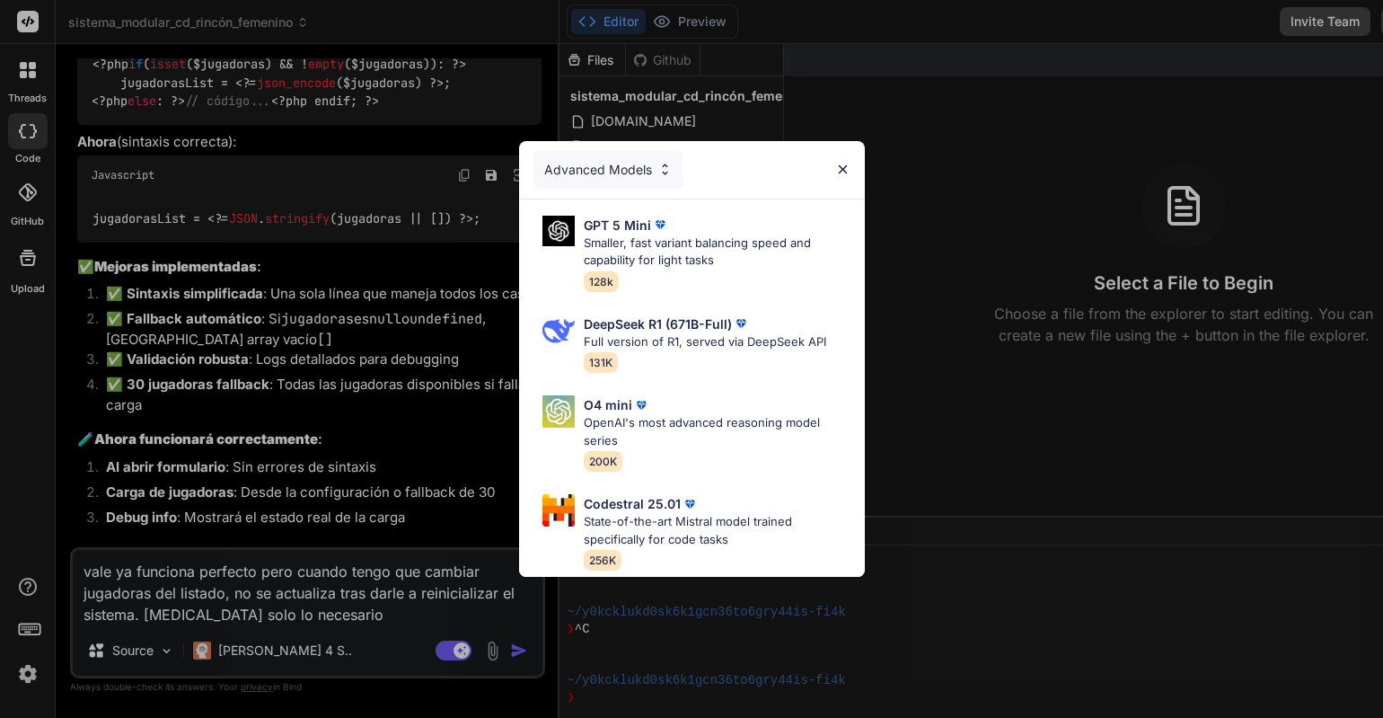
click at [352, 611] on div "Advanced Models GPT 5 Mini Smaller, fast variant balancing speed and capability…" at bounding box center [691, 359] width 1383 height 718
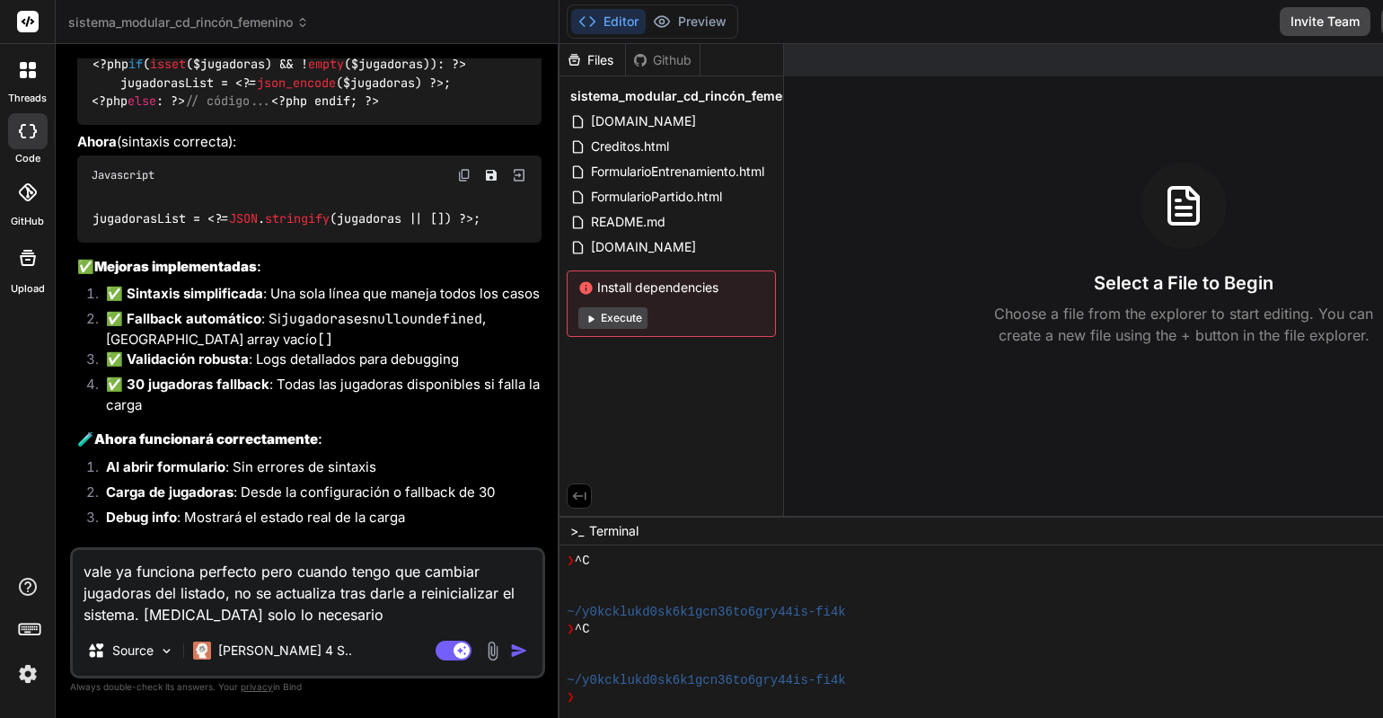
click at [510, 649] on img "button" at bounding box center [519, 650] width 18 height 18
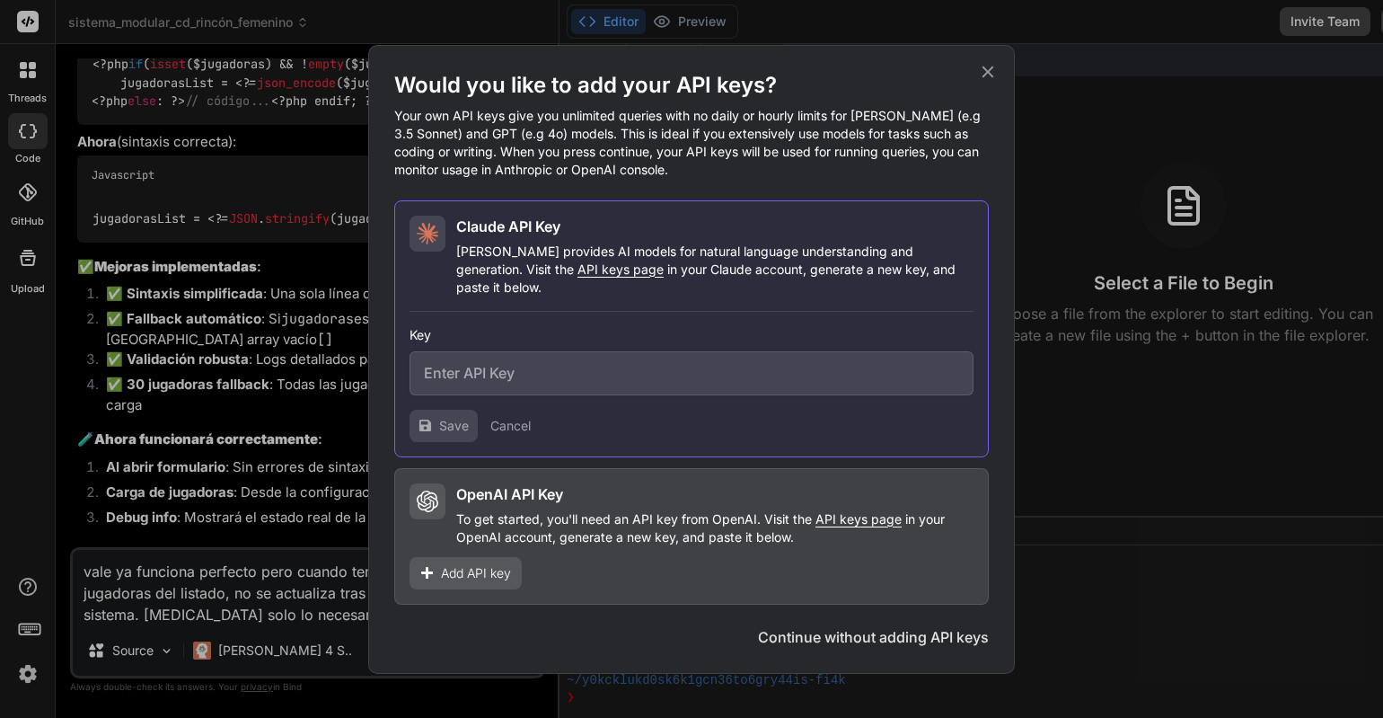
click at [989, 75] on icon at bounding box center [988, 72] width 20 height 20
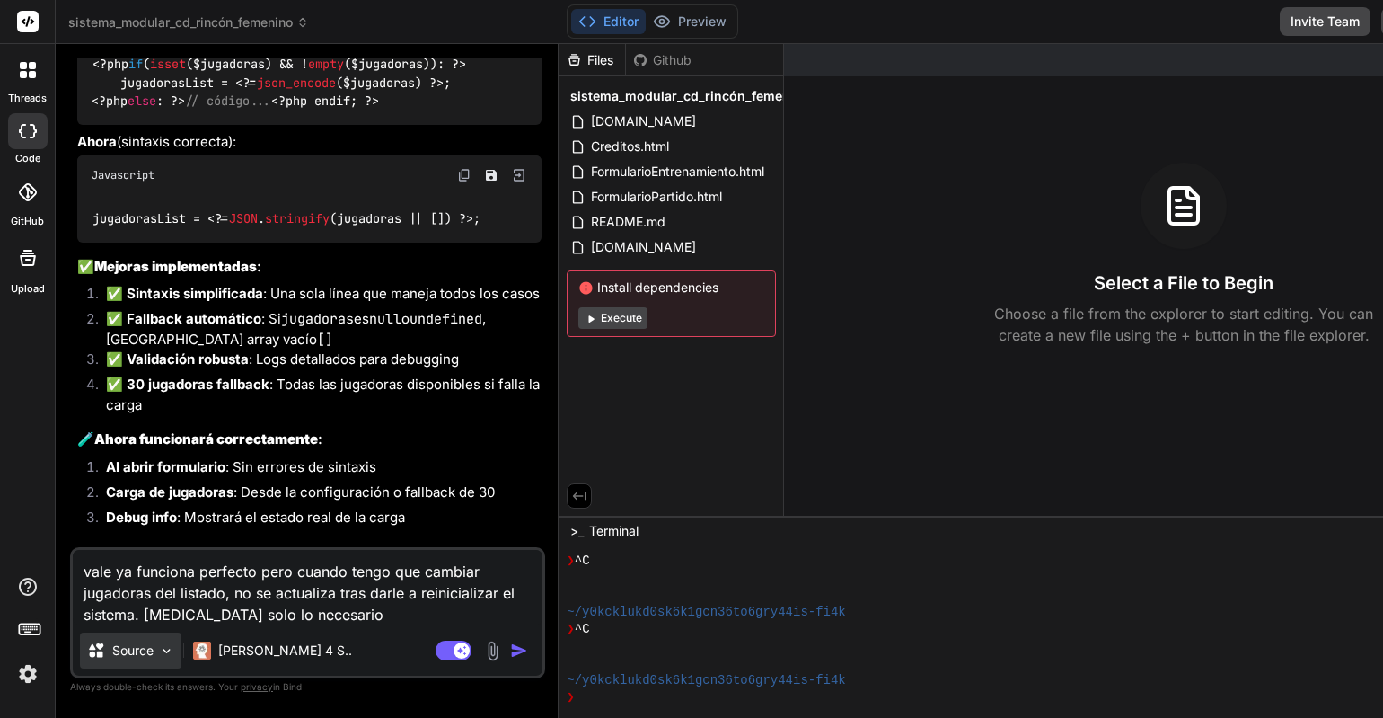
click at [148, 649] on p "Source" at bounding box center [132, 650] width 41 height 18
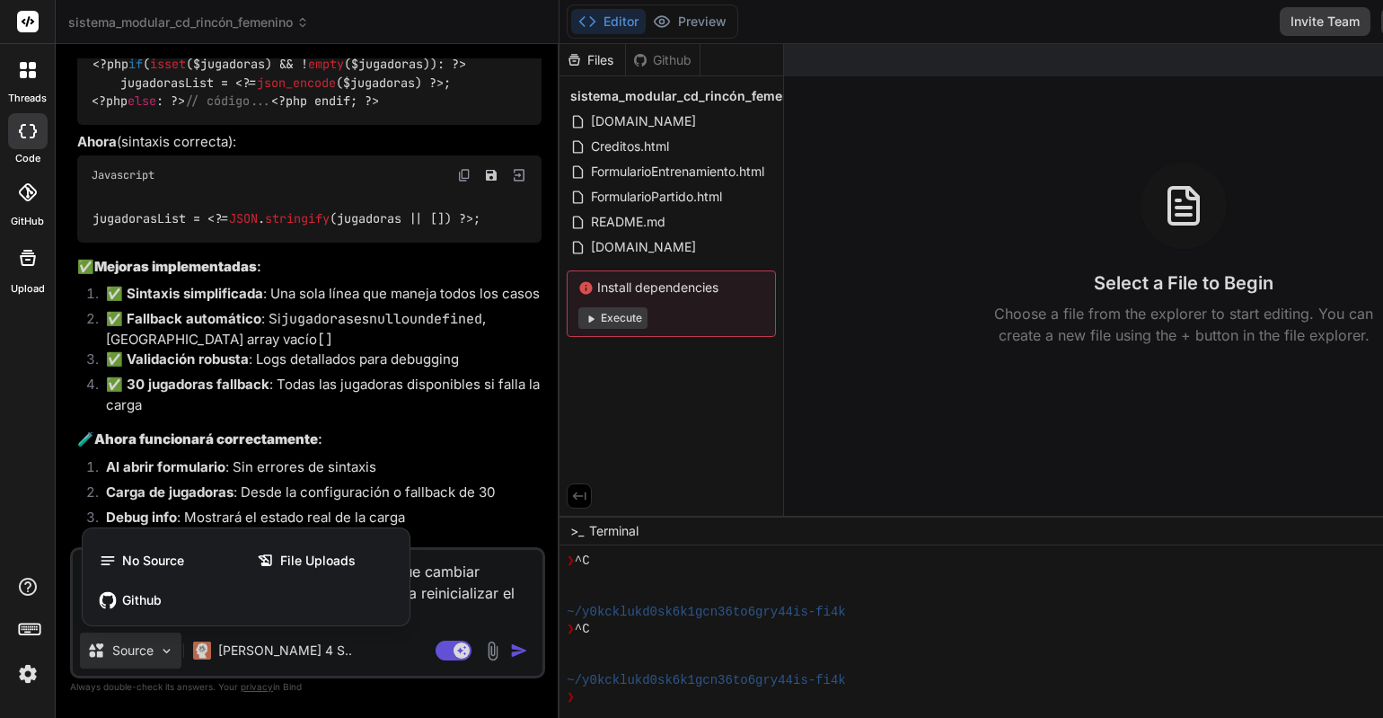
click at [227, 647] on div at bounding box center [691, 359] width 1383 height 718
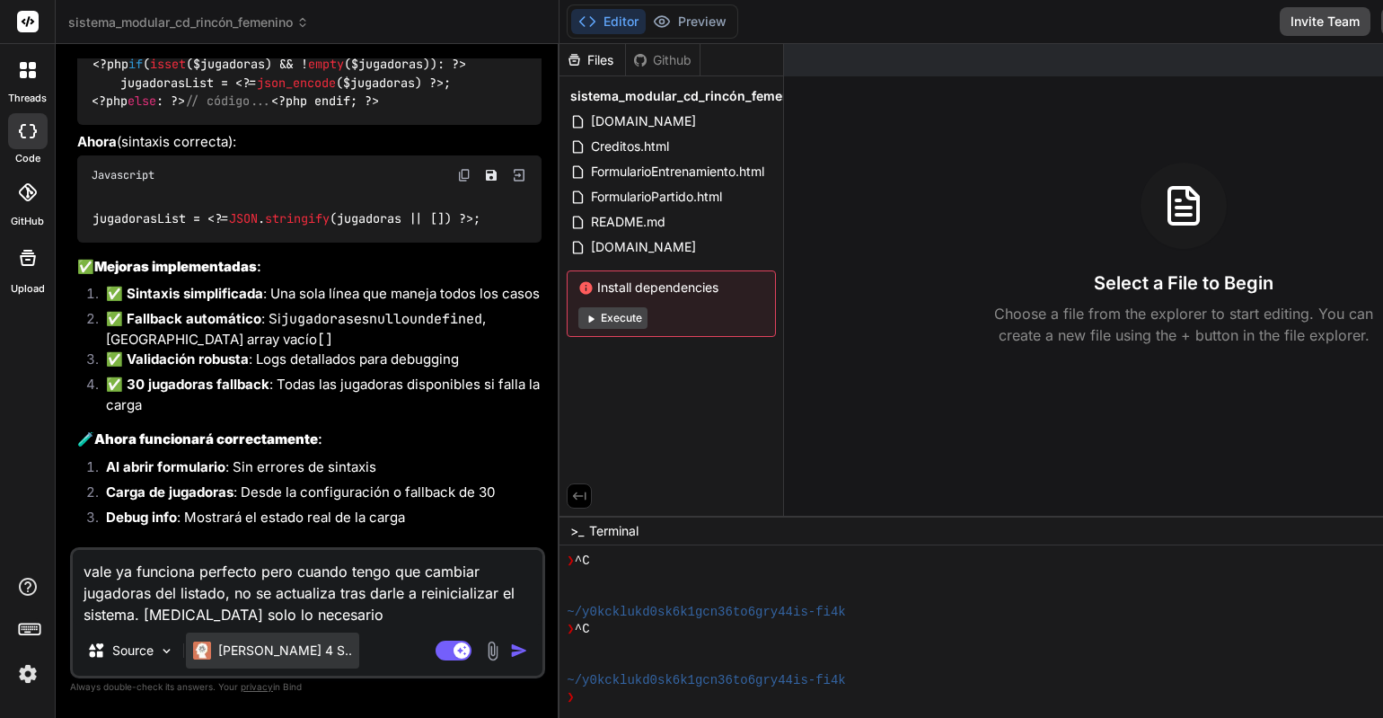
click at [262, 648] on p "[PERSON_NAME] 4 S.." at bounding box center [285, 650] width 134 height 18
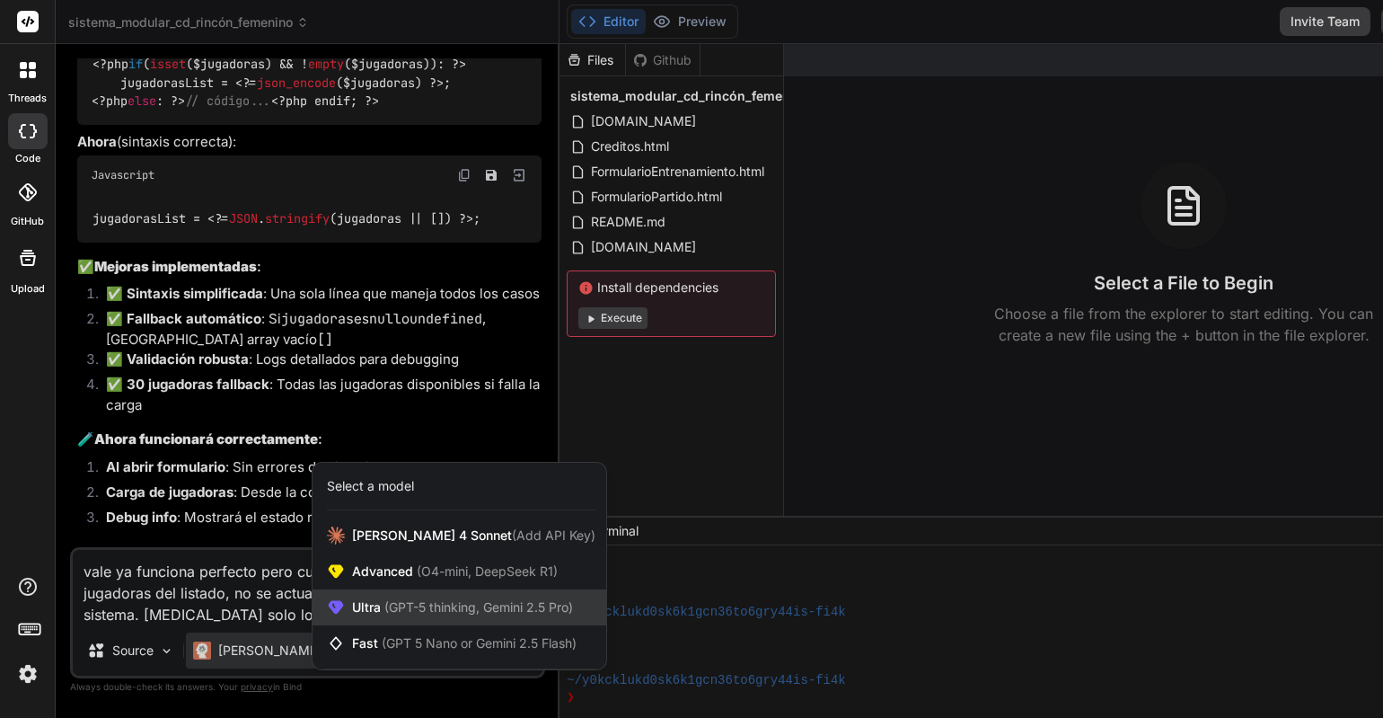
click at [449, 612] on span "(GPT-5 thinking, Gemini 2.5 Pro)" at bounding box center [477, 606] width 192 height 15
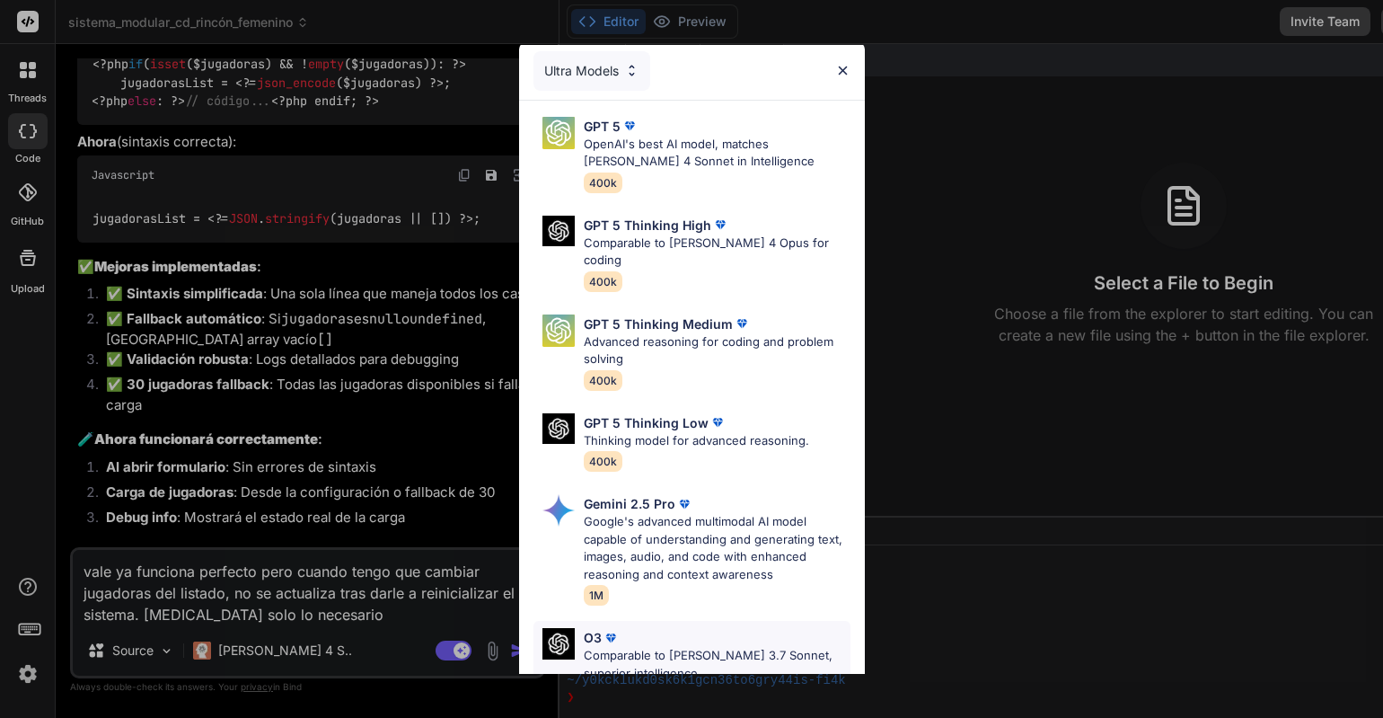
scroll to position [0, 0]
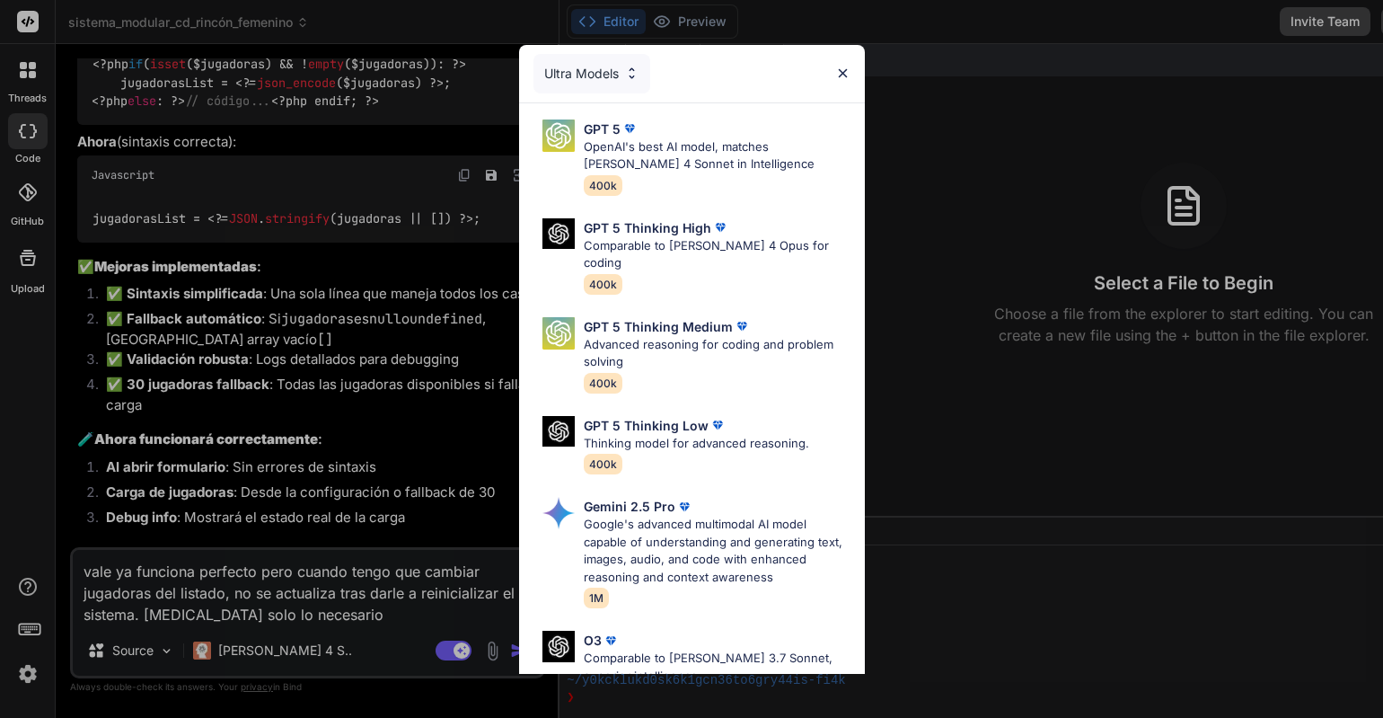
click at [602, 78] on div "Ultra Models" at bounding box center [592, 74] width 117 height 40
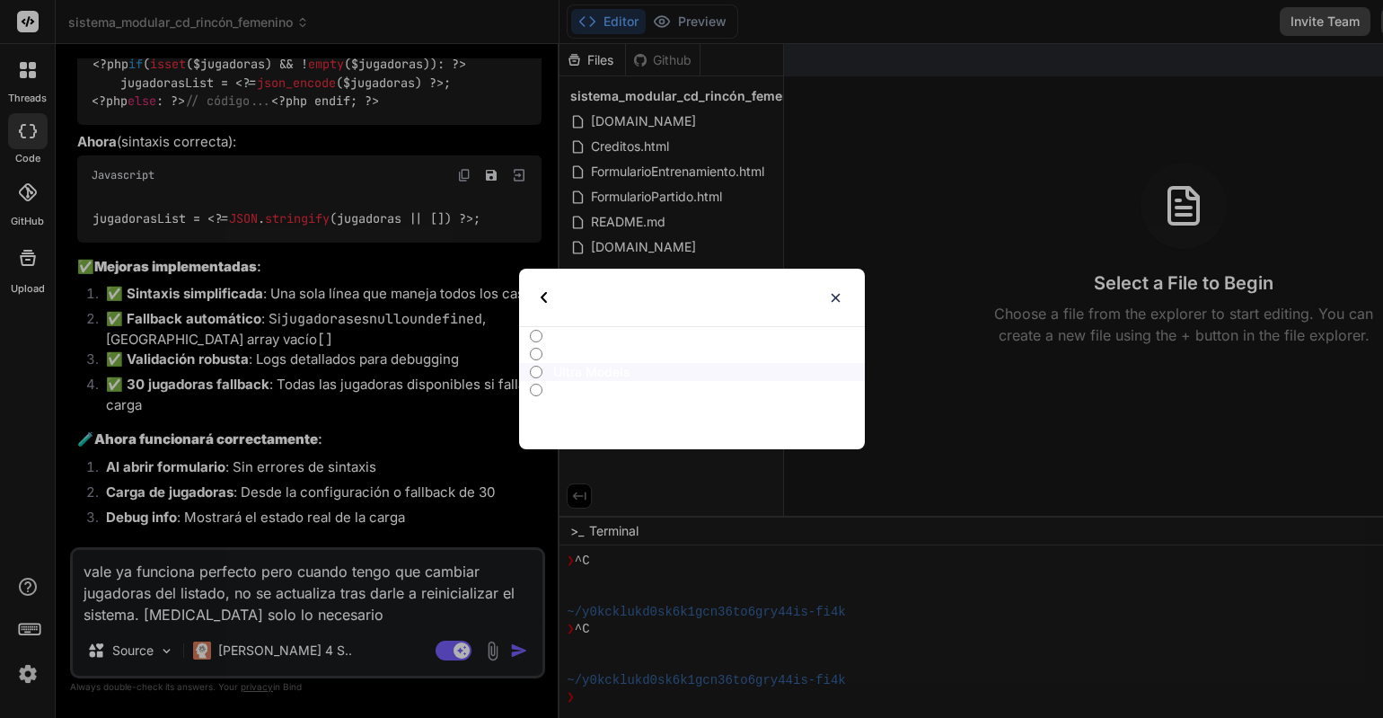
click at [840, 297] on img at bounding box center [835, 297] width 15 height 15
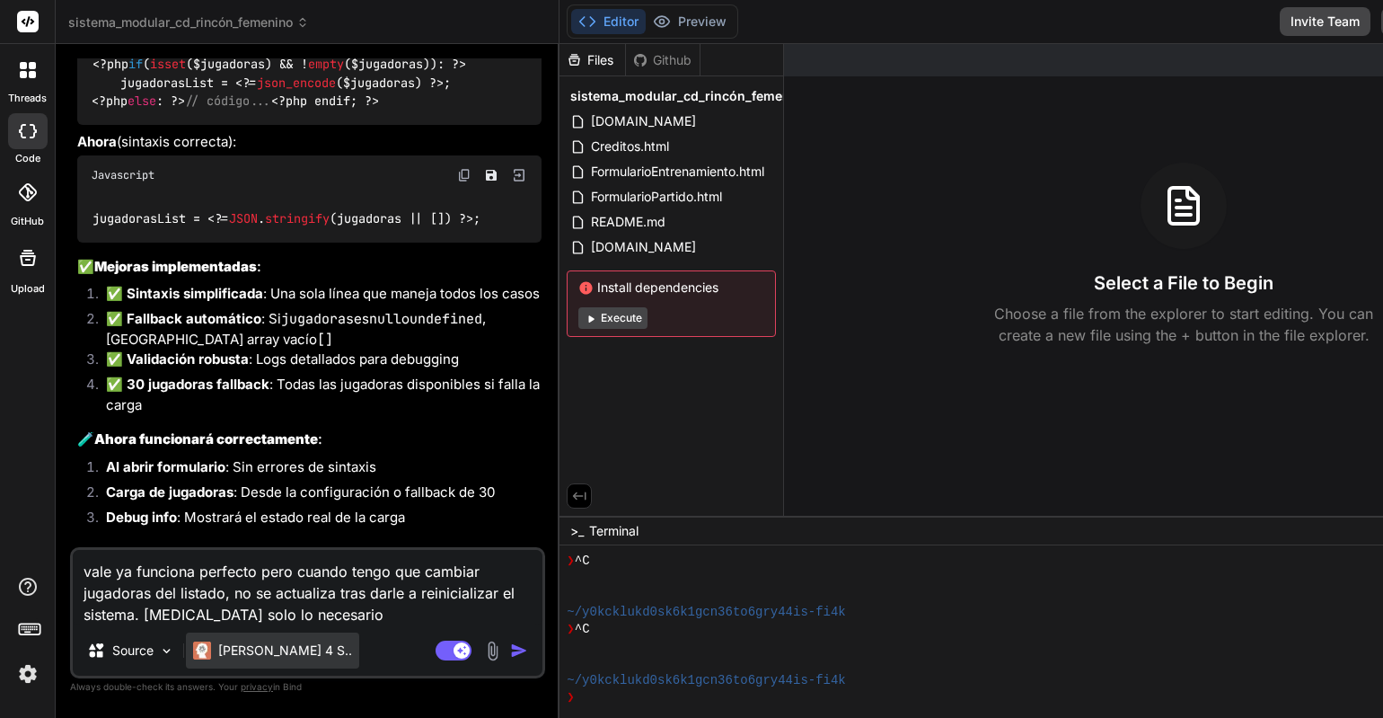
click at [250, 644] on p "[PERSON_NAME] 4 S.." at bounding box center [285, 650] width 134 height 18
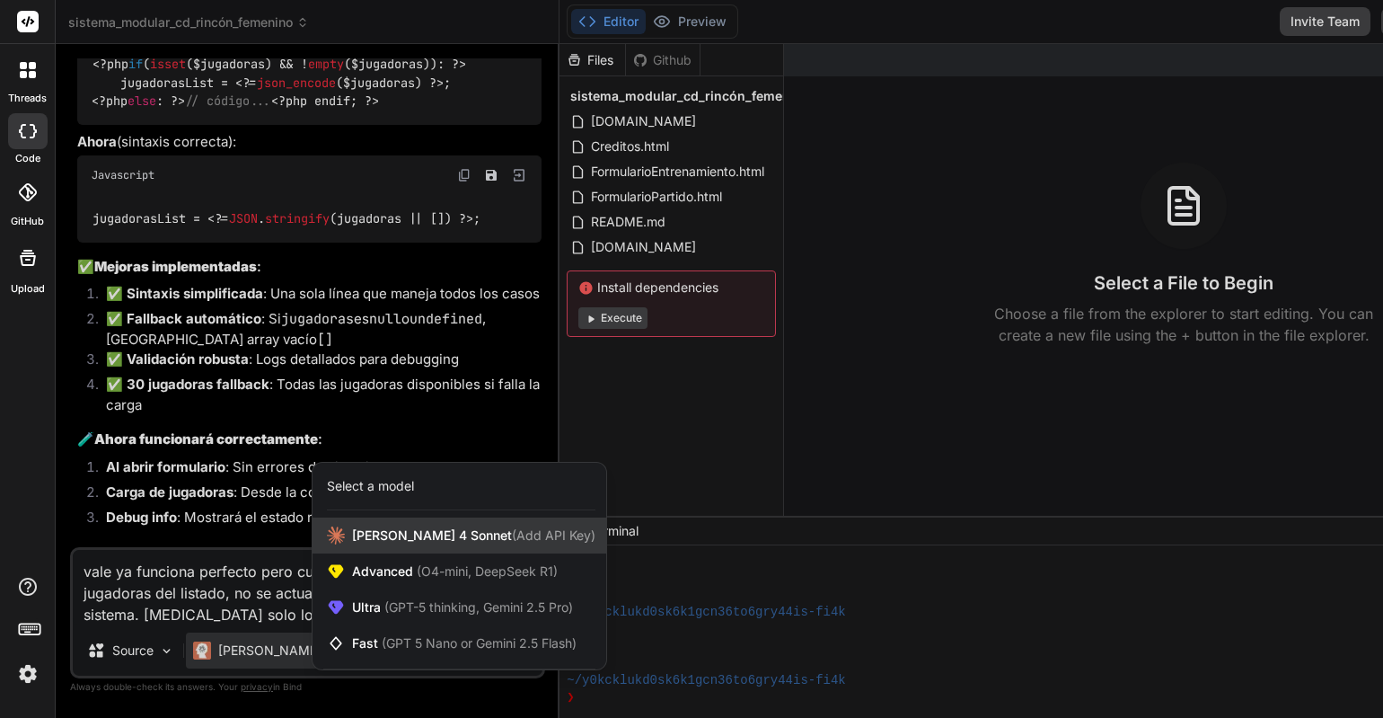
click at [445, 547] on div "[PERSON_NAME] 4 Sonnet (Add API Key)" at bounding box center [460, 535] width 294 height 36
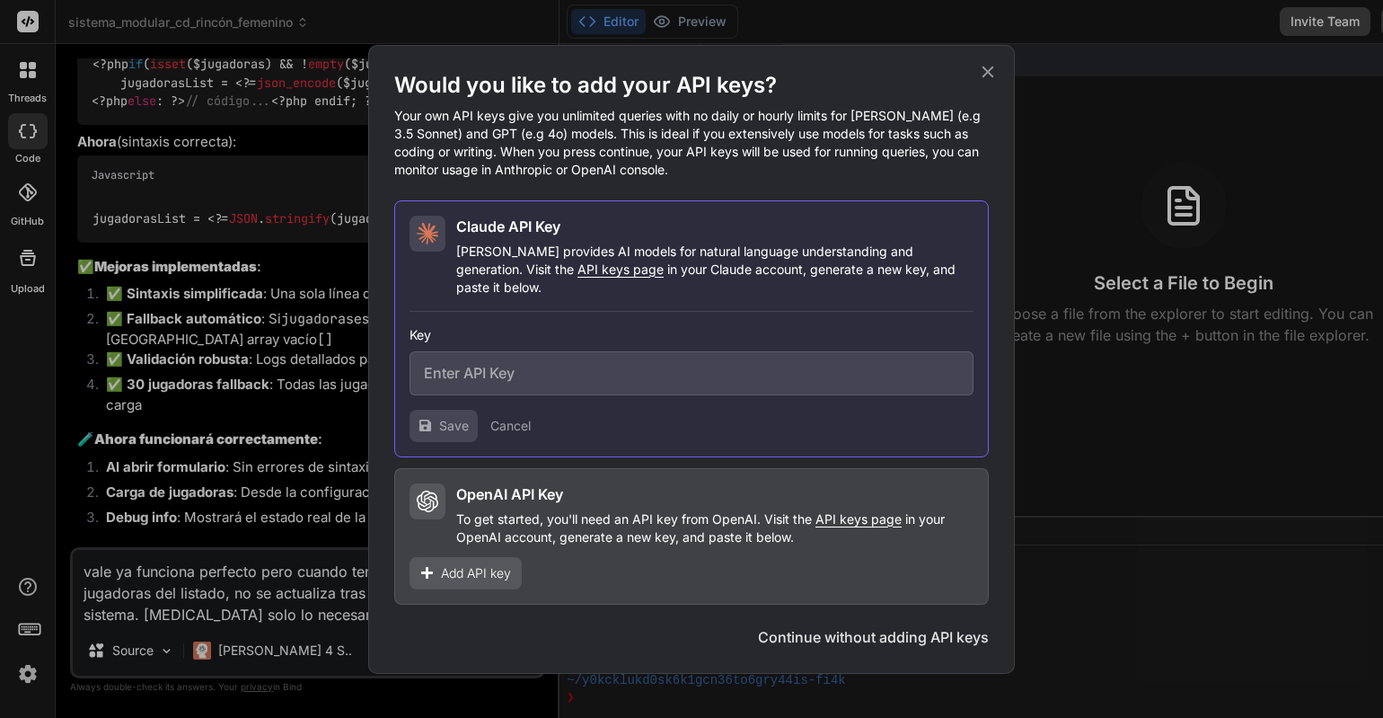
click at [446, 564] on span "Add API key" at bounding box center [476, 573] width 70 height 18
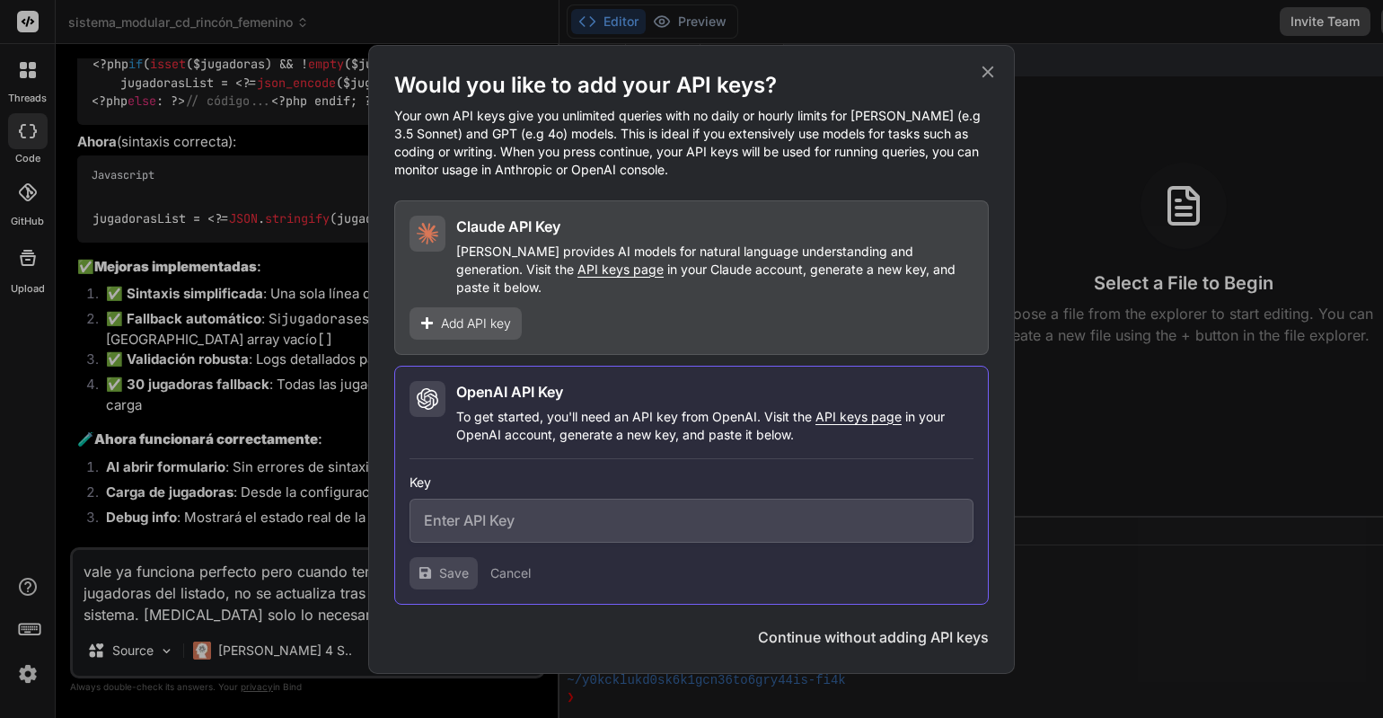
click at [998, 73] on div "Would you like to add your API keys? Your own API keys give you unlimited queri…" at bounding box center [691, 359] width 647 height 629
click at [983, 82] on icon at bounding box center [988, 72] width 20 height 20
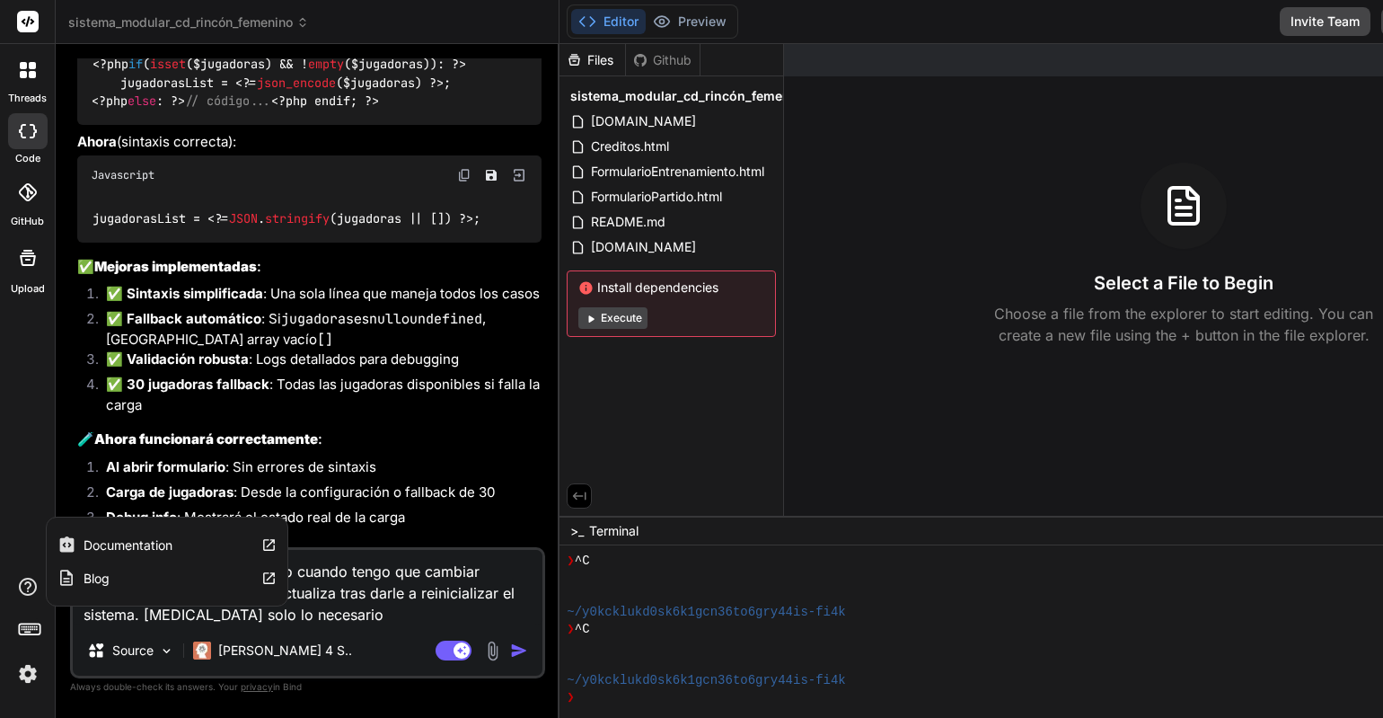
click at [29, 587] on icon at bounding box center [28, 587] width 22 height 22
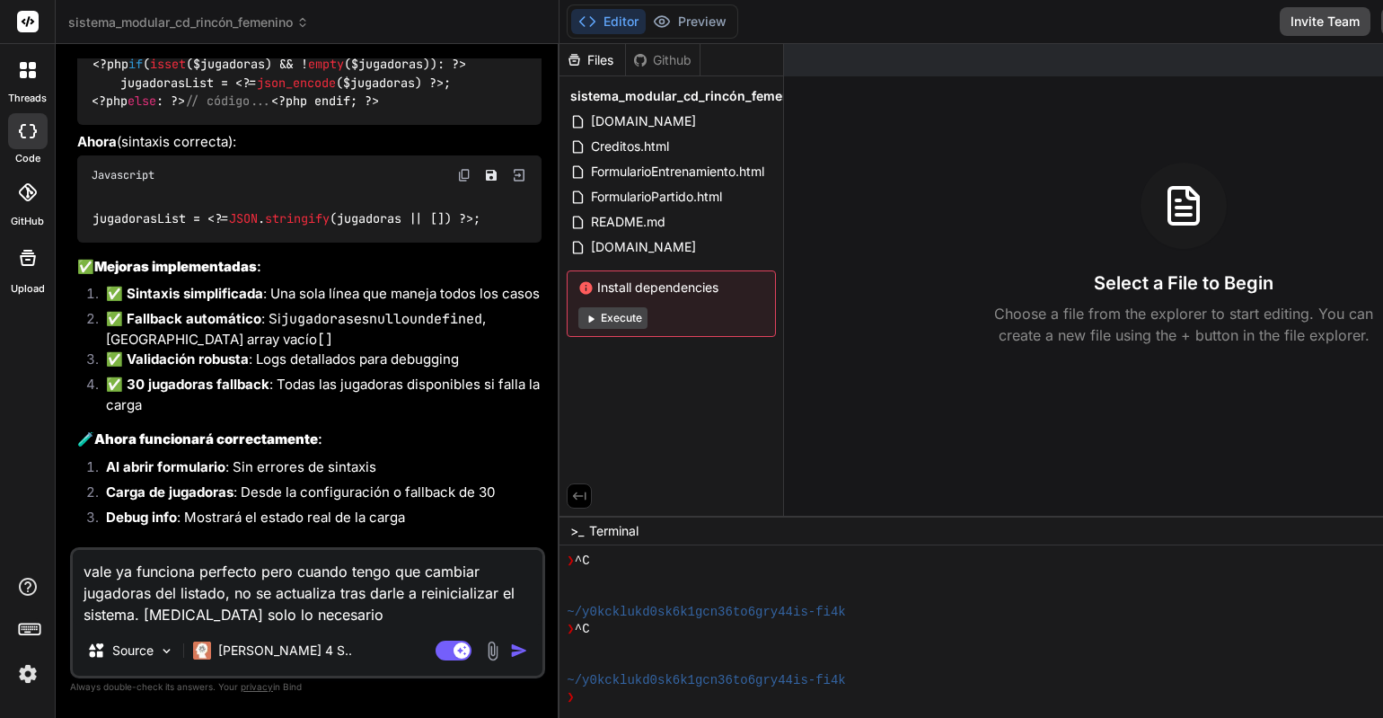
click at [397, 536] on div "Bind AI El problema está en la sintaxis del template de Google Apps Script. Voy…" at bounding box center [309, 59] width 464 height 975
click at [259, 26] on span "sistema_modular_cd_rincón_femenino" at bounding box center [188, 22] width 241 height 18
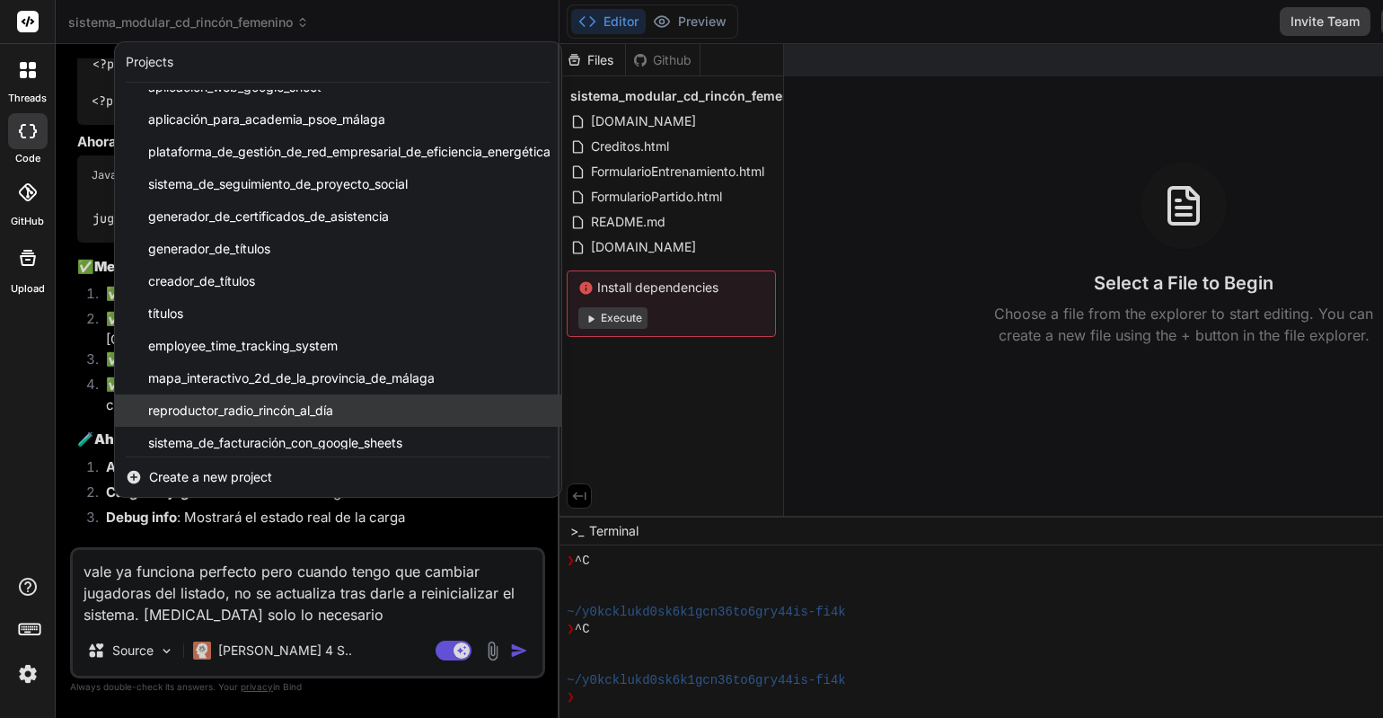
scroll to position [93, 0]
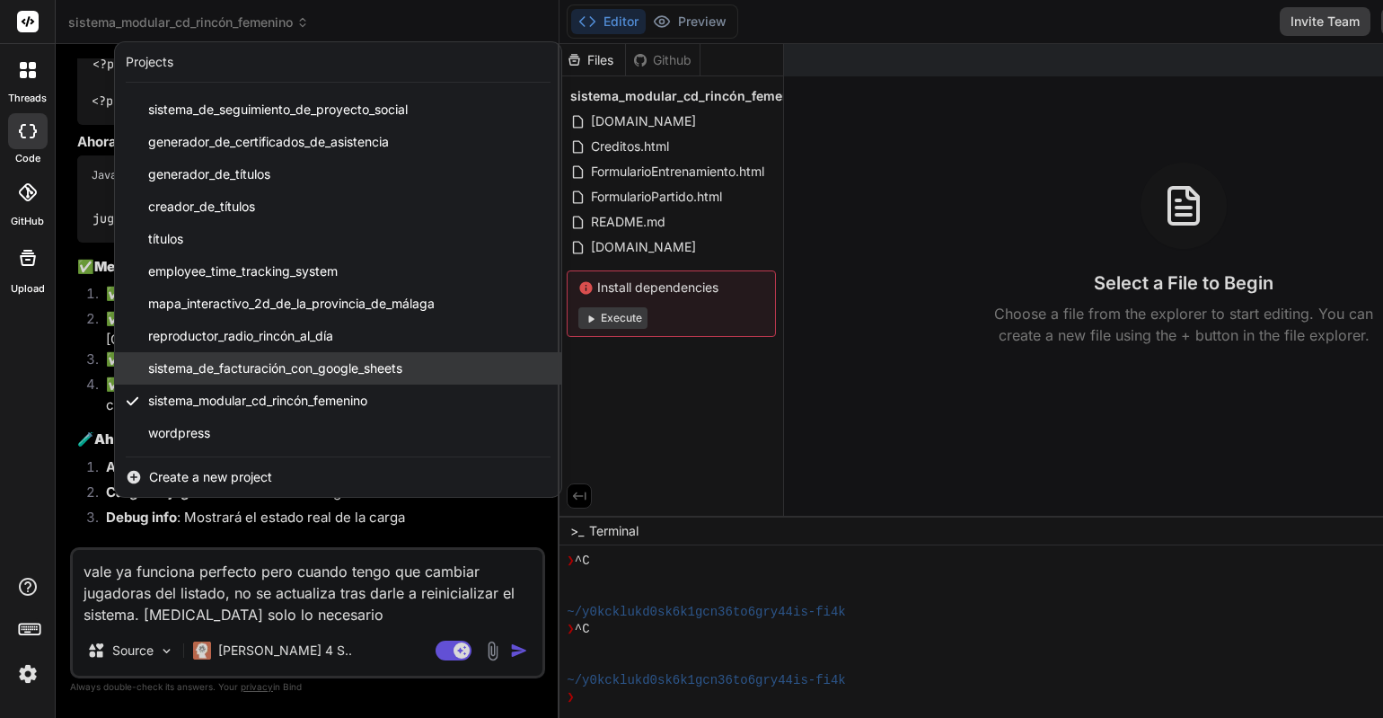
click at [260, 364] on span "sistema_de_facturación_con_google_sheets" at bounding box center [275, 368] width 254 height 18
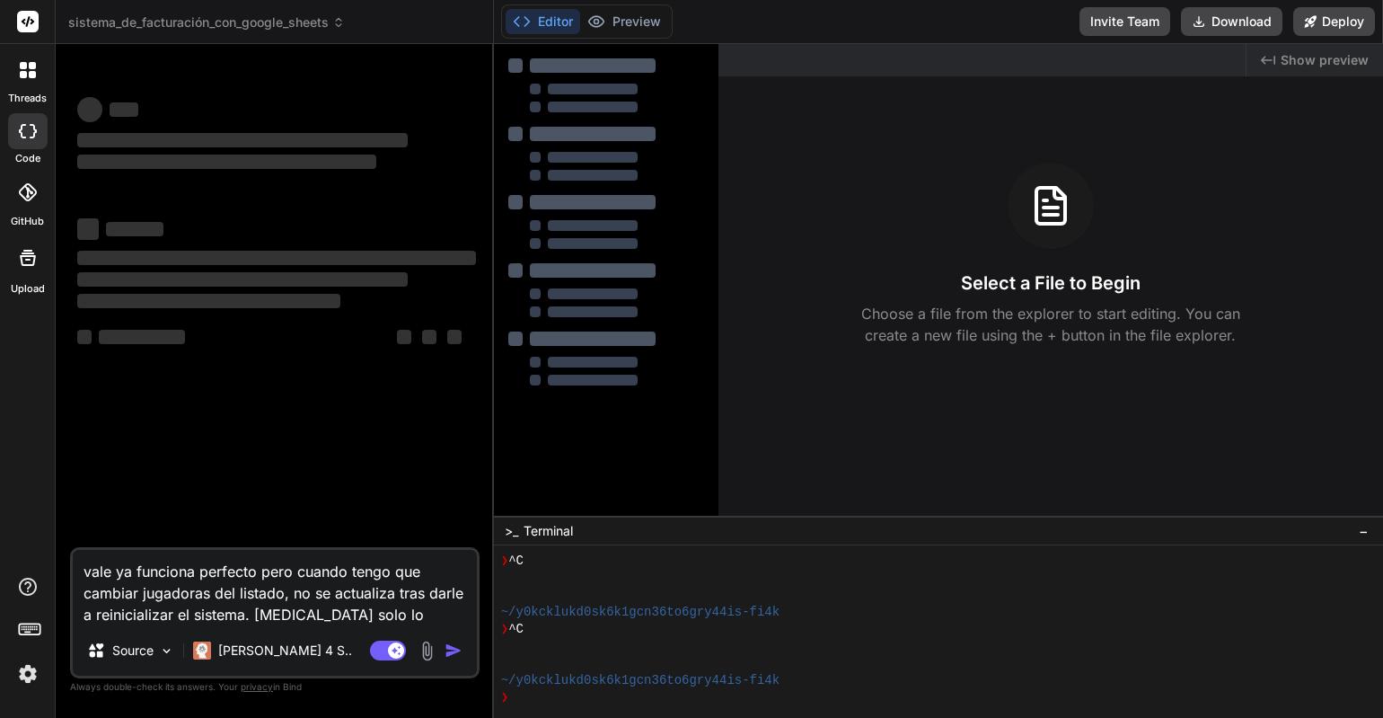
scroll to position [188, 0]
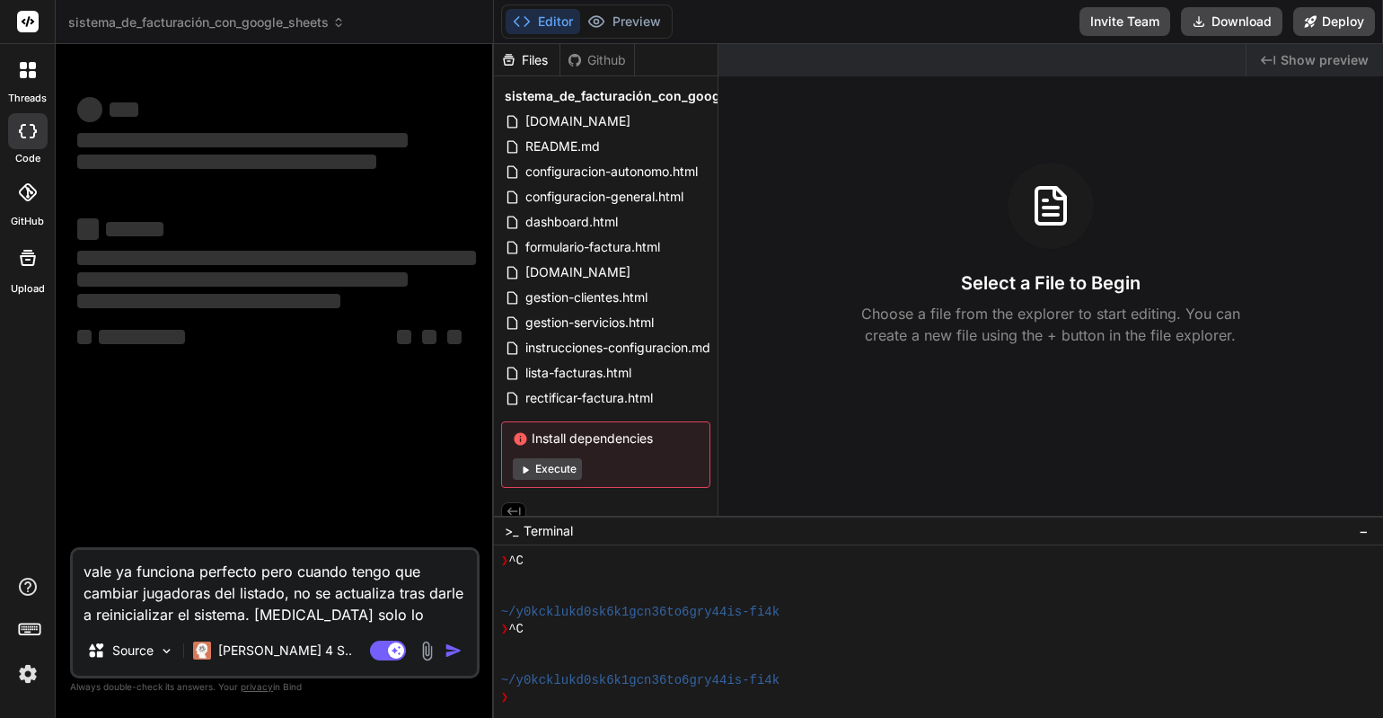
click at [204, 18] on span "sistema_de_facturación_con_google_sheets" at bounding box center [206, 22] width 277 height 18
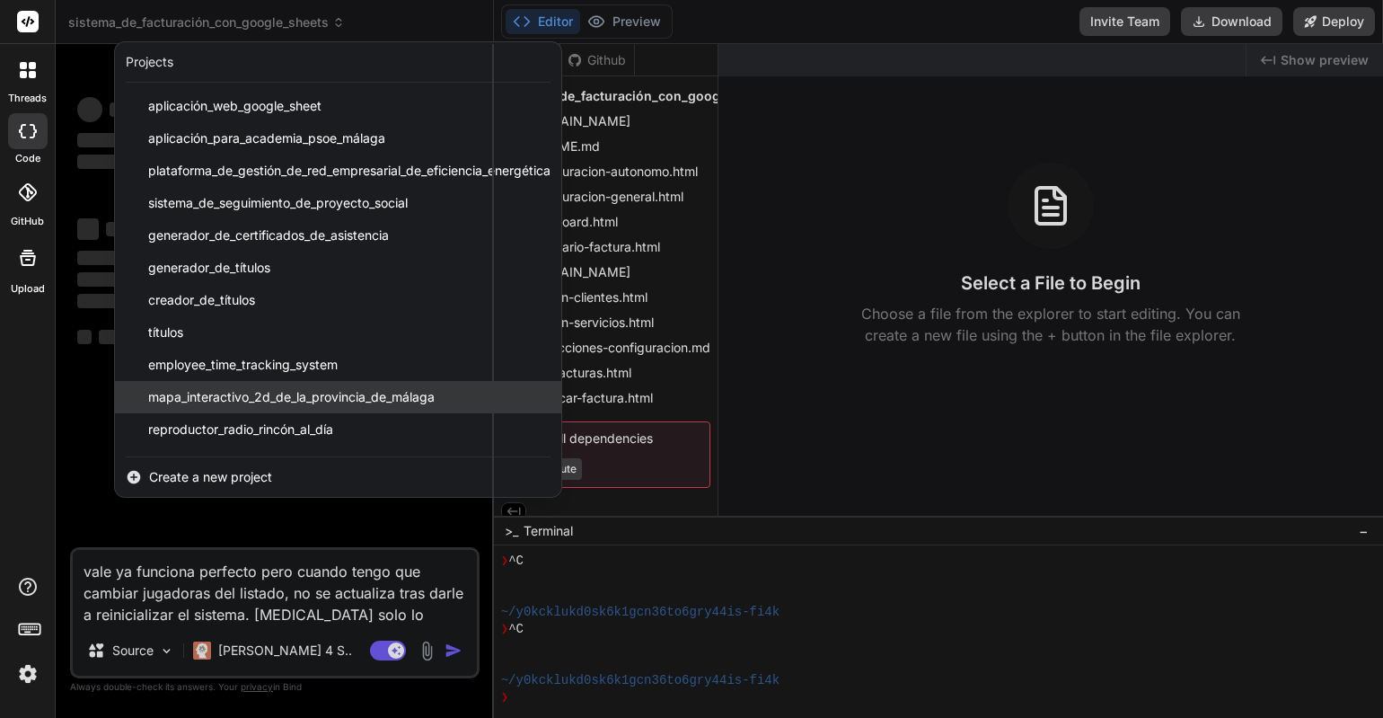
scroll to position [93, 0]
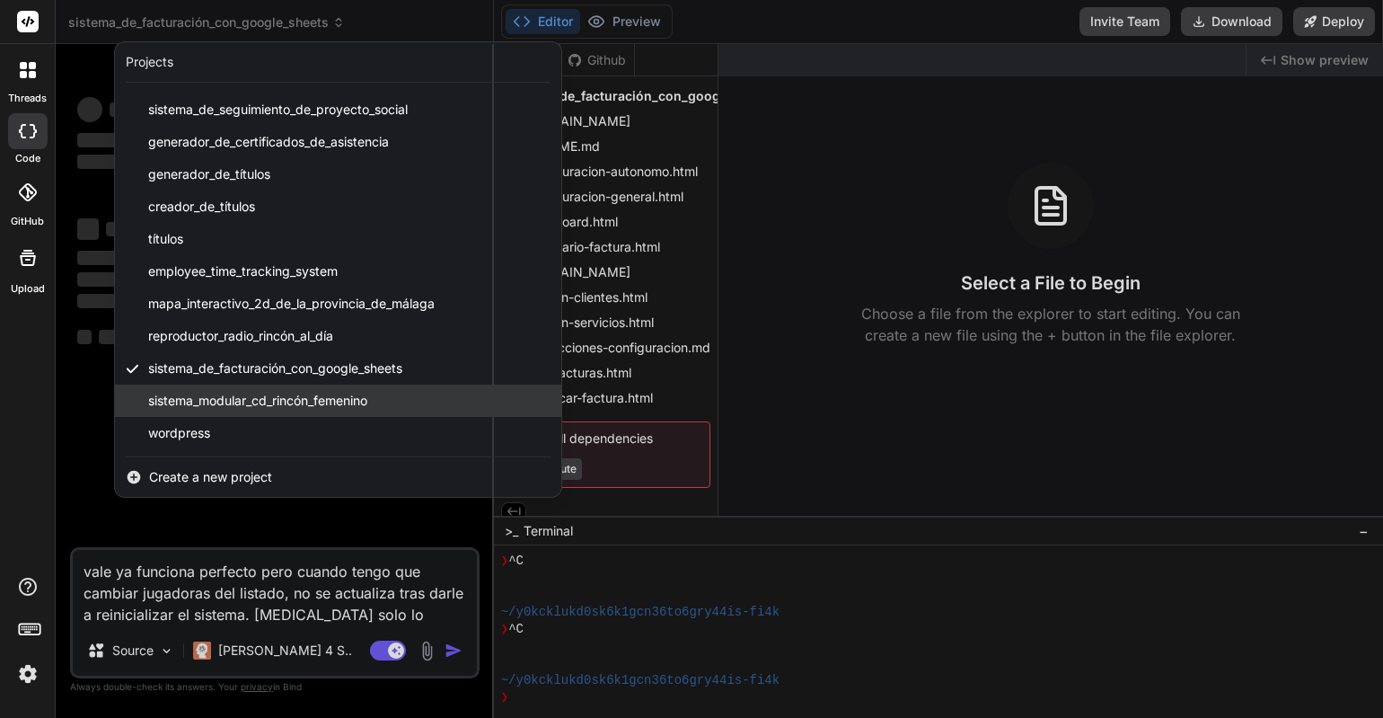
click at [262, 394] on span "sistema_modular_cd_rincón_femenino" at bounding box center [257, 401] width 219 height 18
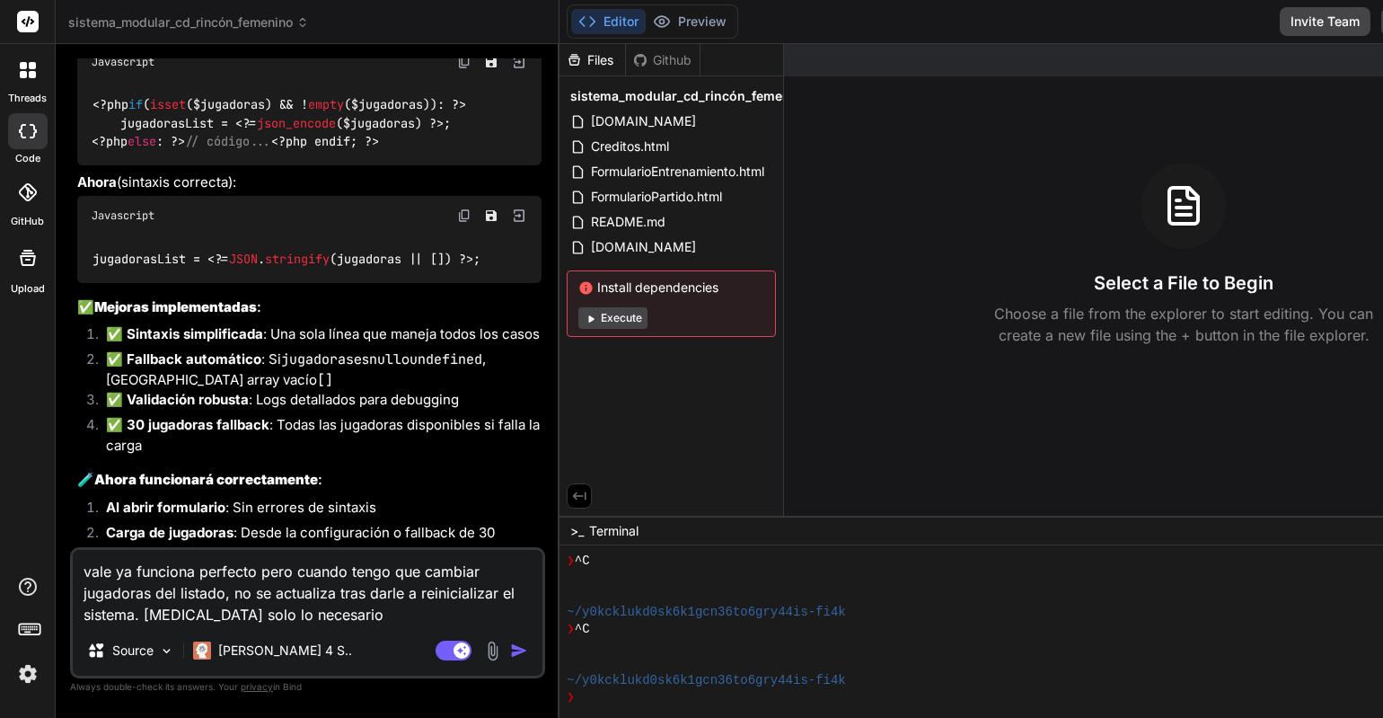
scroll to position [4232, 0]
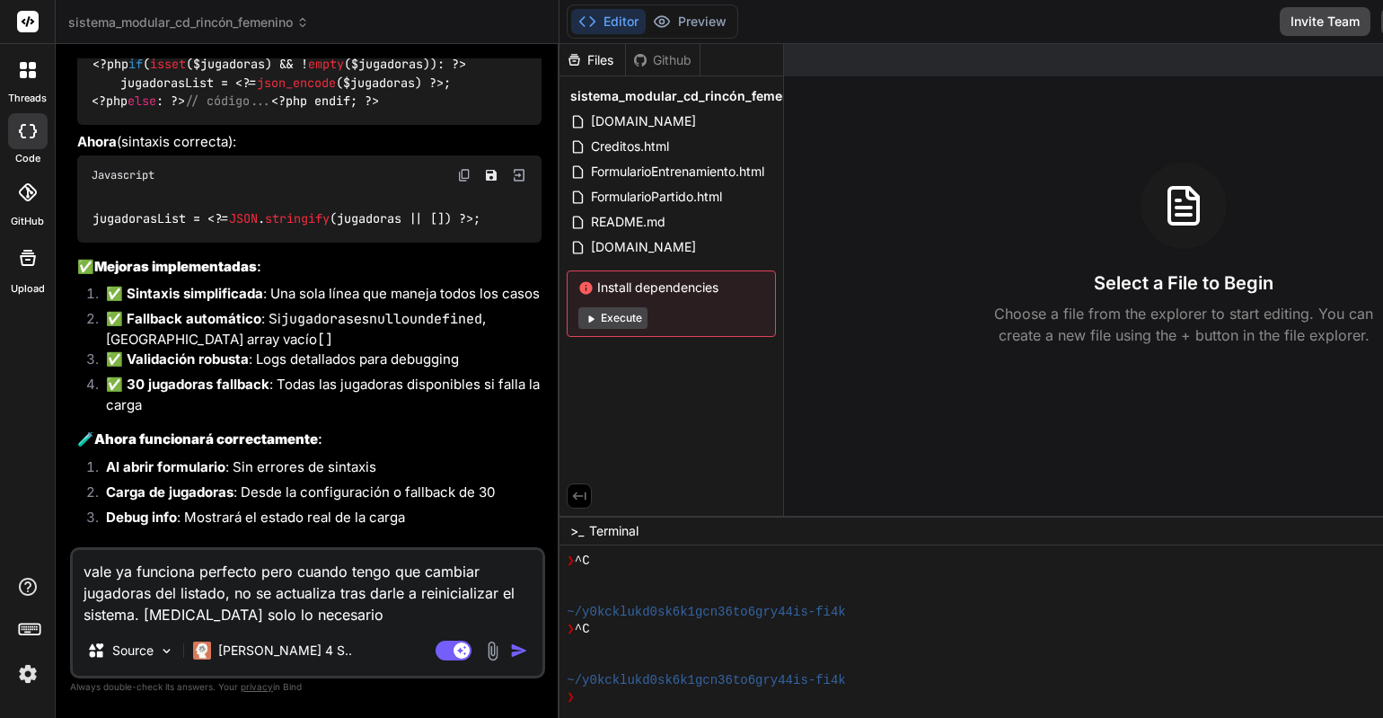
click at [510, 649] on img "button" at bounding box center [519, 650] width 18 height 18
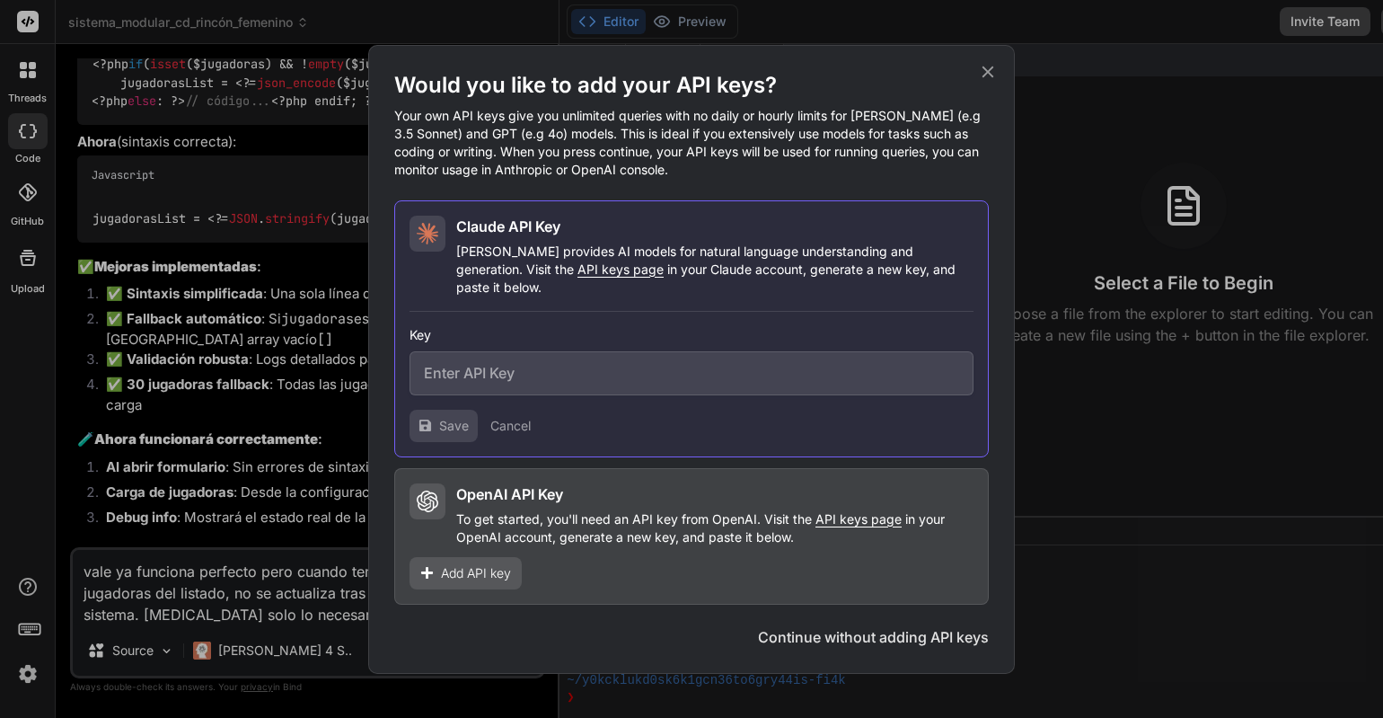
click at [847, 629] on button "Continue without adding API keys" at bounding box center [873, 637] width 231 height 22
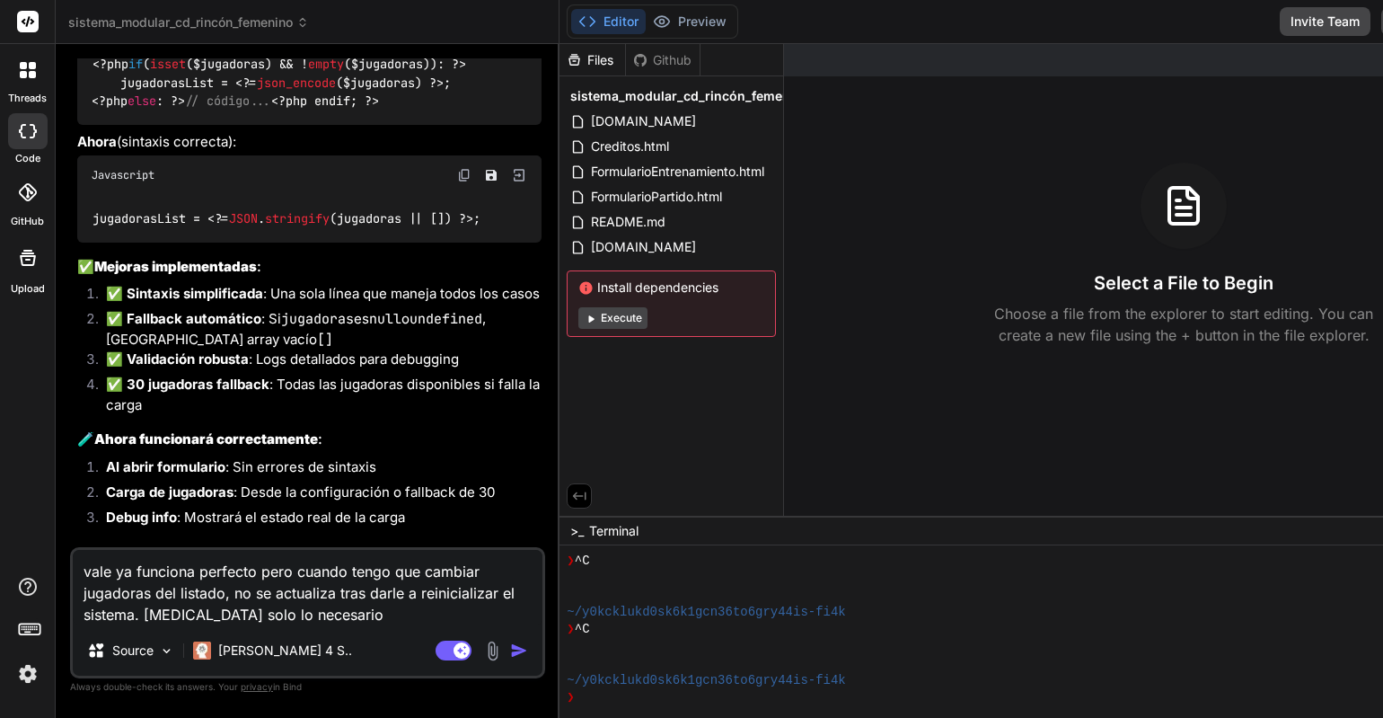
click at [239, 538] on div "Bind AI El problema está en la sintaxis del template de Google Apps Script. Voy…" at bounding box center [309, 59] width 464 height 975
click at [510, 649] on button "button" at bounding box center [522, 650] width 25 height 18
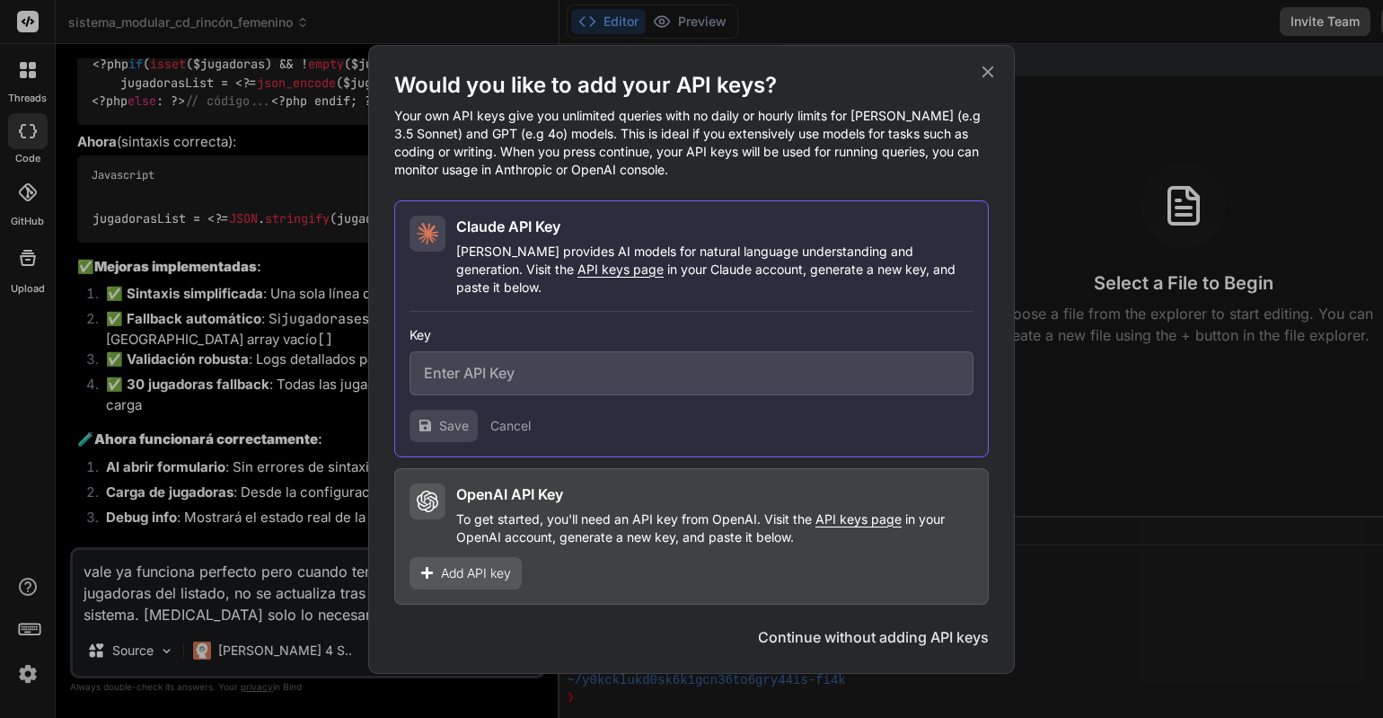
click at [983, 82] on icon at bounding box center [988, 72] width 20 height 20
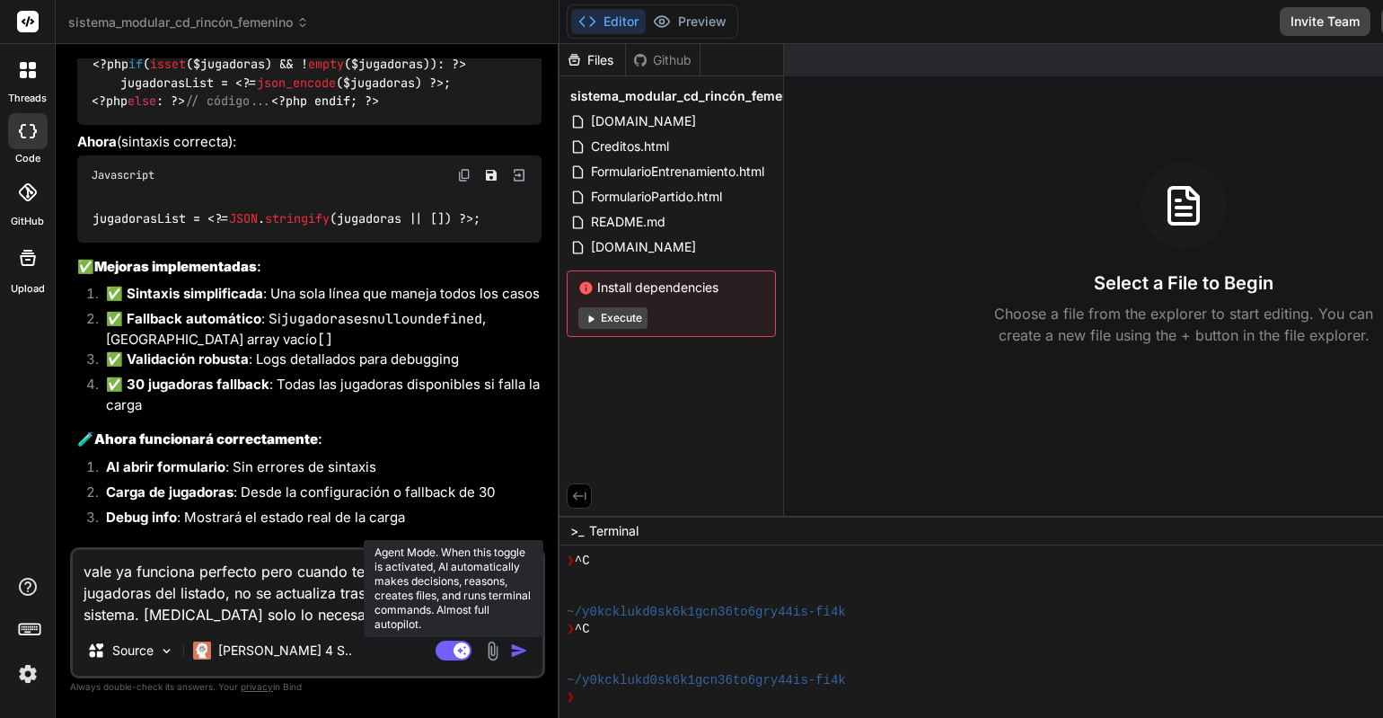
click at [436, 655] on rect at bounding box center [454, 650] width 36 height 20
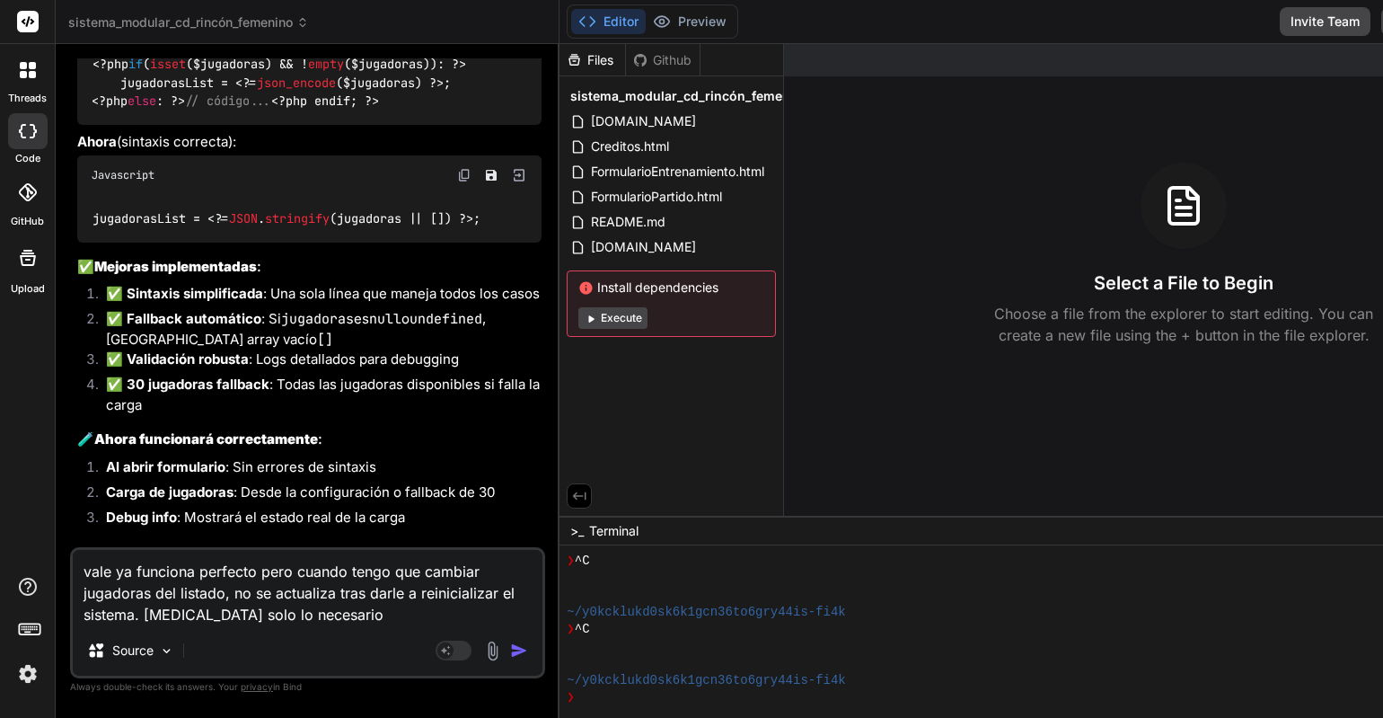
click at [510, 653] on img "button" at bounding box center [519, 650] width 18 height 18
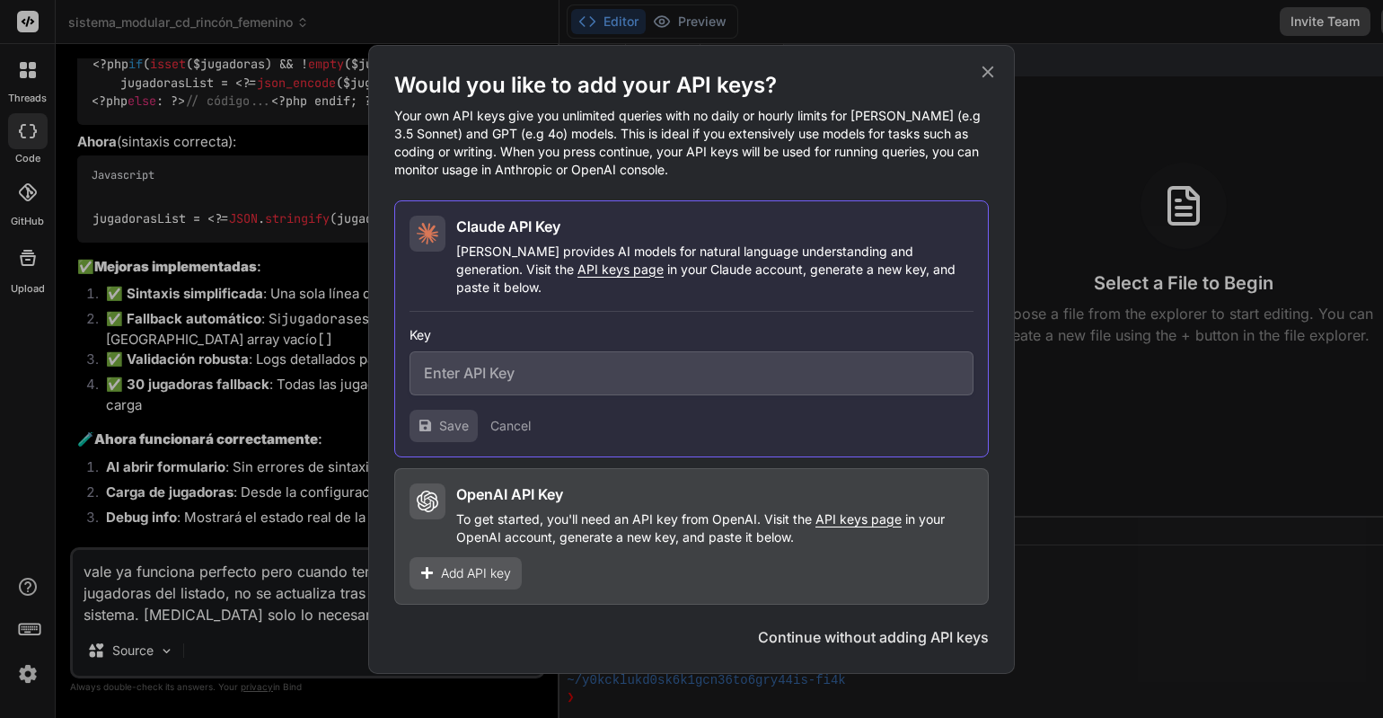
click at [910, 628] on button "Continue without adding API keys" at bounding box center [873, 637] width 231 height 22
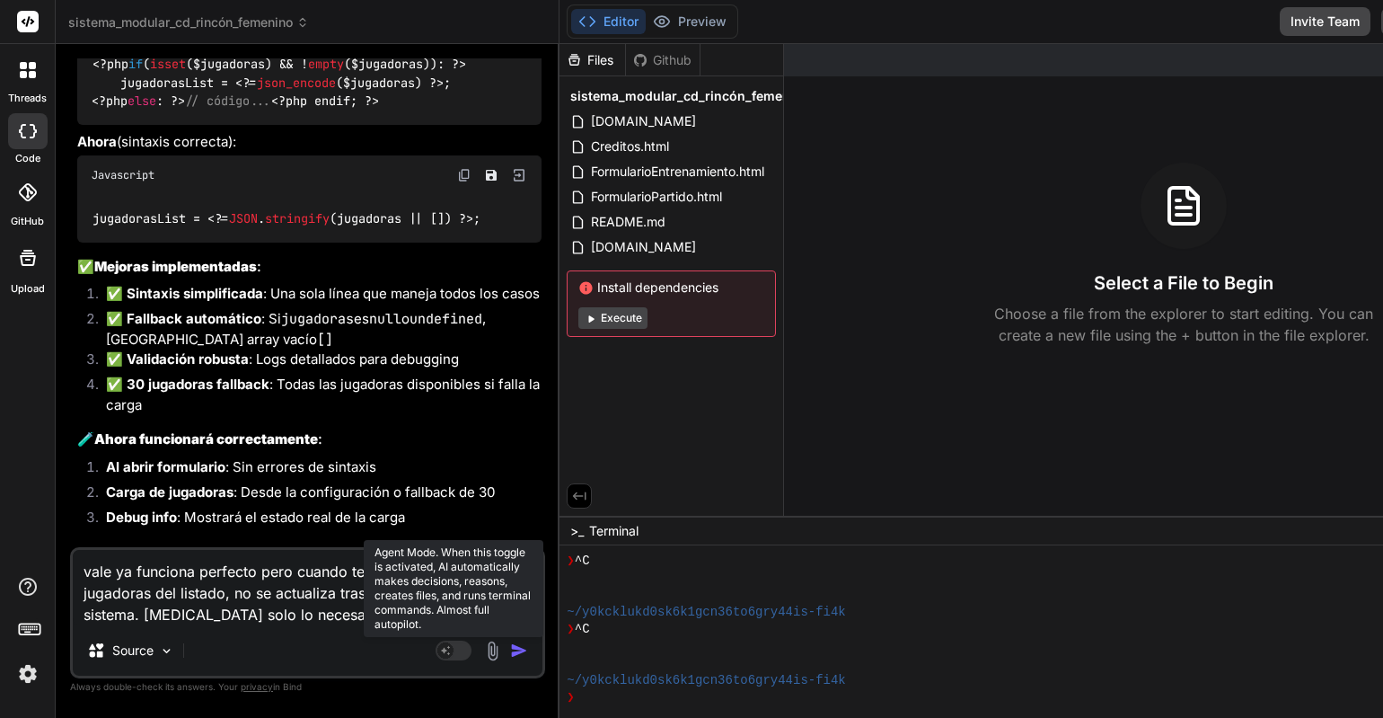
click at [437, 647] on rect at bounding box center [445, 650] width 16 height 16
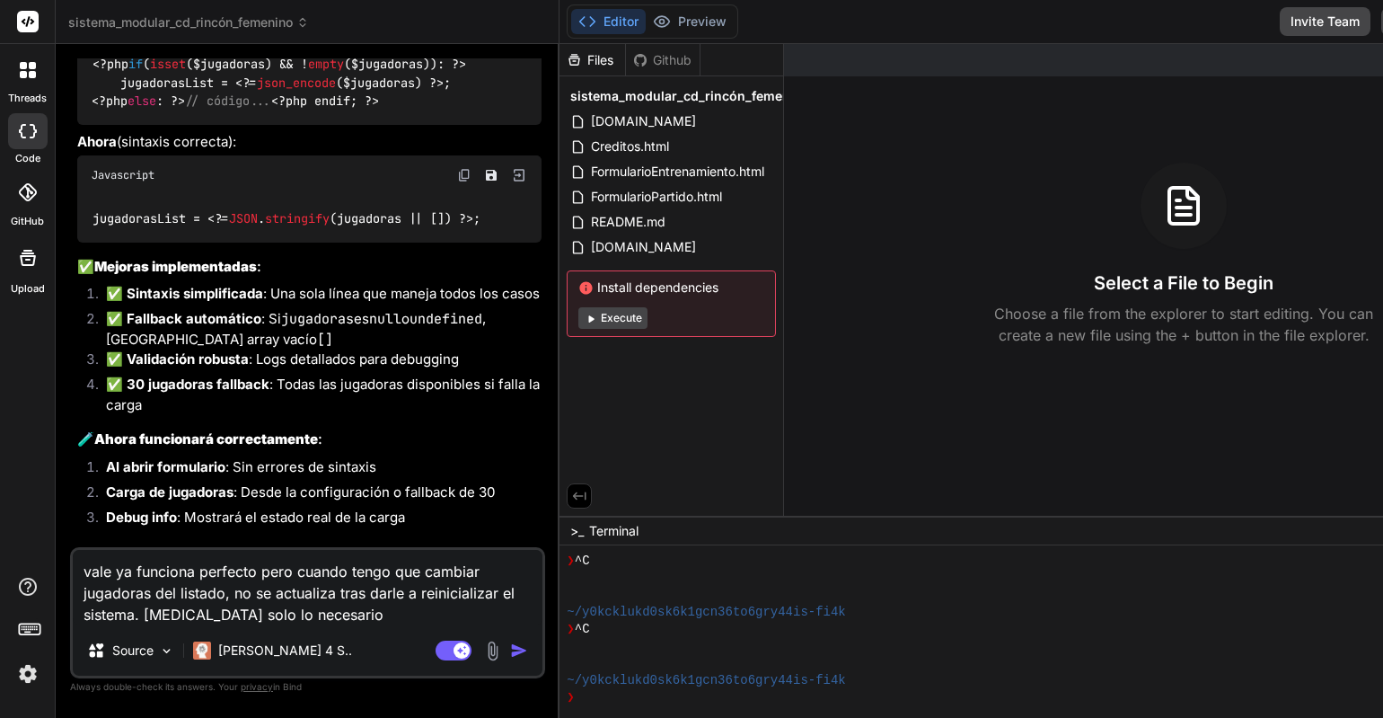
click at [24, 22] on rect at bounding box center [28, 22] width 22 height 22
click at [284, 654] on p "[PERSON_NAME] 4 S.." at bounding box center [285, 650] width 134 height 18
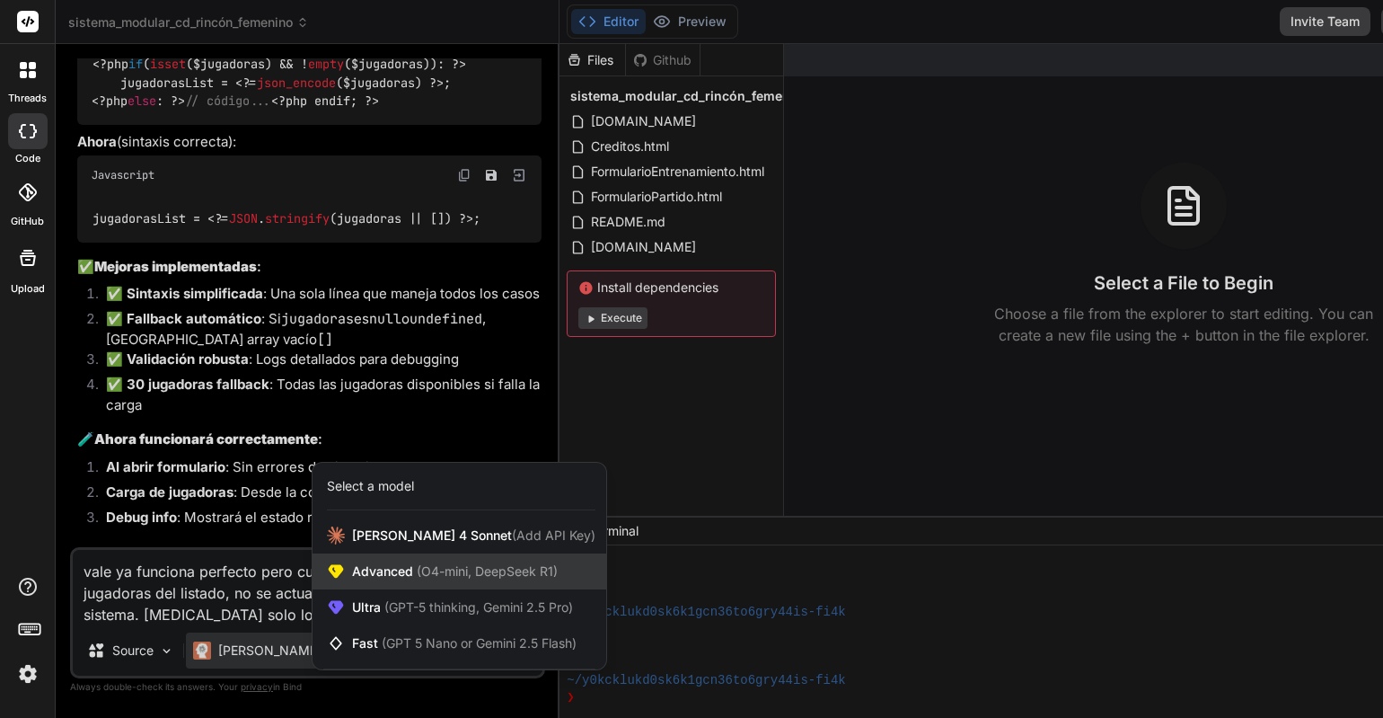
click at [550, 564] on span "(O4-mini, DeepSeek R1)" at bounding box center [485, 570] width 145 height 15
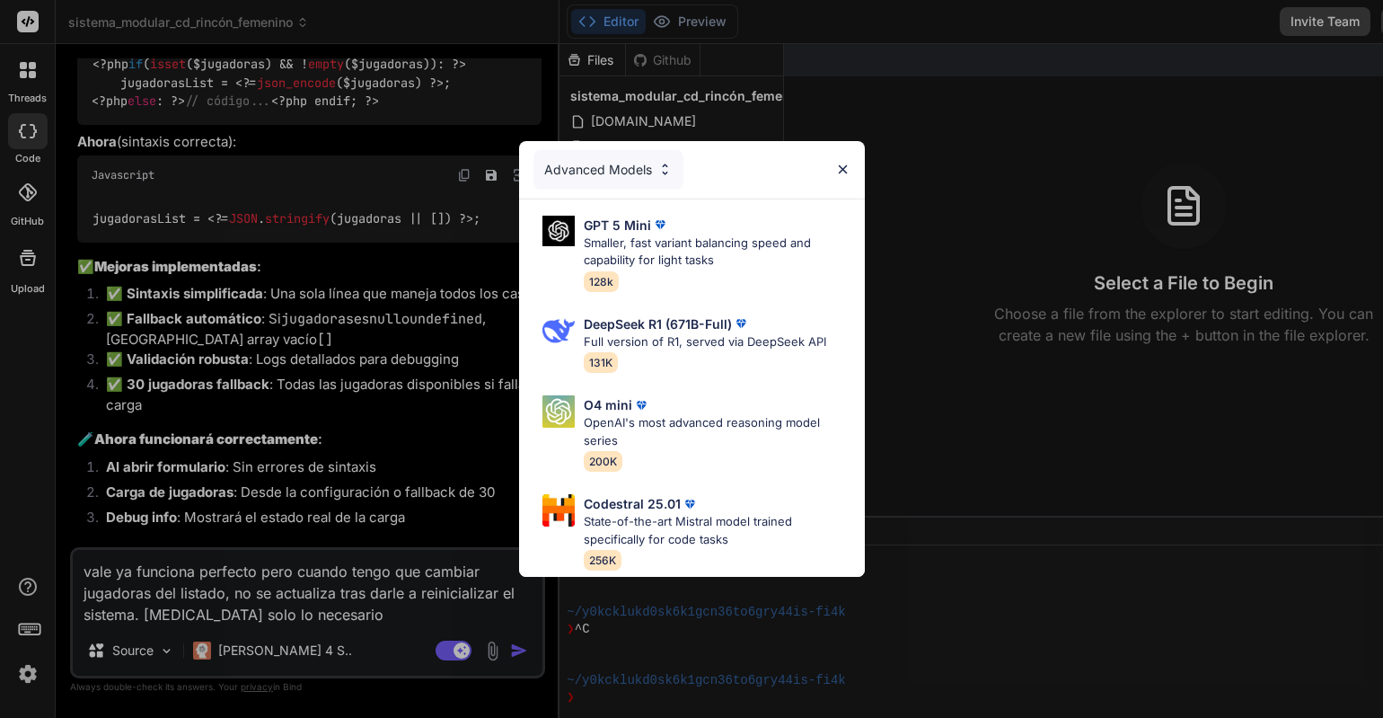
click at [642, 160] on div "Advanced Models" at bounding box center [609, 170] width 150 height 40
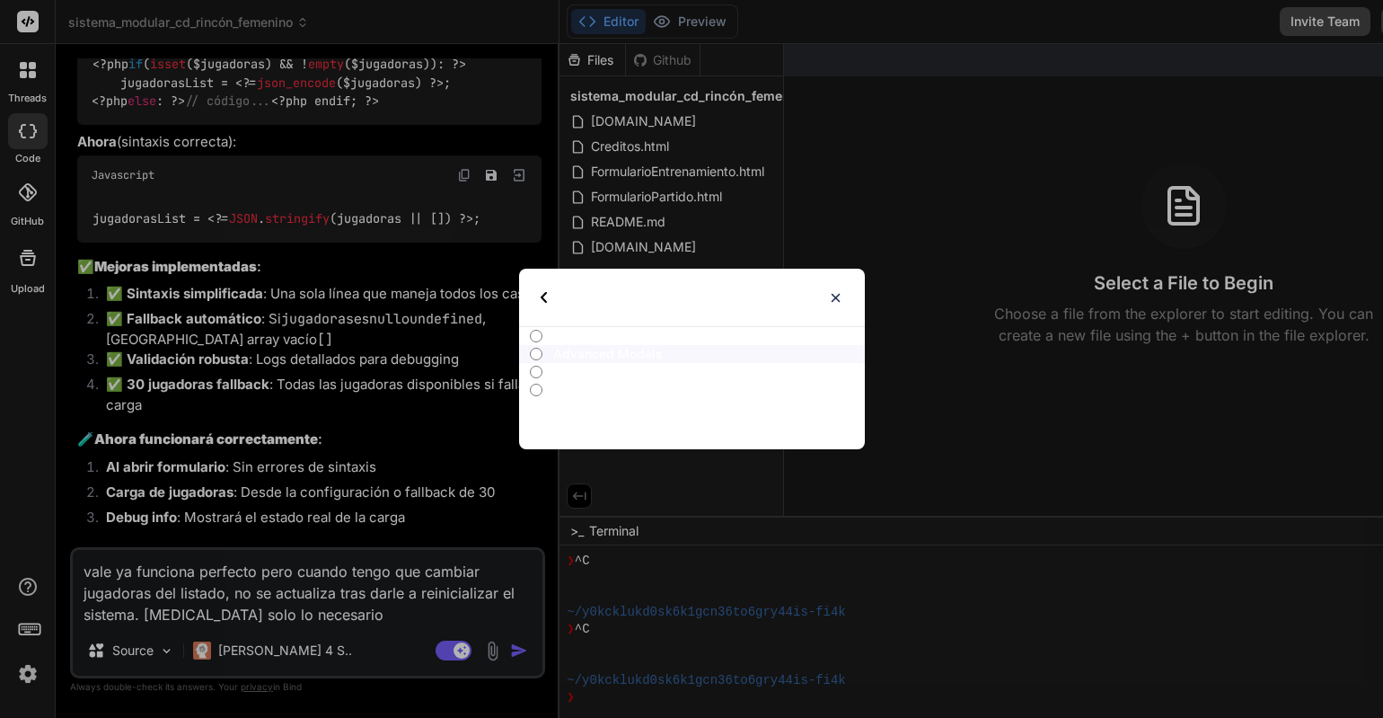
click at [616, 366] on p "Ultra Models" at bounding box center [708, 372] width 311 height 18
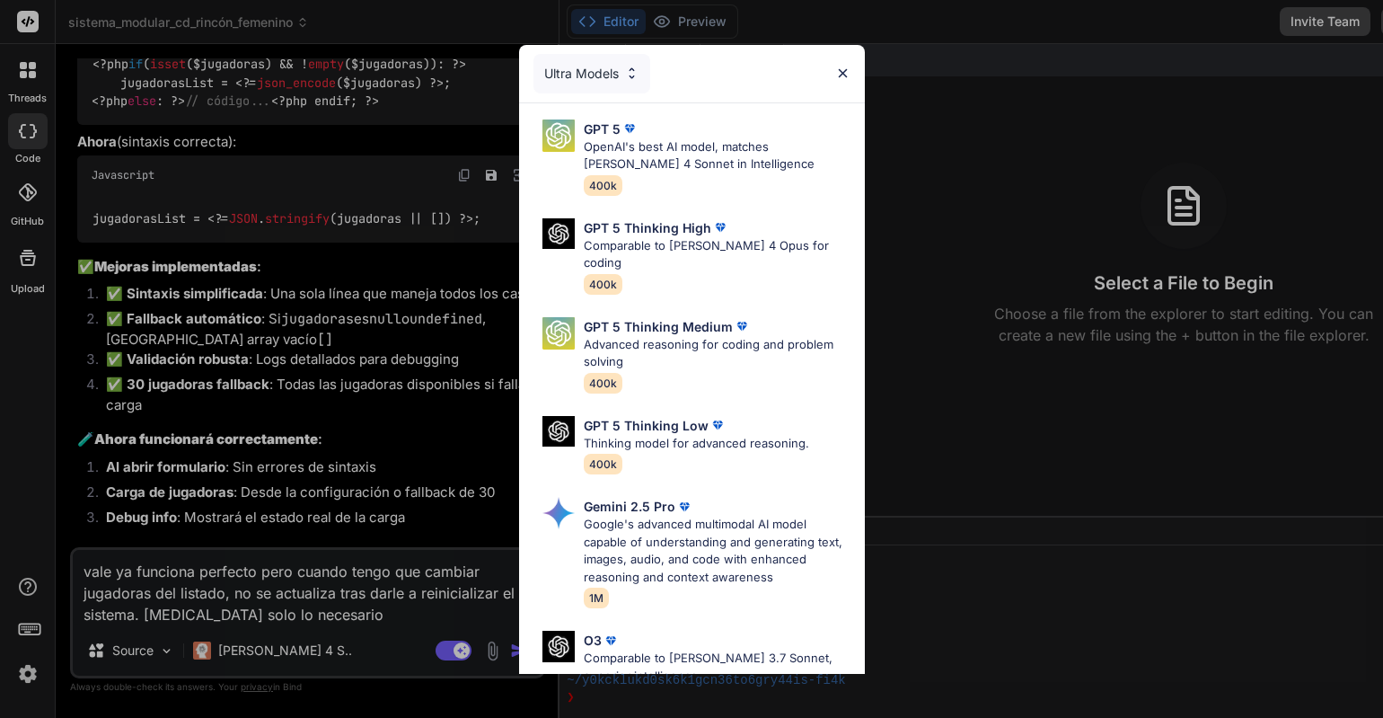
click at [609, 60] on div "Ultra Models" at bounding box center [592, 74] width 117 height 40
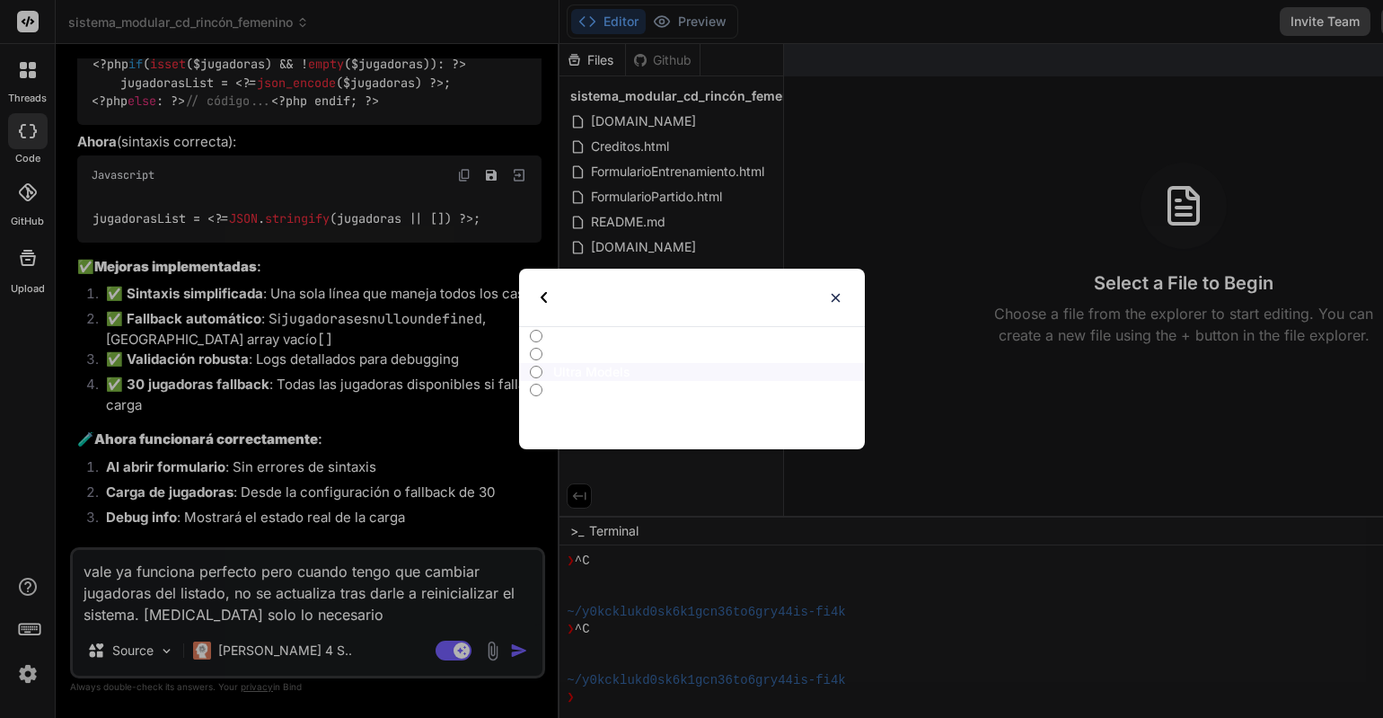
click at [612, 391] on p "Fast Models" at bounding box center [708, 390] width 311 height 18
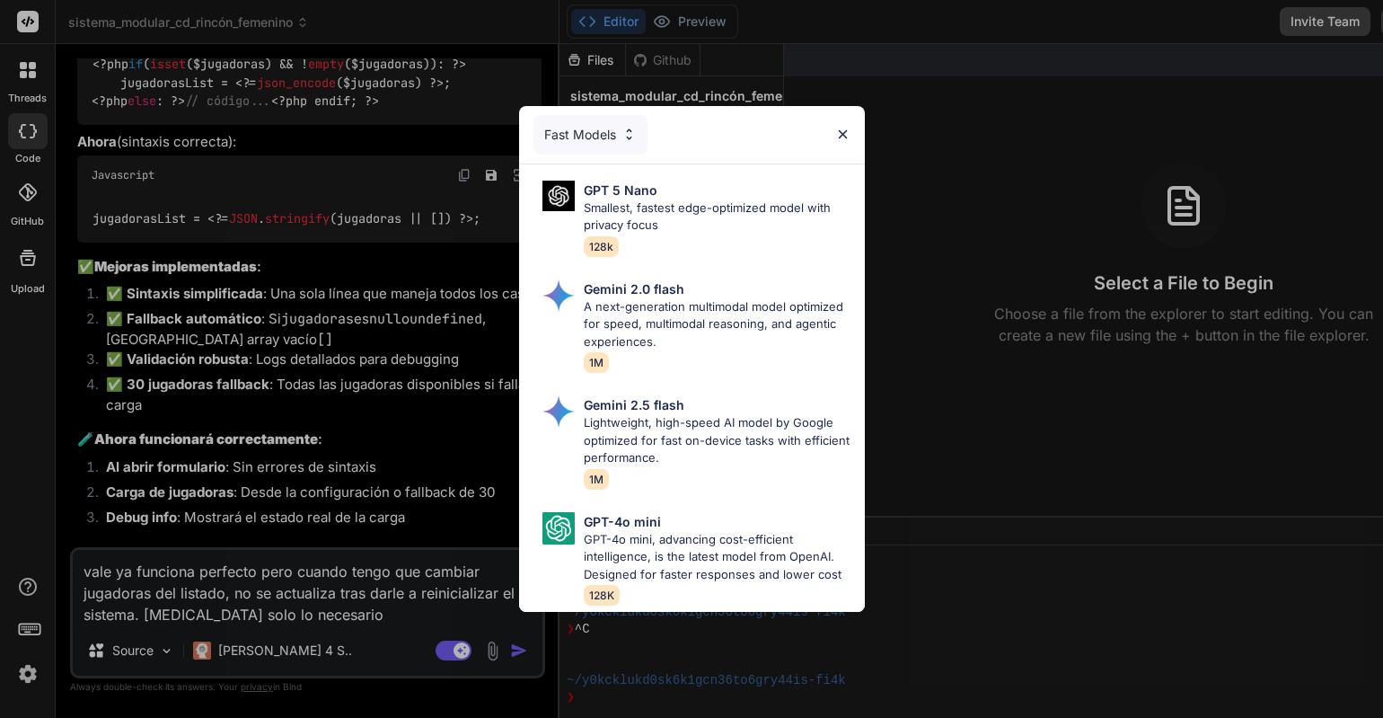
click at [843, 131] on img at bounding box center [842, 134] width 15 height 15
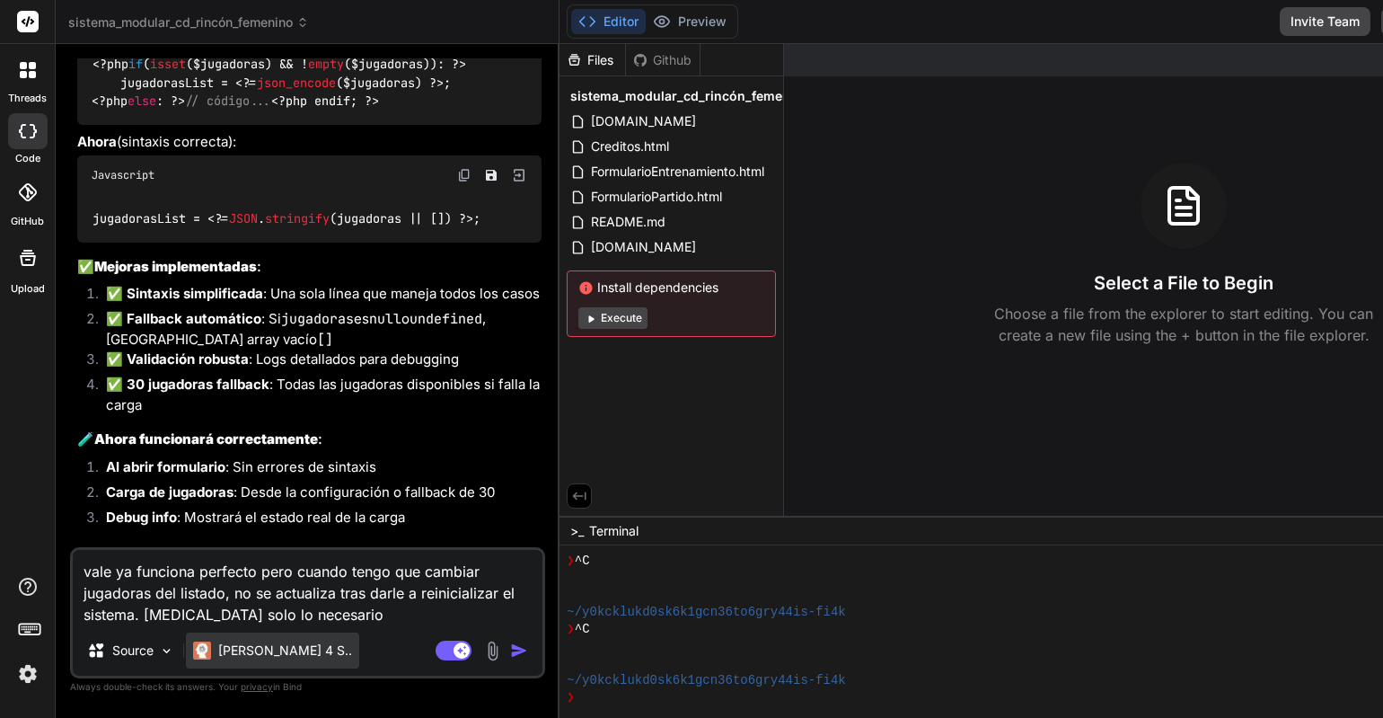
click at [293, 656] on div "[PERSON_NAME] 4 S.." at bounding box center [272, 650] width 173 height 36
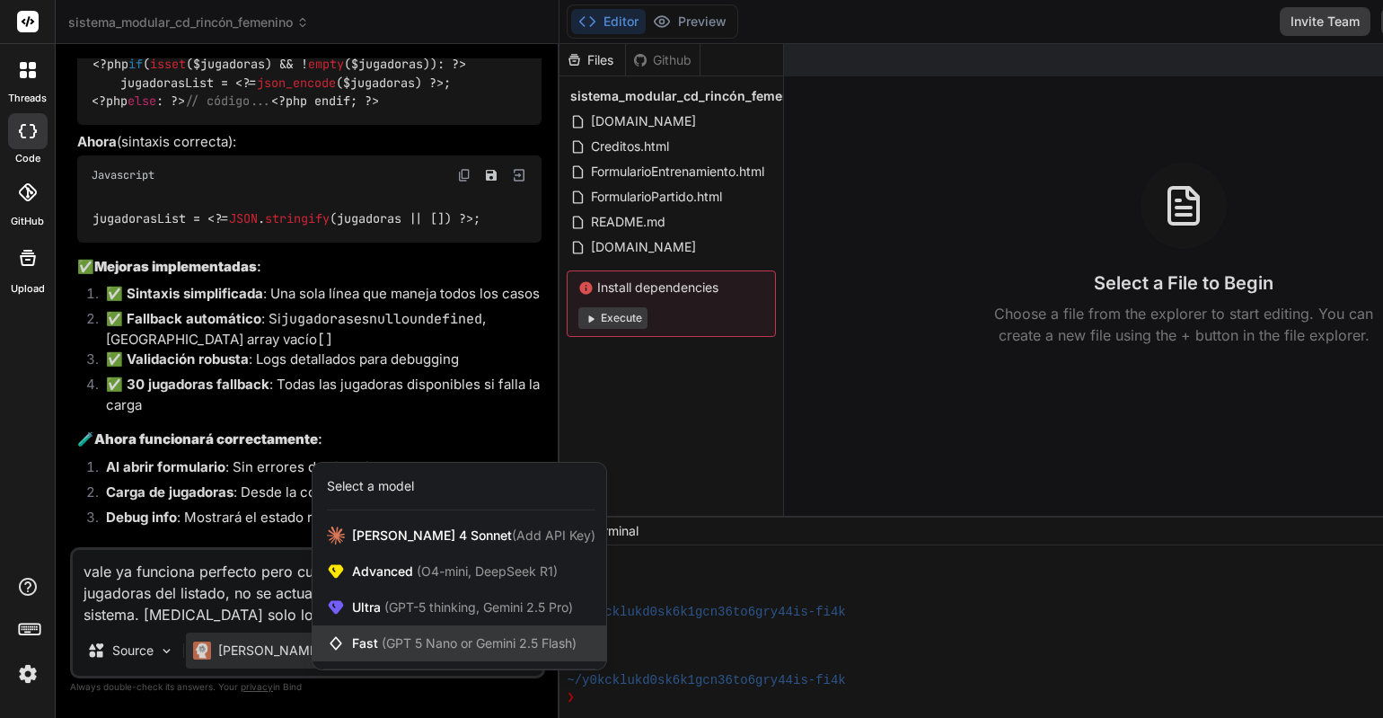
click at [521, 653] on div "Fast (GPT 5 Nano or Gemini 2.5 Flash)" at bounding box center [460, 643] width 294 height 36
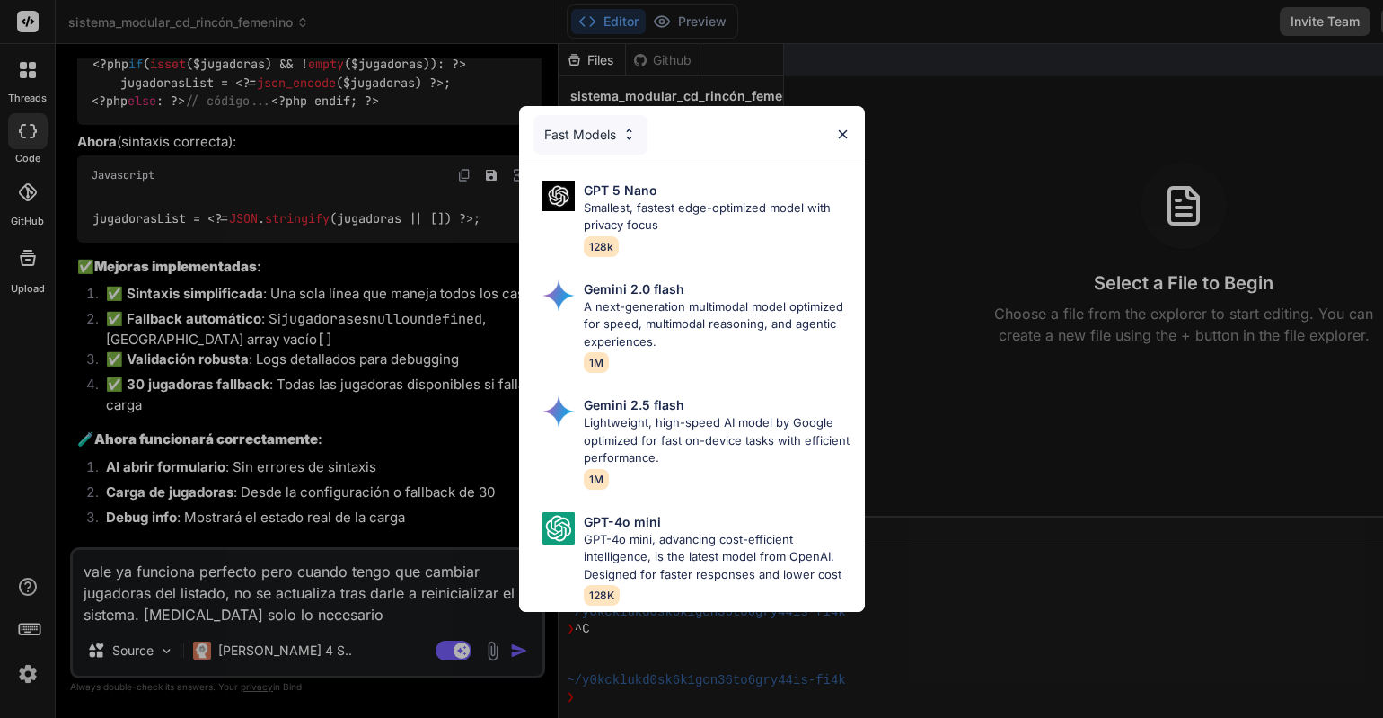
click at [835, 132] on img at bounding box center [842, 134] width 15 height 15
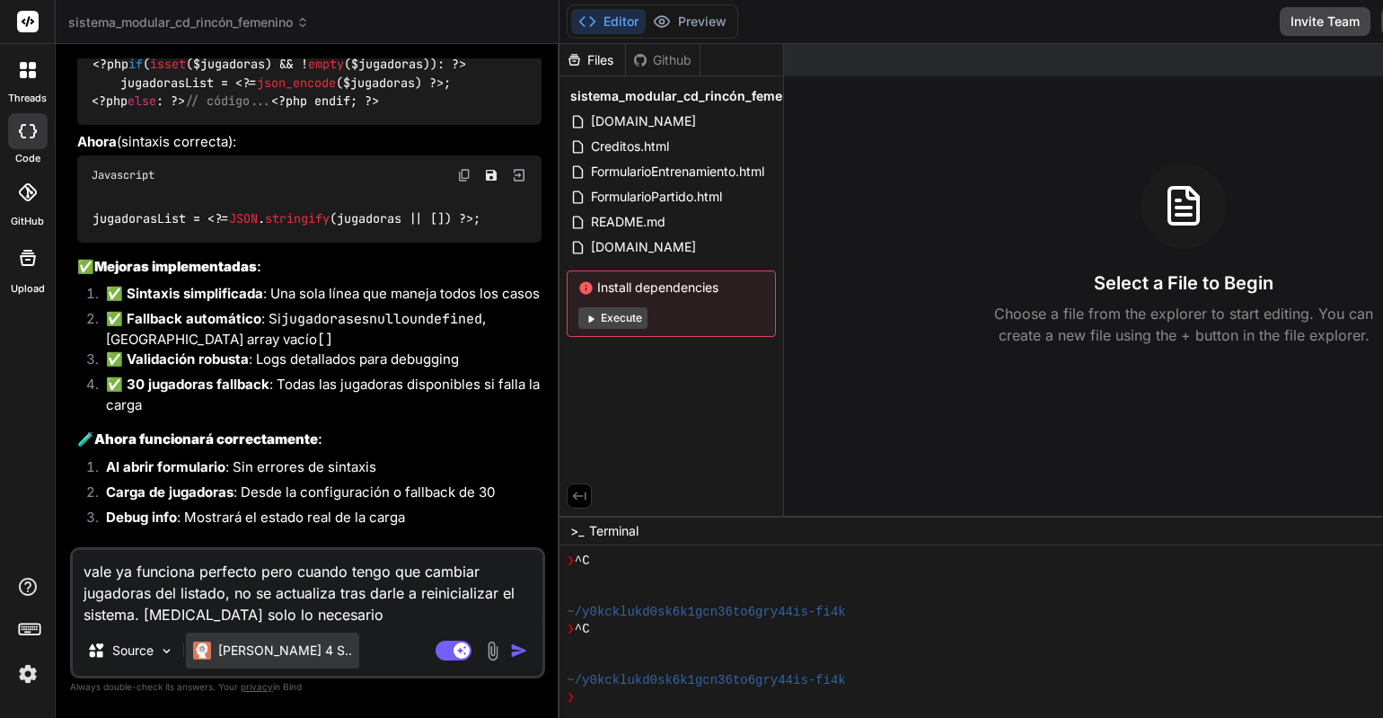
click at [240, 666] on div "[PERSON_NAME] 4 S.." at bounding box center [272, 650] width 173 height 36
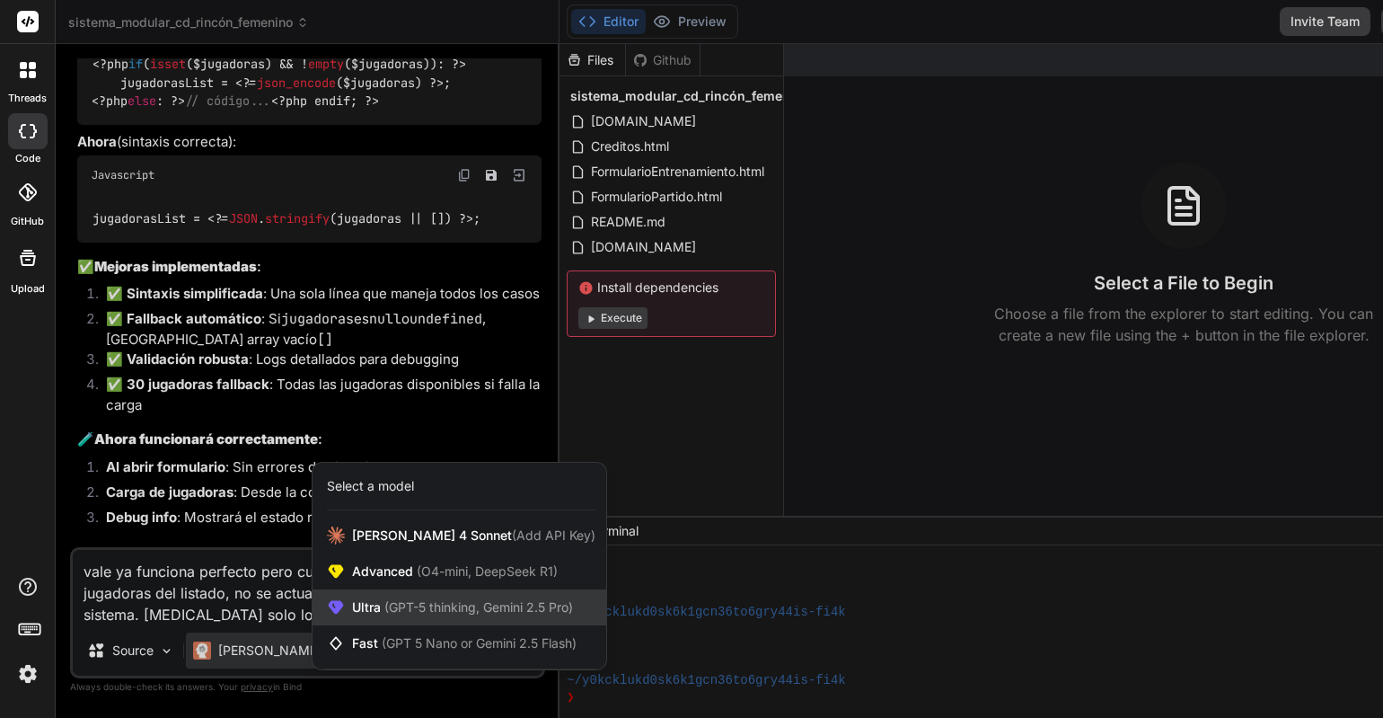
click at [420, 604] on span "(GPT-5 thinking, Gemini 2.5 Pro)" at bounding box center [477, 606] width 192 height 15
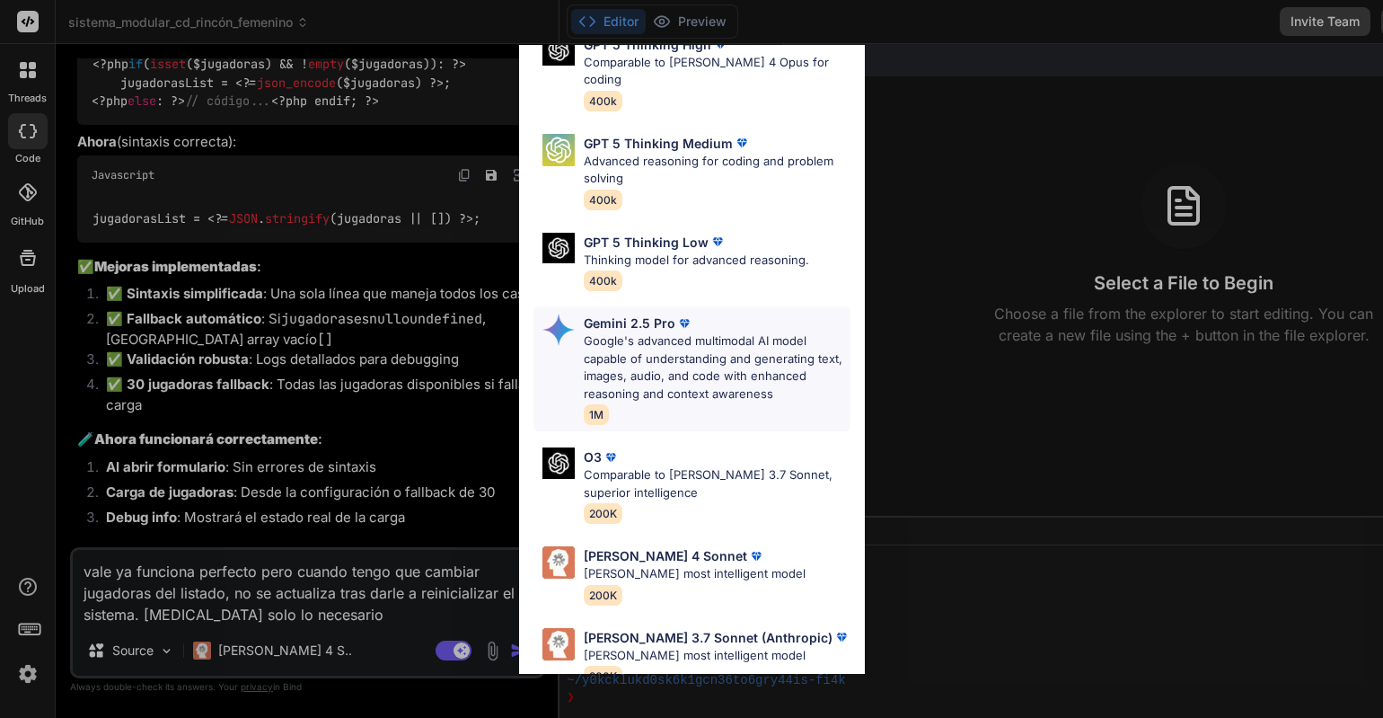
scroll to position [185, 0]
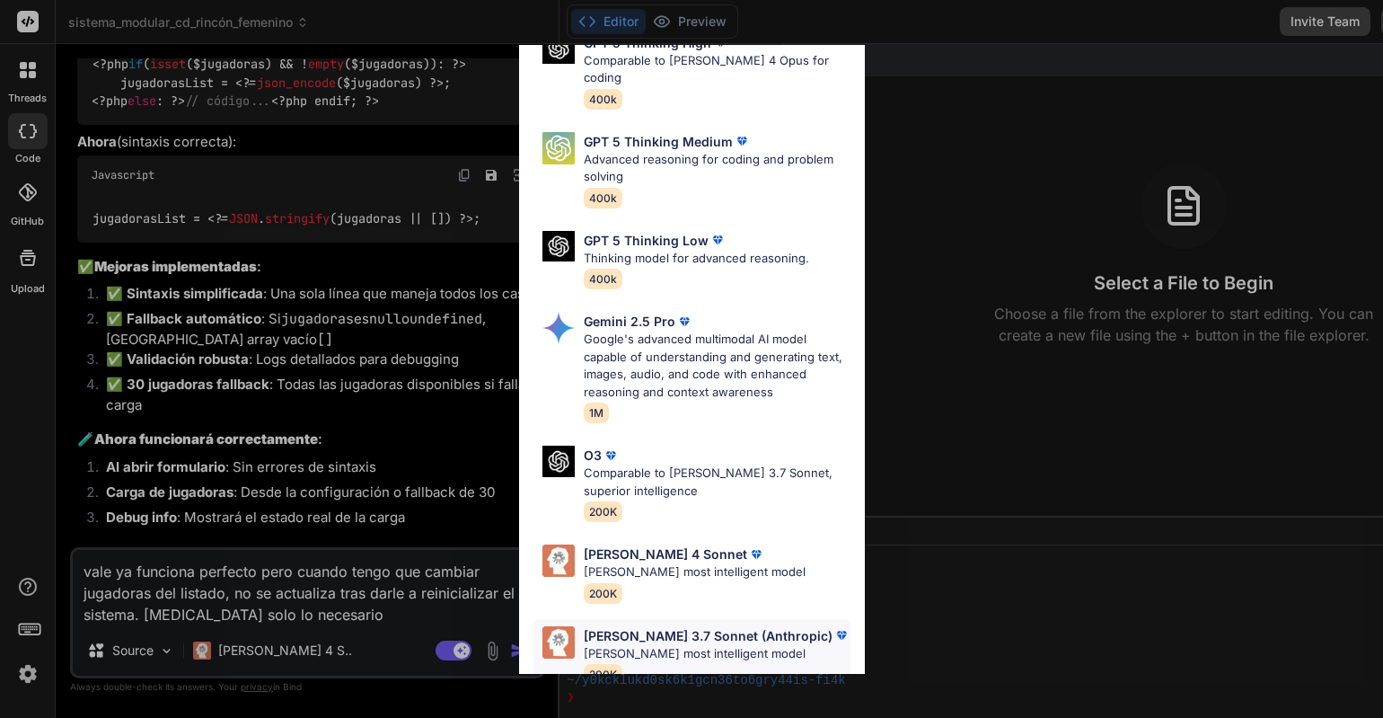
click at [690, 626] on p "[PERSON_NAME] 3.7 Sonnet (Anthropic)" at bounding box center [708, 635] width 249 height 19
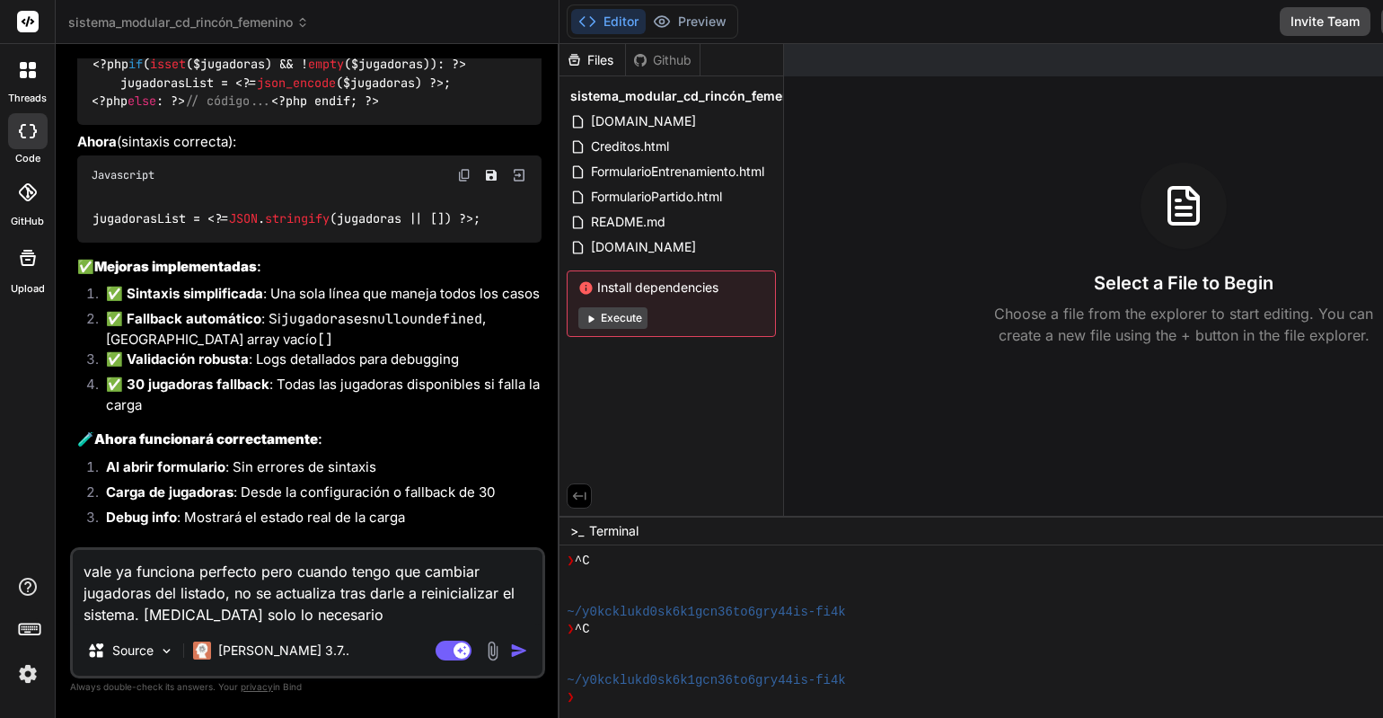
click at [510, 651] on img "button" at bounding box center [519, 650] width 18 height 18
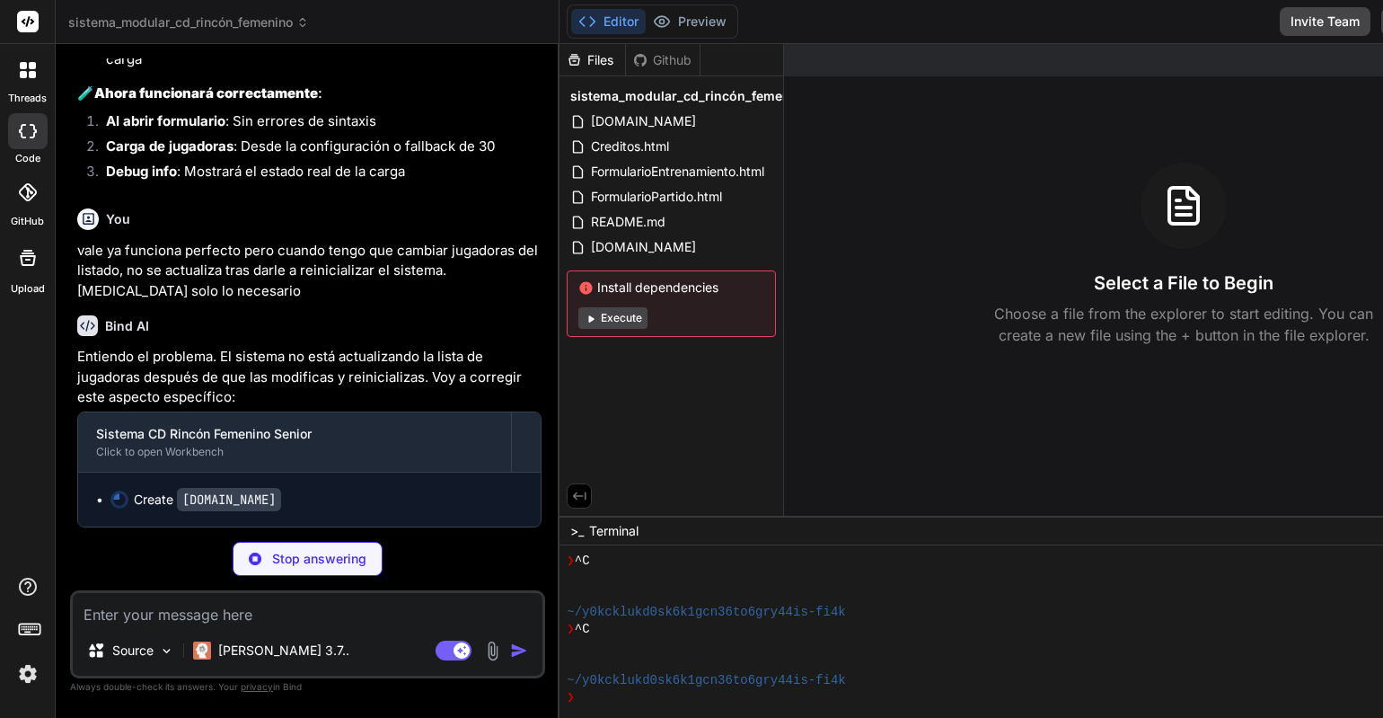
scroll to position [4578, 0]
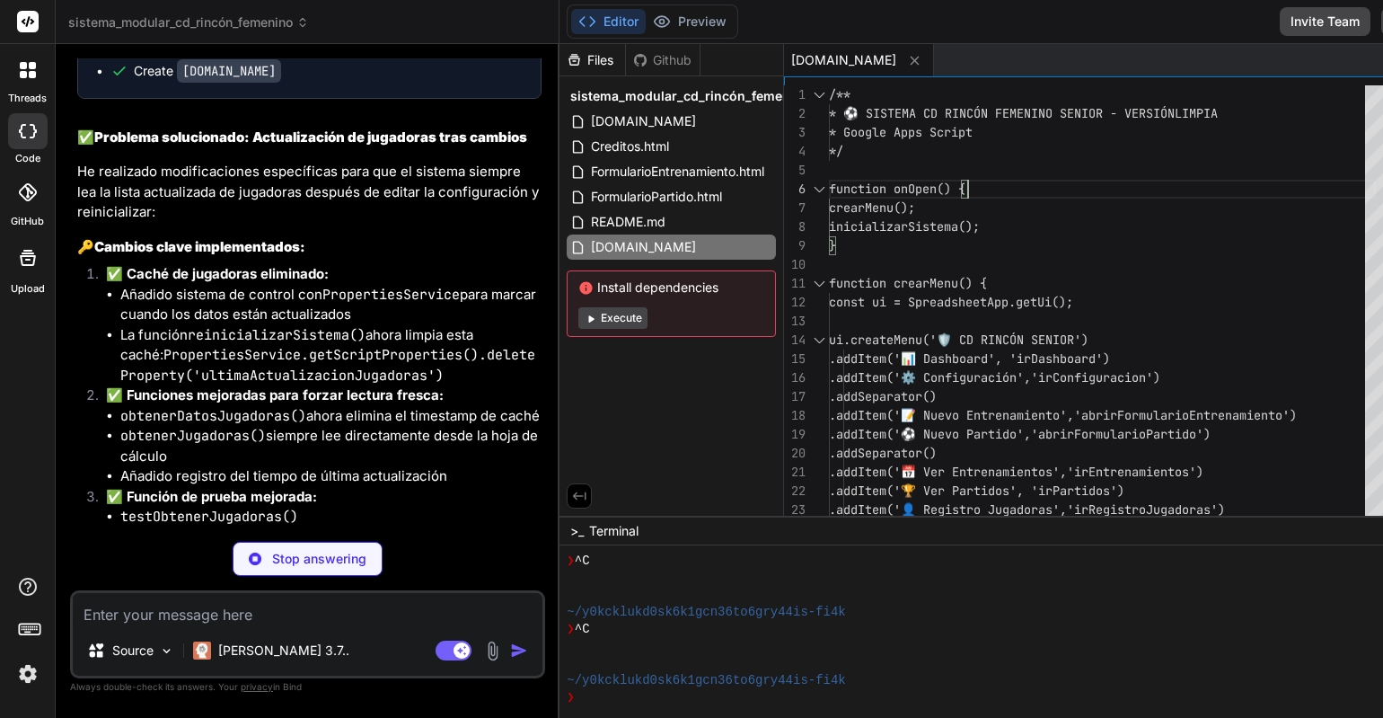
drag, startPoint x: 763, startPoint y: 93, endPoint x: 1044, endPoint y: 205, distance: 302.4
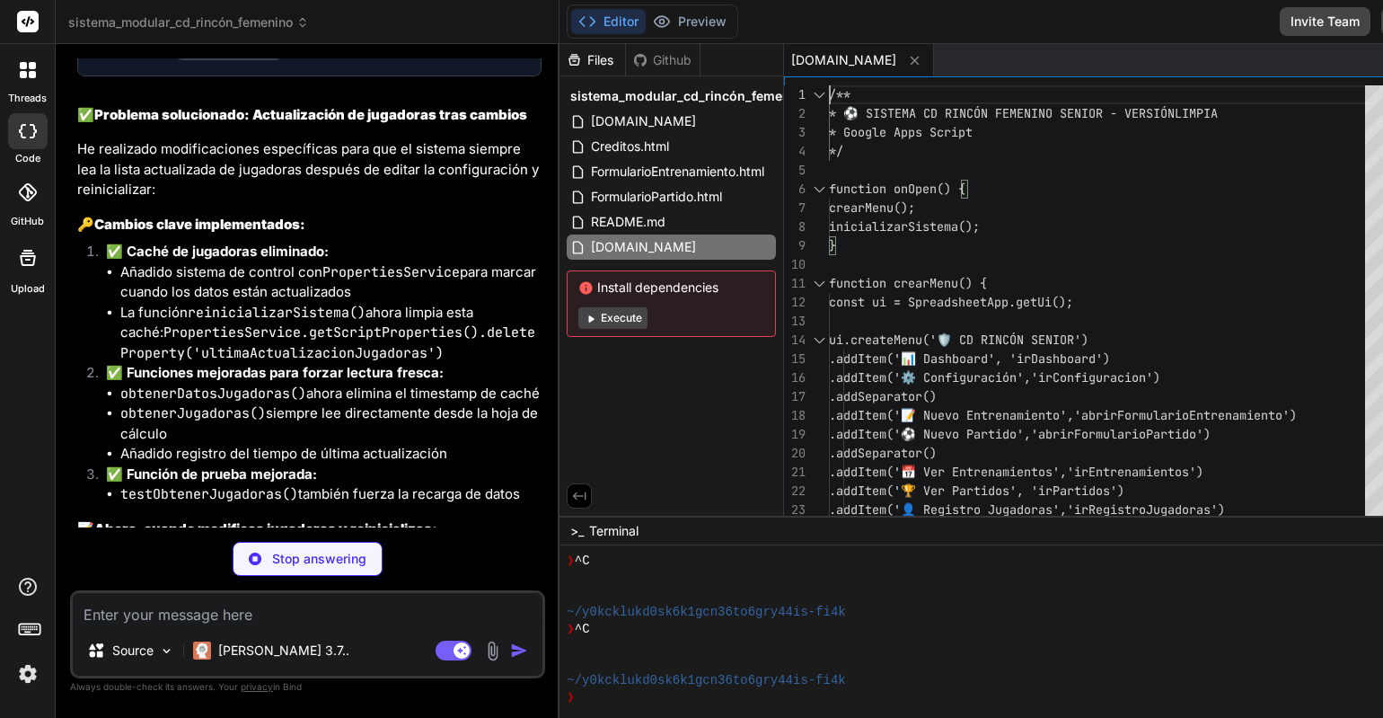
scroll to position [0, 0]
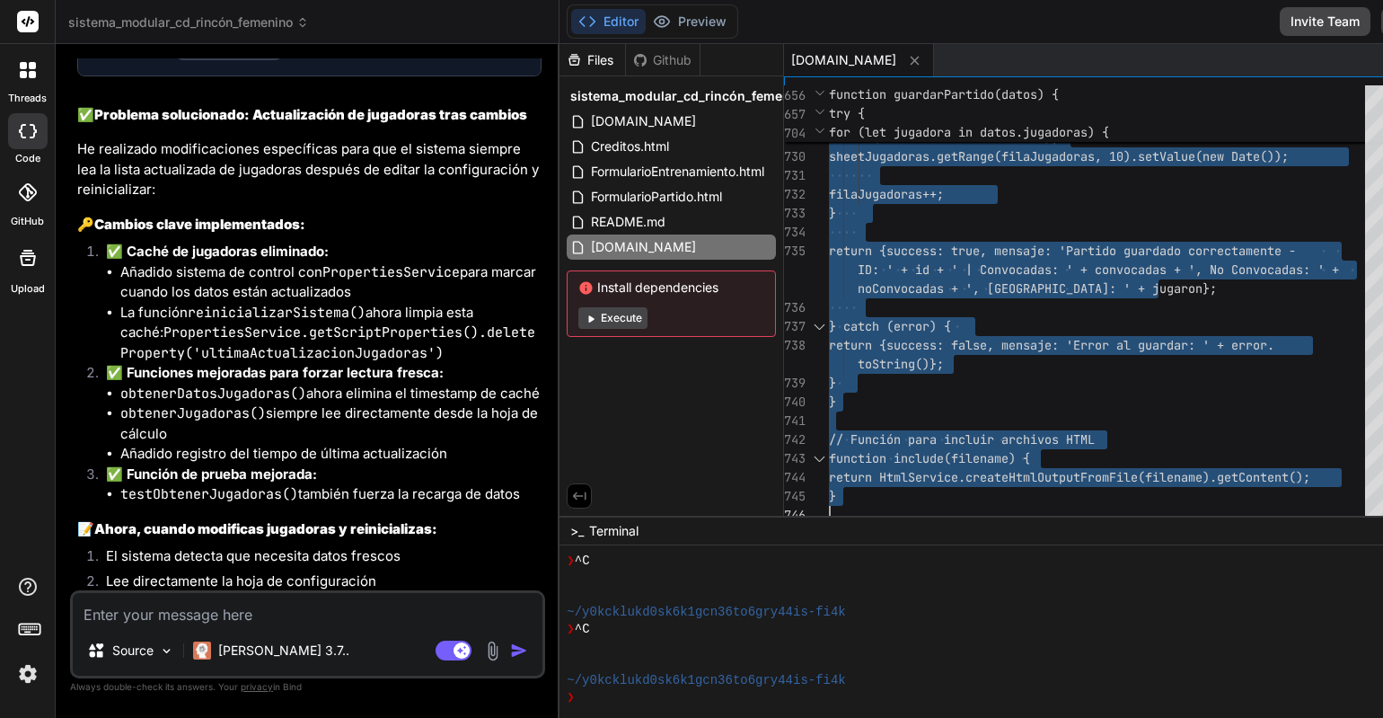
drag, startPoint x: 765, startPoint y: 90, endPoint x: 816, endPoint y: 495, distance: 408.2
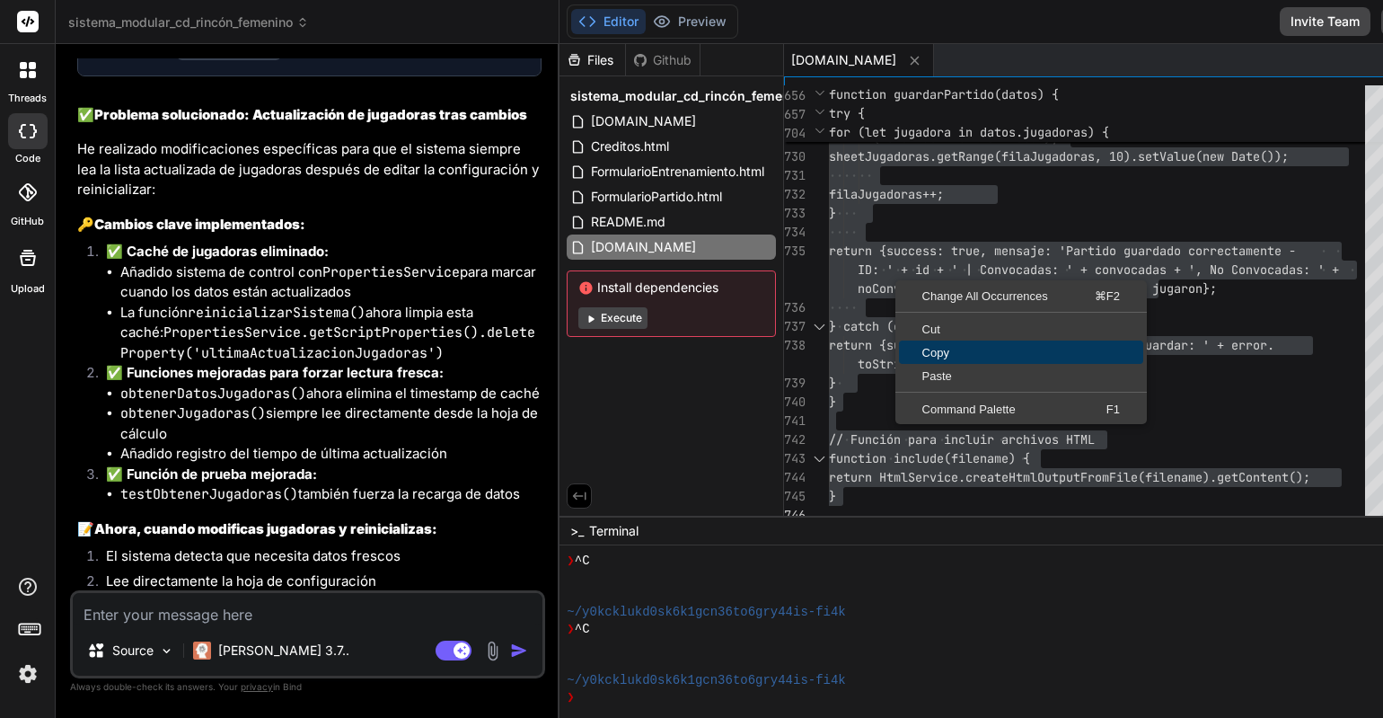
click at [899, 352] on span "Copy" at bounding box center [1021, 353] width 244 height 12
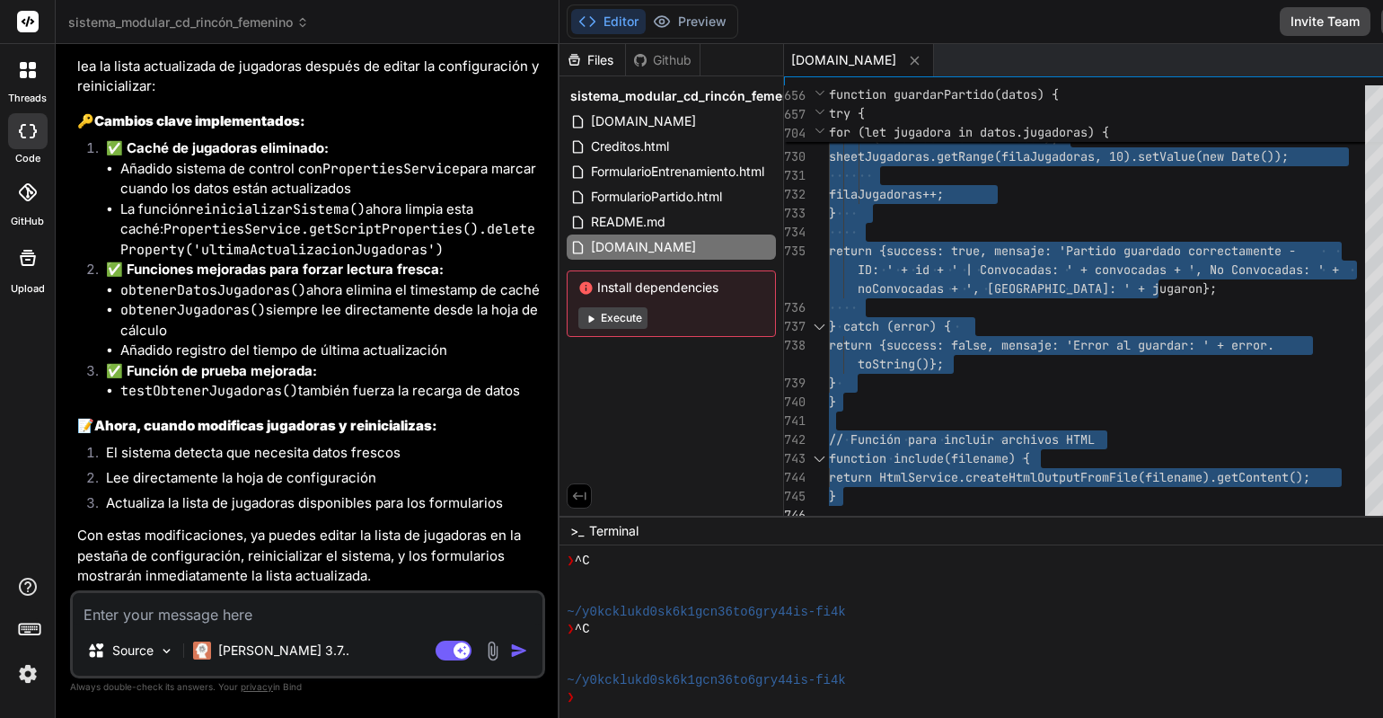
scroll to position [5249, 0]
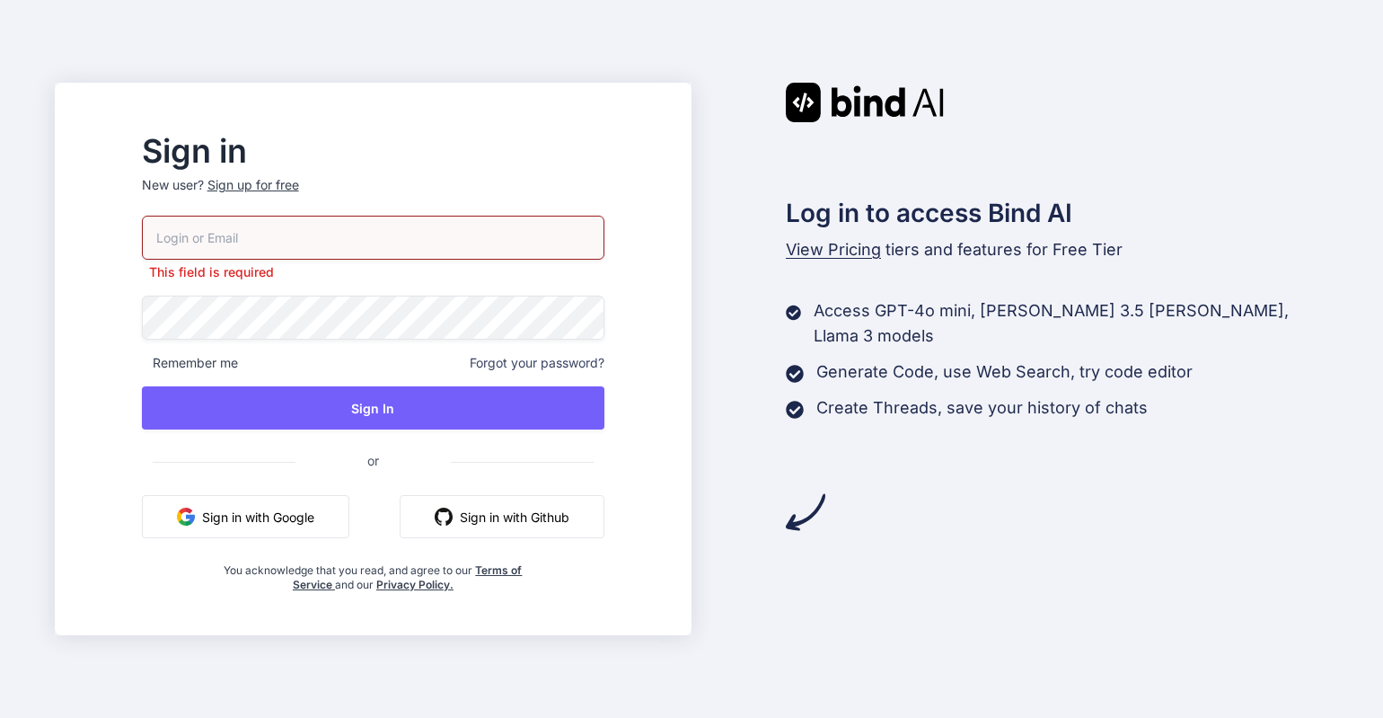
click at [272, 513] on button "Sign in with Google" at bounding box center [245, 516] width 207 height 43
